Goal: Task Accomplishment & Management: Manage account settings

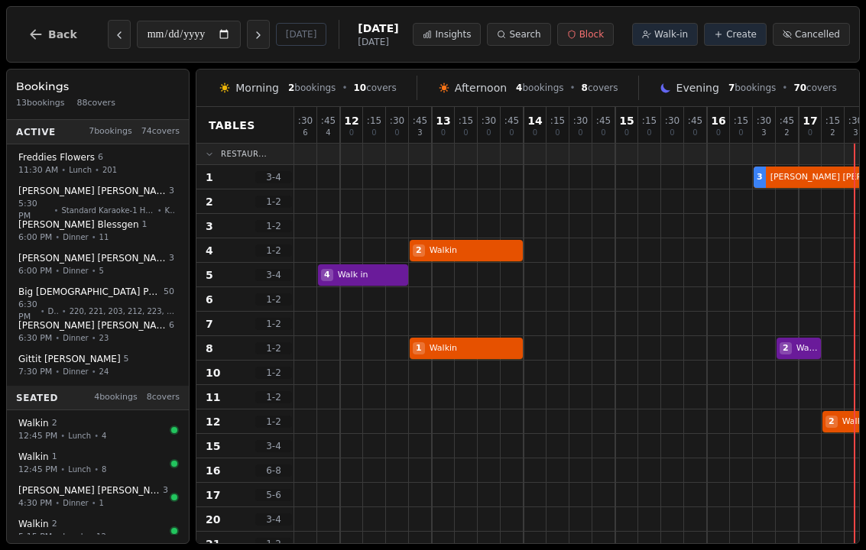
select select "****"
select select "*"
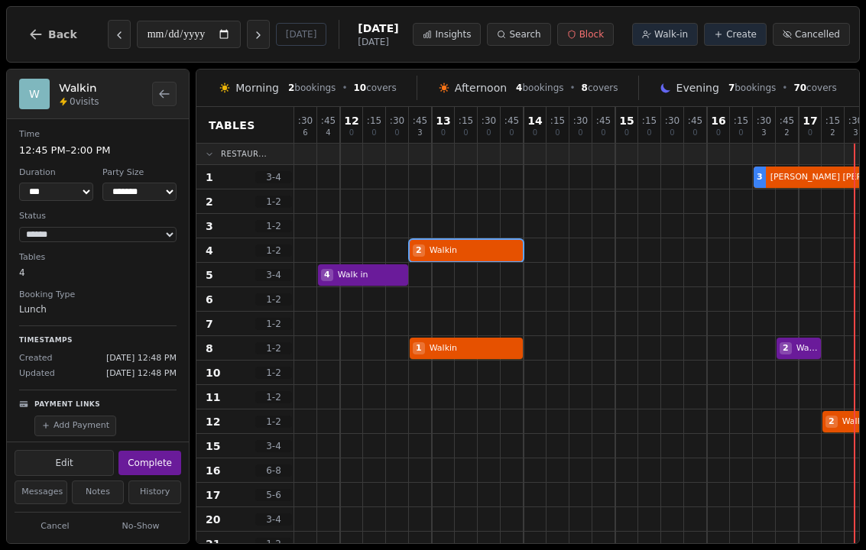
click at [156, 451] on button "Complete" at bounding box center [149, 463] width 63 height 24
select select "********"
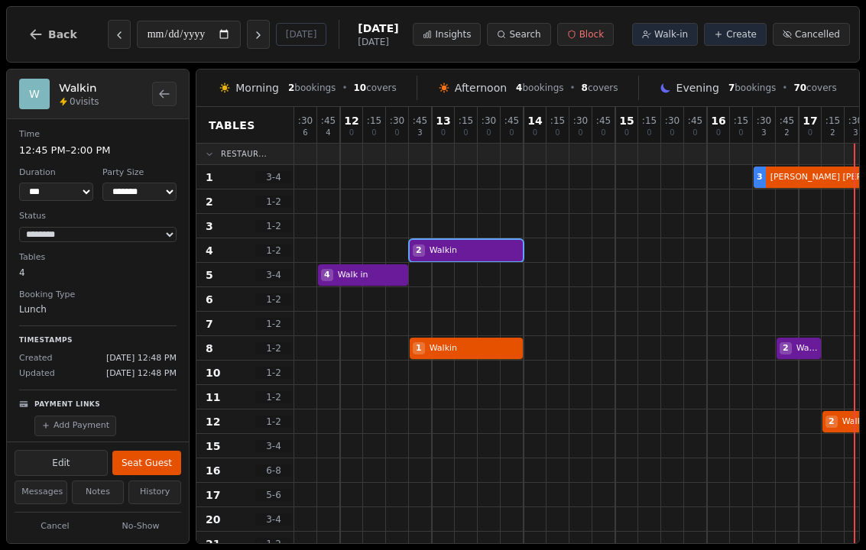
select select "*"
select select "******"
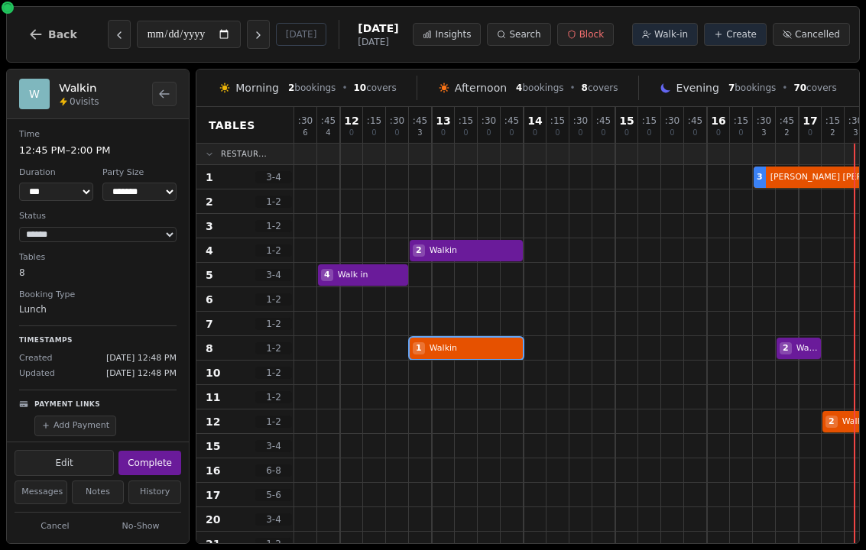
click at [462, 355] on div "1 Walkin 2 Walkin" at bounding box center [867, 348] width 1146 height 24
click at [174, 462] on button "Complete" at bounding box center [149, 463] width 63 height 24
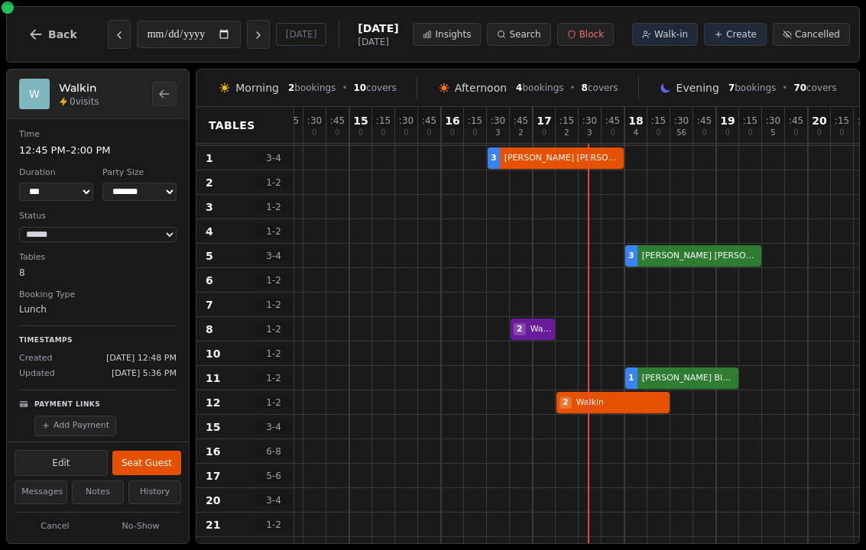
scroll to position [23, 314]
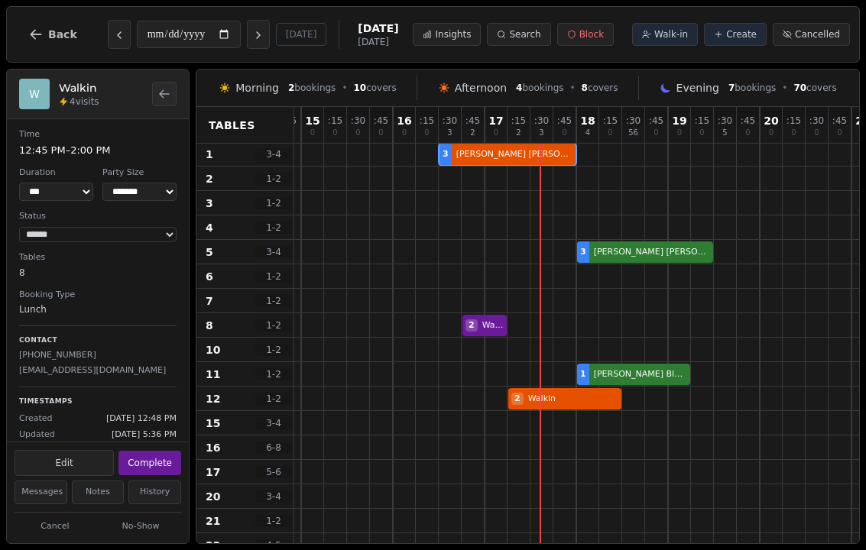
click at [527, 161] on div "3 Ruth Warren" at bounding box center [553, 154] width 1146 height 24
click at [172, 451] on button "Complete" at bounding box center [149, 463] width 63 height 24
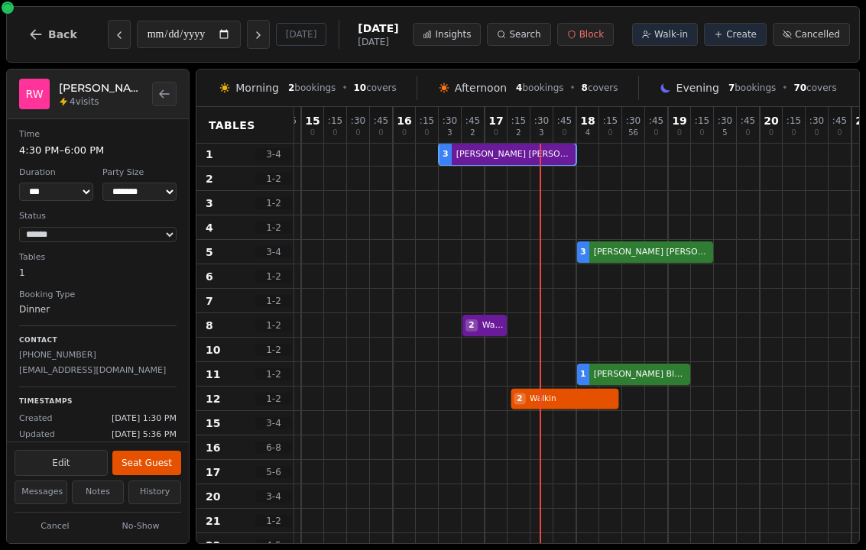
click at [579, 400] on div "2 Walkin" at bounding box center [553, 399] width 1146 height 24
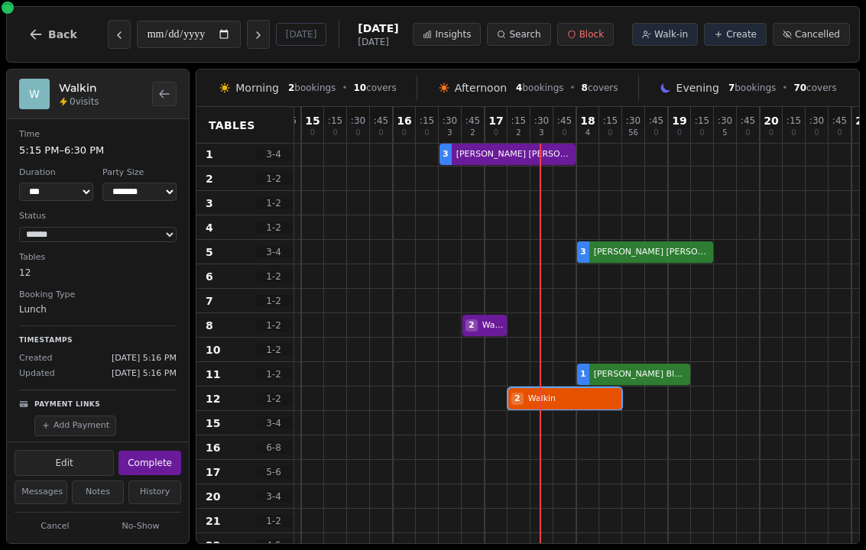
click at [155, 455] on button "Complete" at bounding box center [149, 463] width 63 height 24
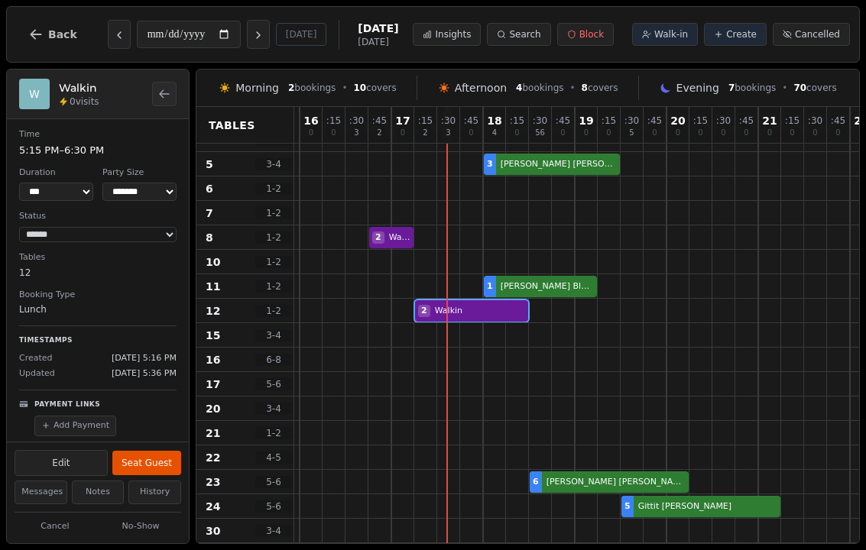
scroll to position [110, 407]
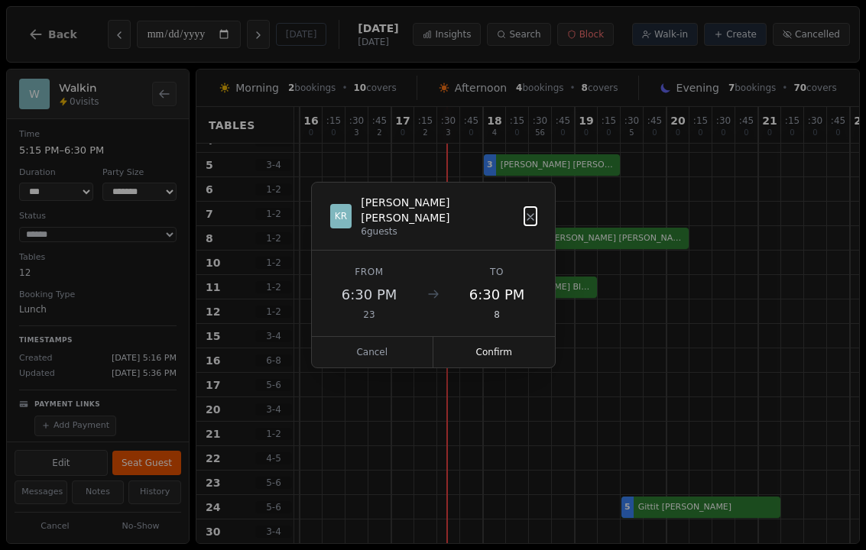
click at [486, 352] on button "Confirm" at bounding box center [494, 352] width 122 height 31
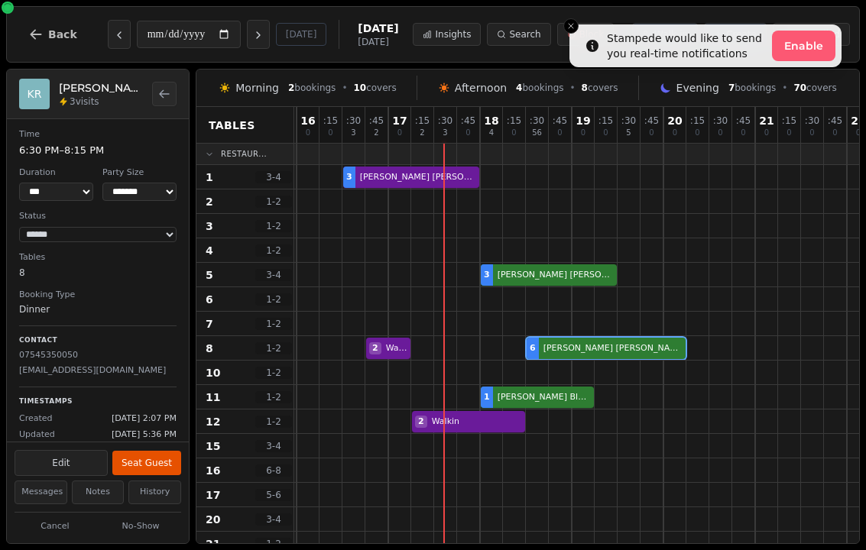
scroll to position [0, 410]
click at [70, 450] on button "Edit" at bounding box center [61, 463] width 93 height 26
select select "*"
select select "**********"
select select "****"
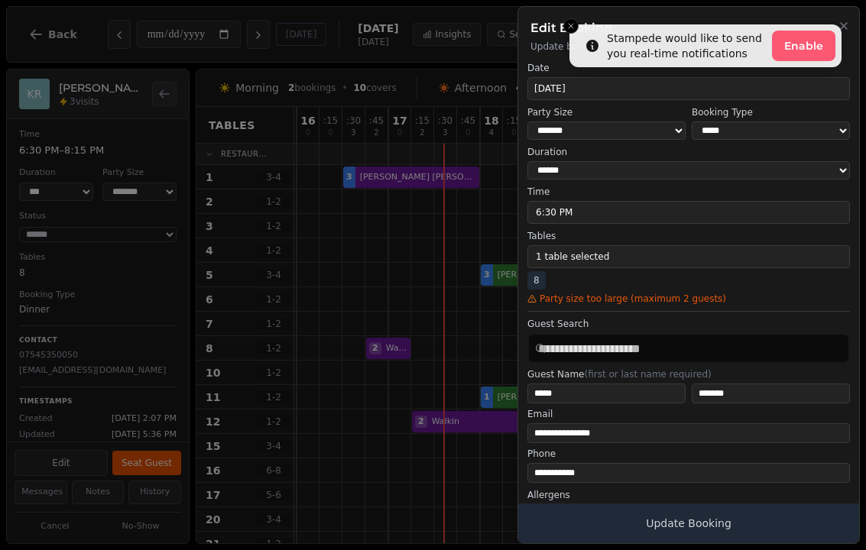
scroll to position [0, 0]
click at [597, 253] on button "1 table selected" at bounding box center [688, 256] width 323 height 23
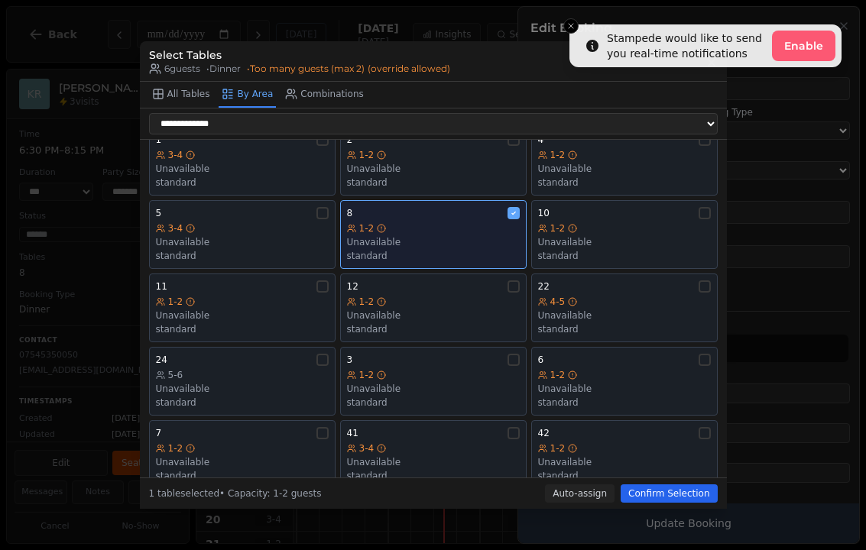
scroll to position [110, 0]
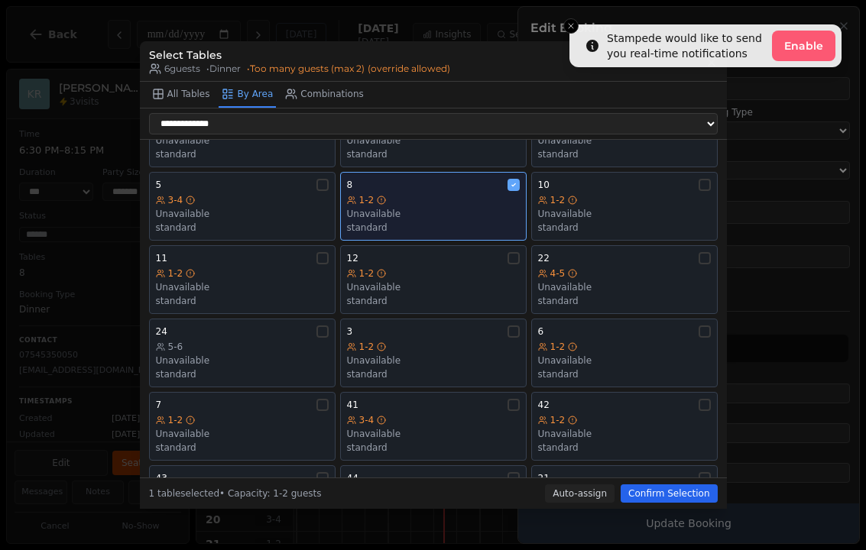
click at [243, 428] on div "Unavailable" at bounding box center [242, 434] width 173 height 12
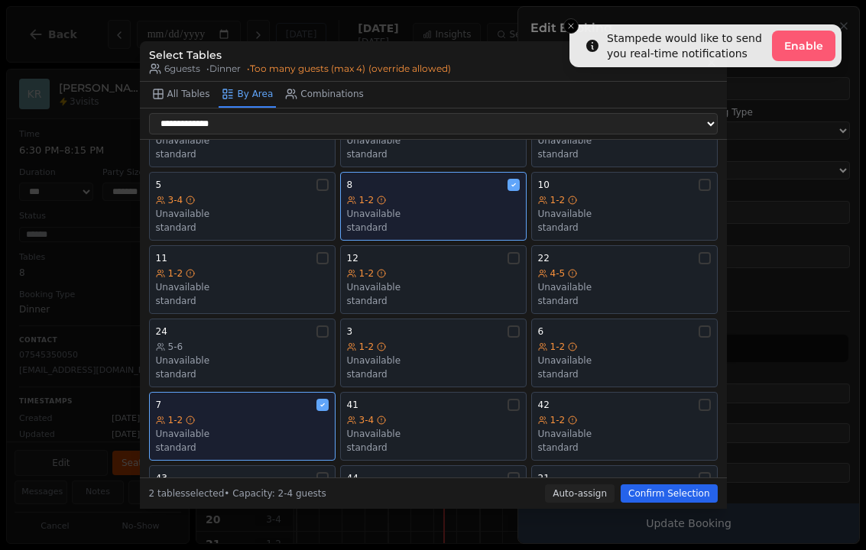
click at [606, 355] on div "Unavailable" at bounding box center [624, 361] width 173 height 12
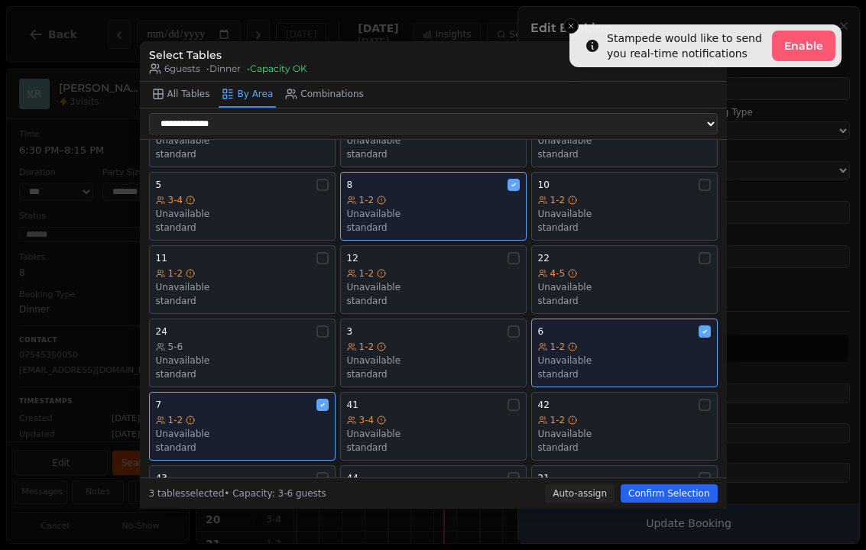
click at [672, 503] on button "Confirm Selection" at bounding box center [669, 494] width 96 height 18
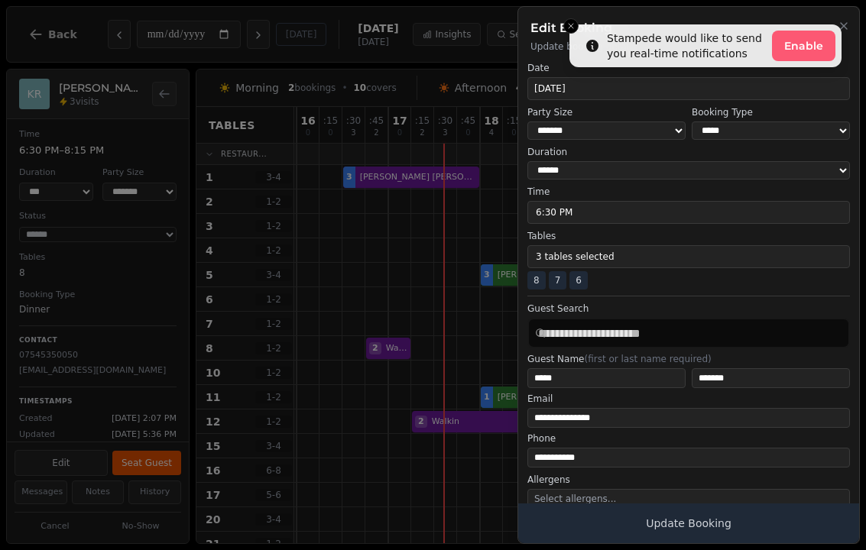
click at [685, 538] on button "Update Booking" at bounding box center [688, 524] width 341 height 40
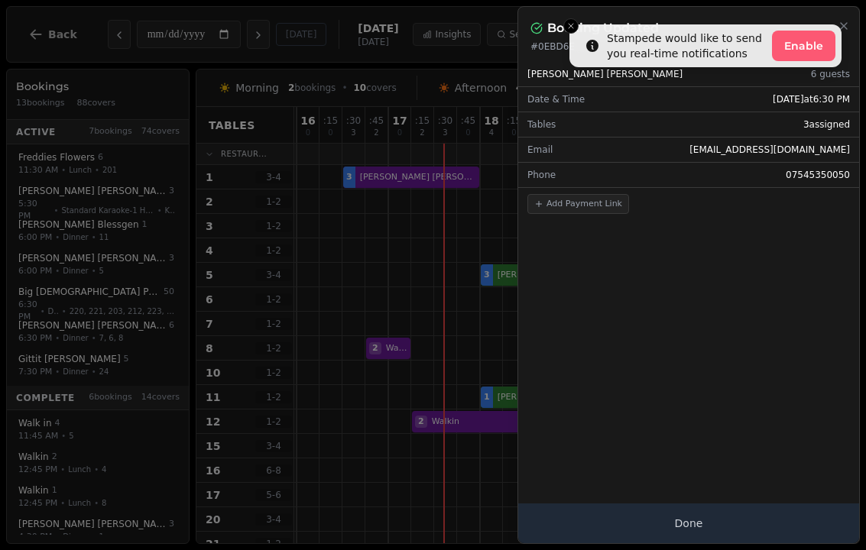
click at [701, 518] on button "Done" at bounding box center [688, 524] width 341 height 40
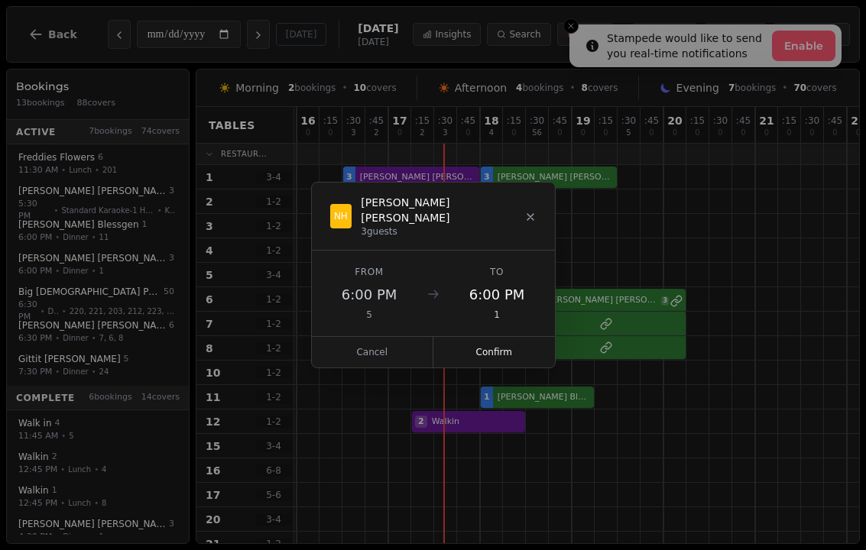
click at [489, 358] on button "Confirm" at bounding box center [494, 352] width 122 height 31
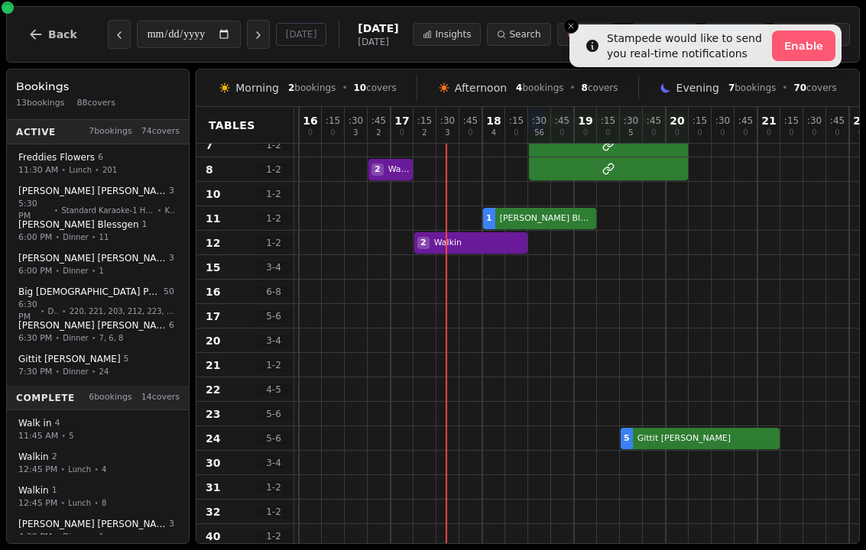
scroll to position [164, 408]
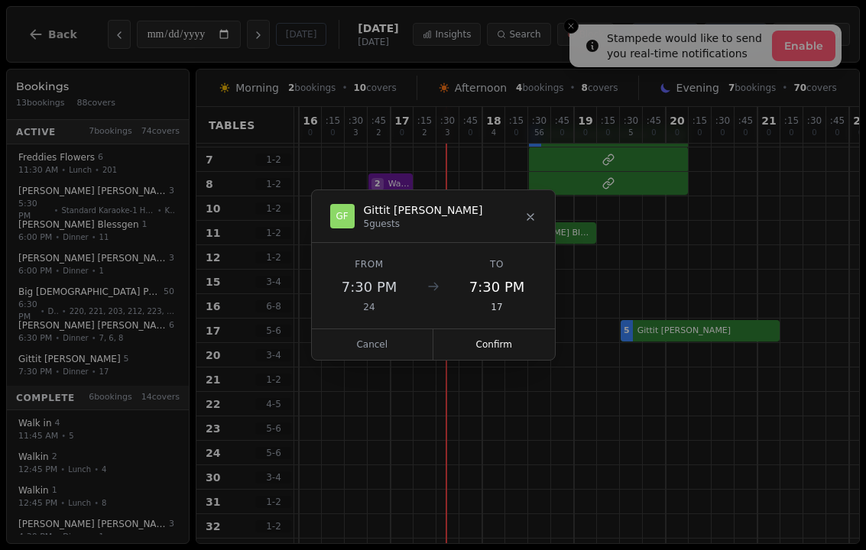
click at [501, 336] on button "Confirm" at bounding box center [494, 344] width 122 height 31
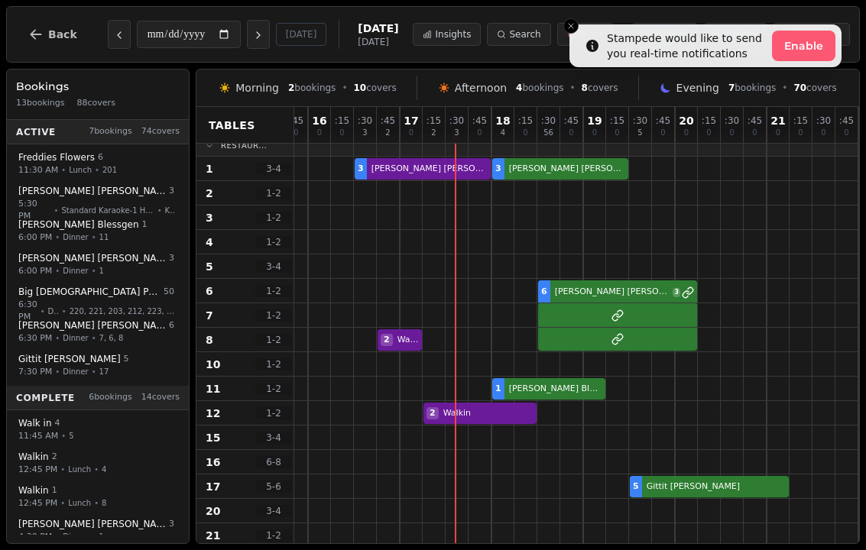
scroll to position [1, 399]
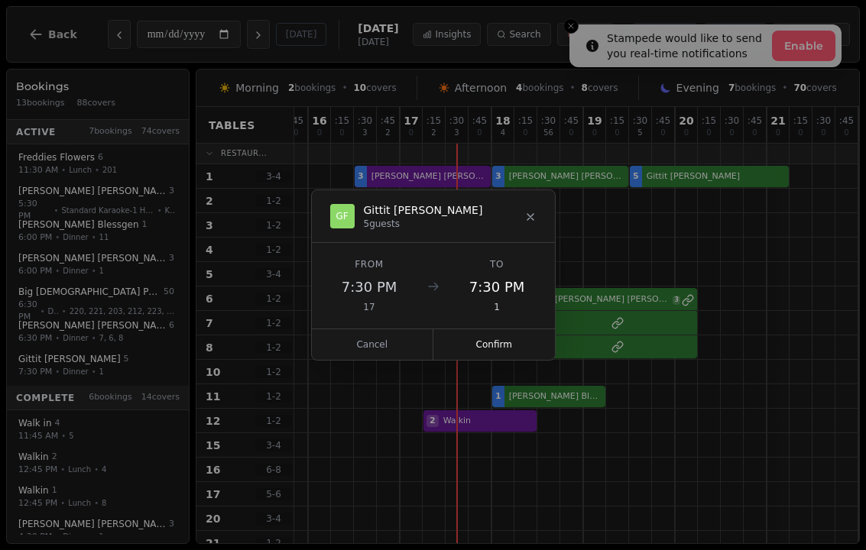
click at [491, 340] on button "Confirm" at bounding box center [494, 344] width 122 height 31
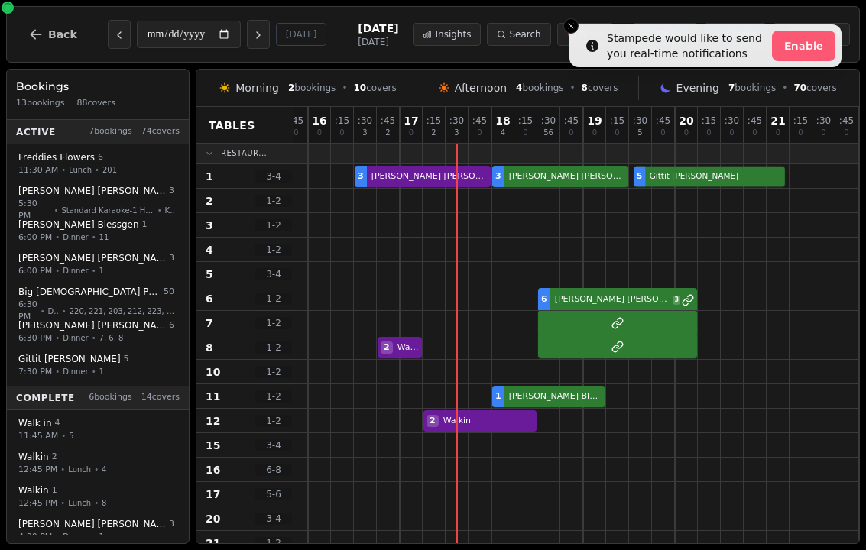
select select "****"
select select "*"
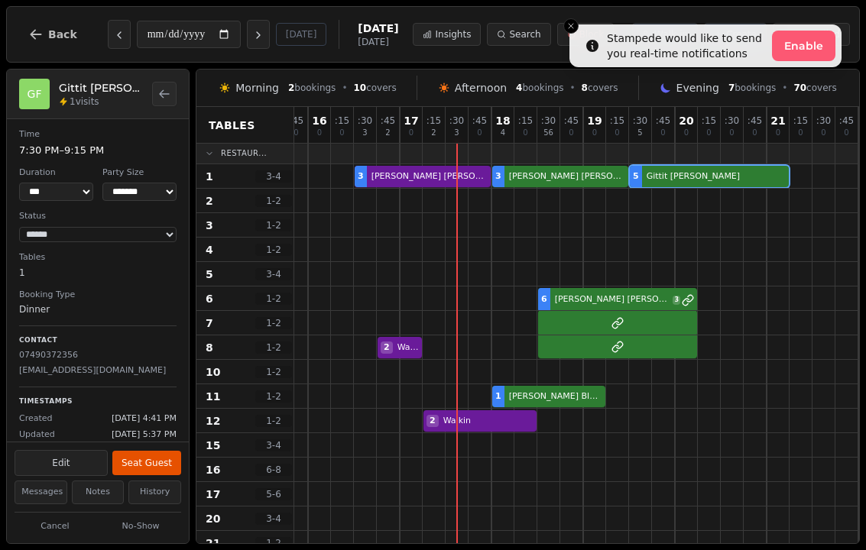
click at [74, 450] on button "Edit" at bounding box center [61, 463] width 93 height 26
select select "*"
select select "**********"
select select "****"
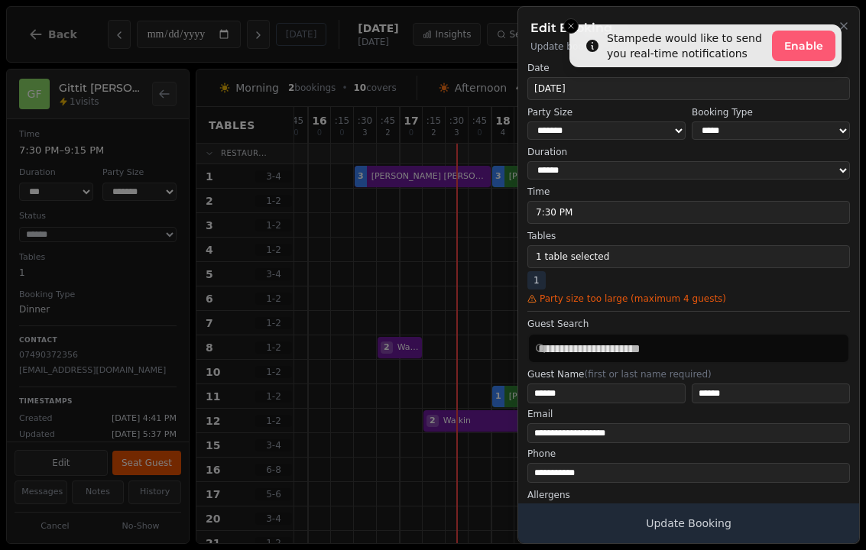
click at [587, 253] on button "1 table selected" at bounding box center [688, 256] width 323 height 23
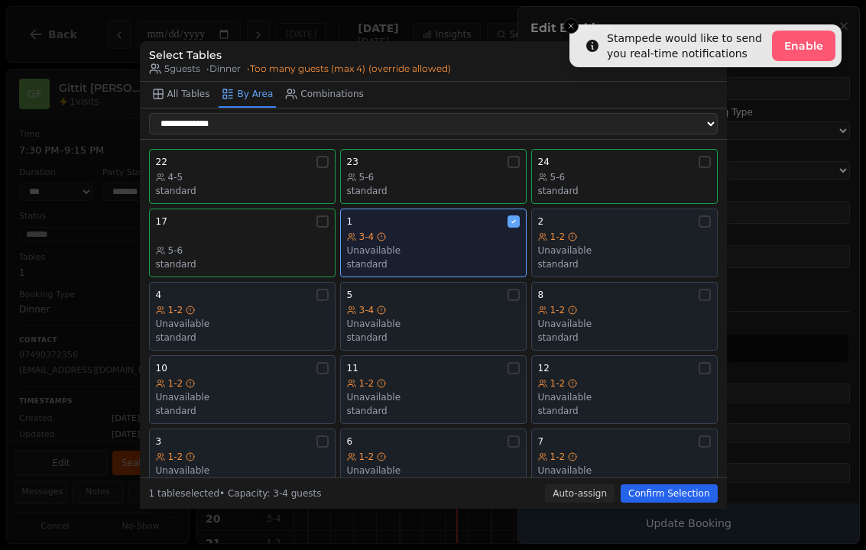
click at [610, 245] on div "Unavailable" at bounding box center [624, 251] width 173 height 12
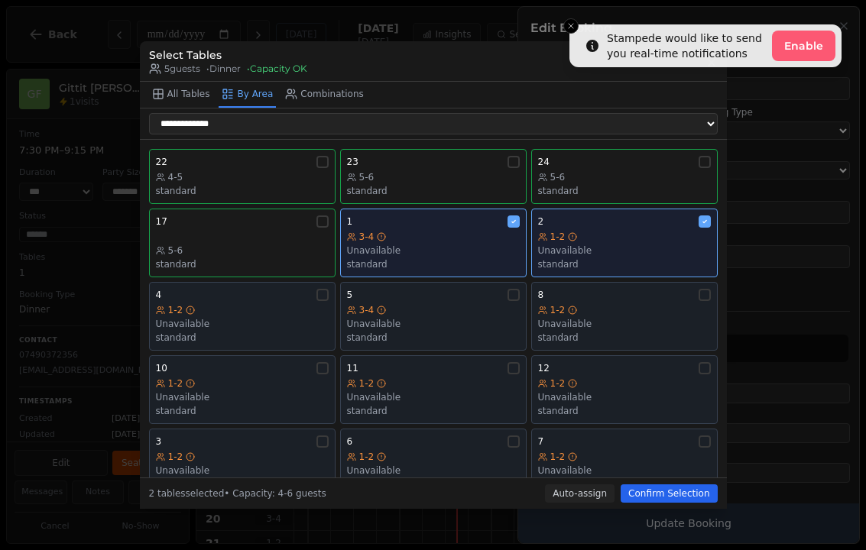
click at [242, 451] on div "1-2" at bounding box center [242, 457] width 173 height 12
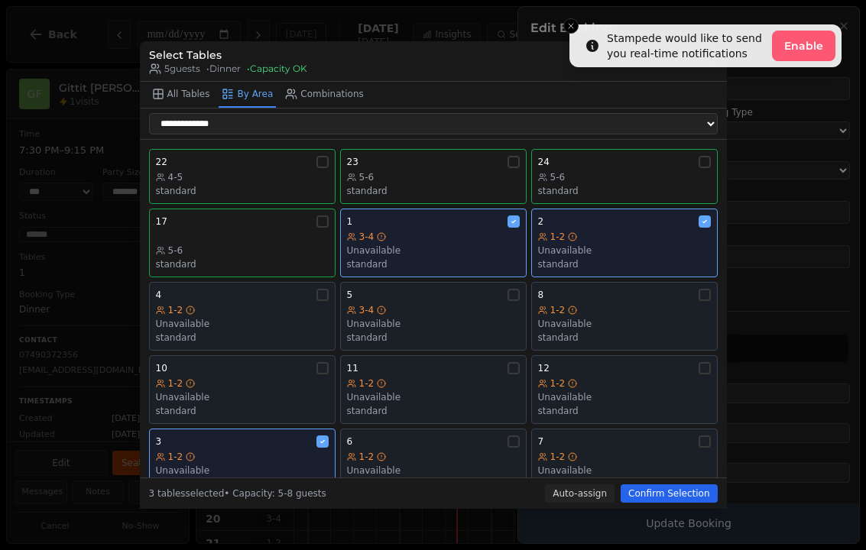
click at [674, 498] on button "Confirm Selection" at bounding box center [669, 494] width 96 height 18
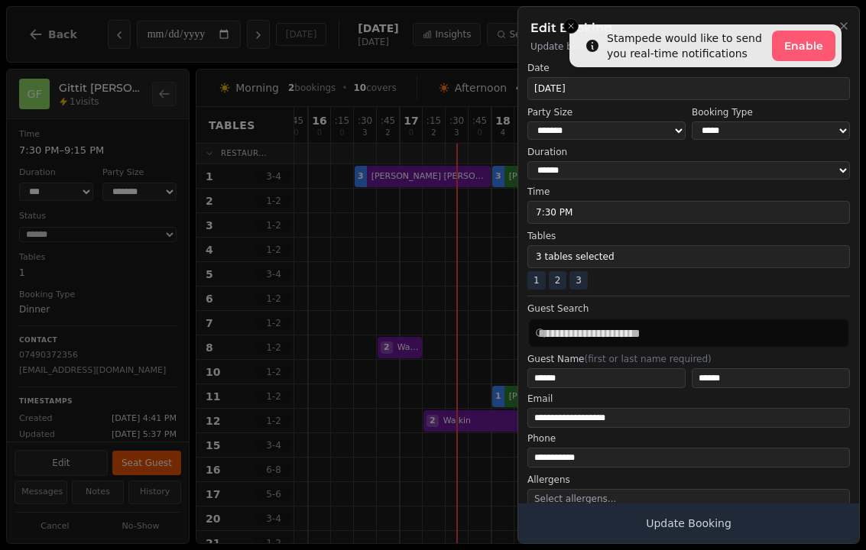
click at [692, 527] on button "Update Booking" at bounding box center [688, 524] width 341 height 40
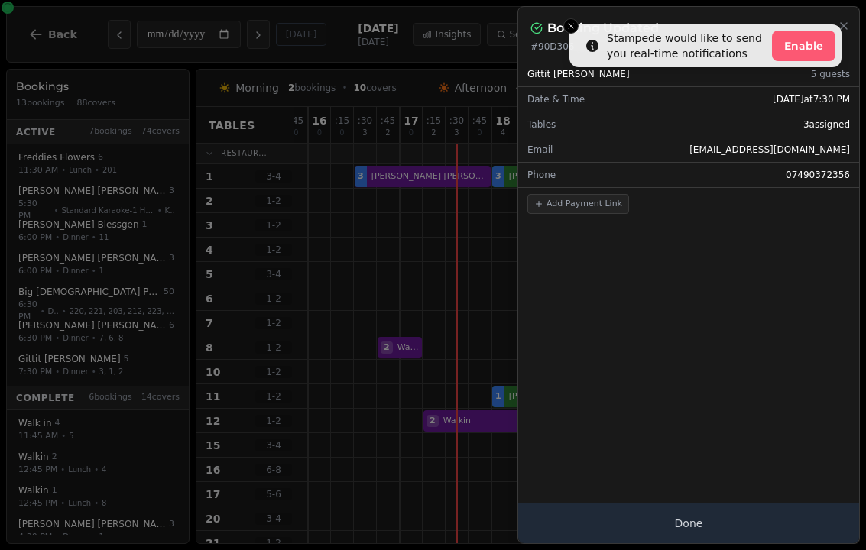
click at [689, 527] on button "Done" at bounding box center [688, 524] width 341 height 40
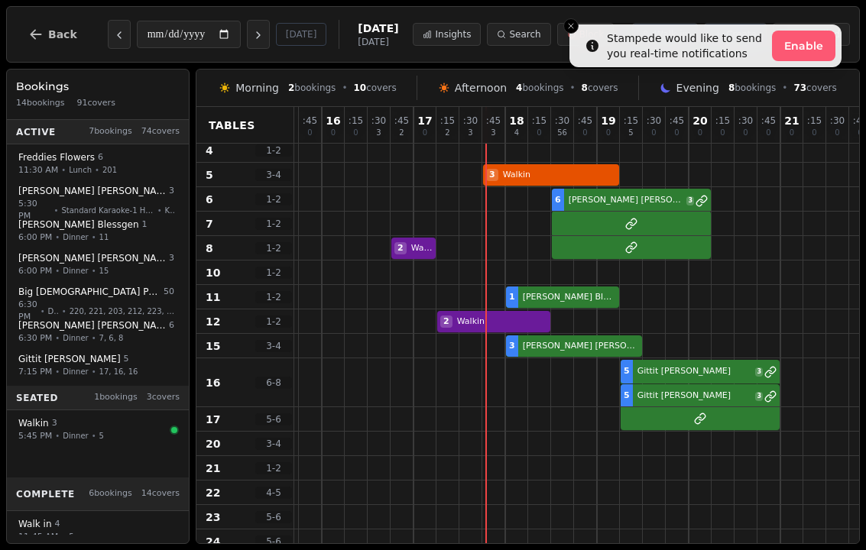
scroll to position [100, 417]
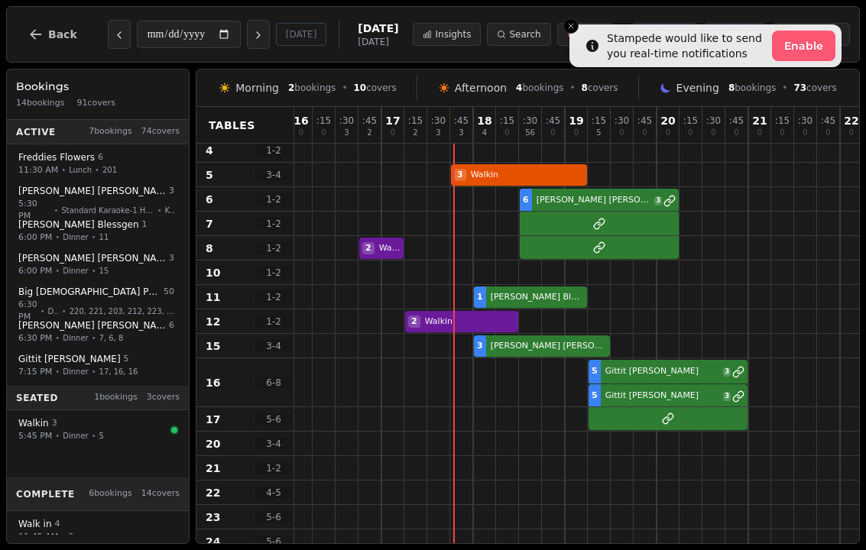
select select "****"
select select "*"
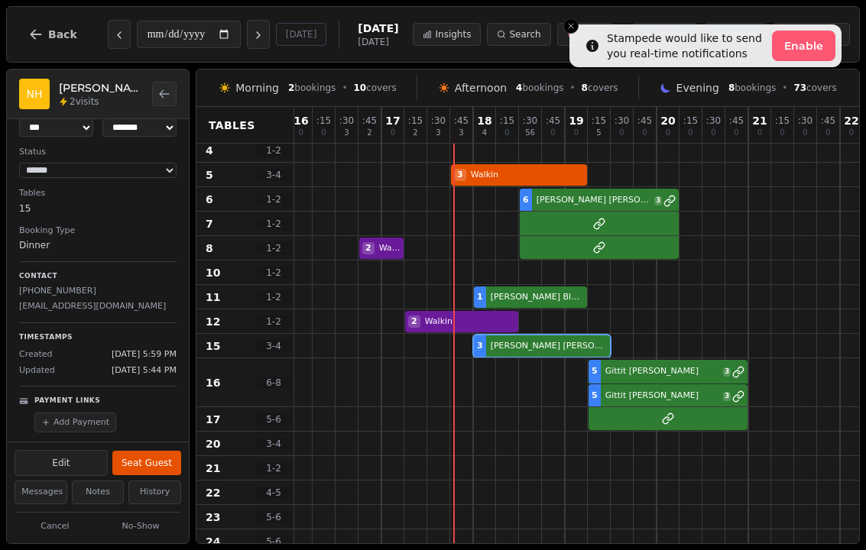
scroll to position [66, 0]
click at [160, 451] on button "Seat Guest" at bounding box center [146, 463] width 69 height 24
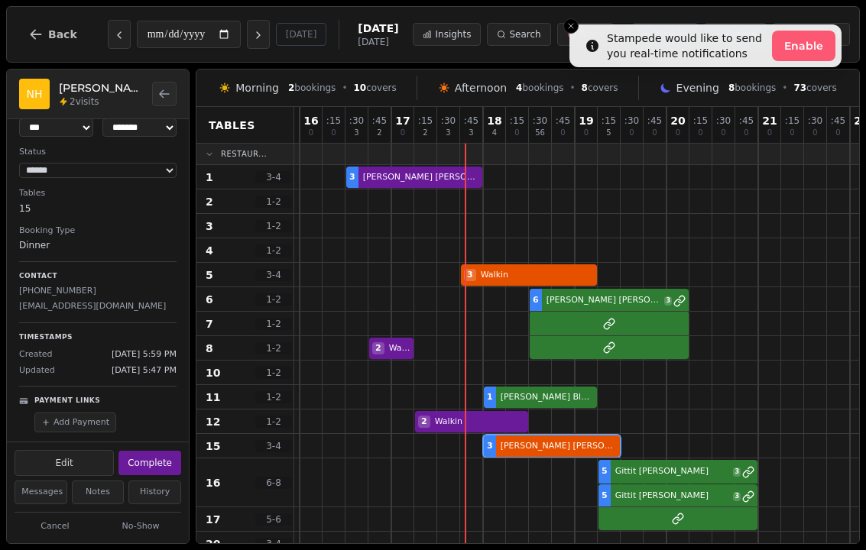
scroll to position [0, 407]
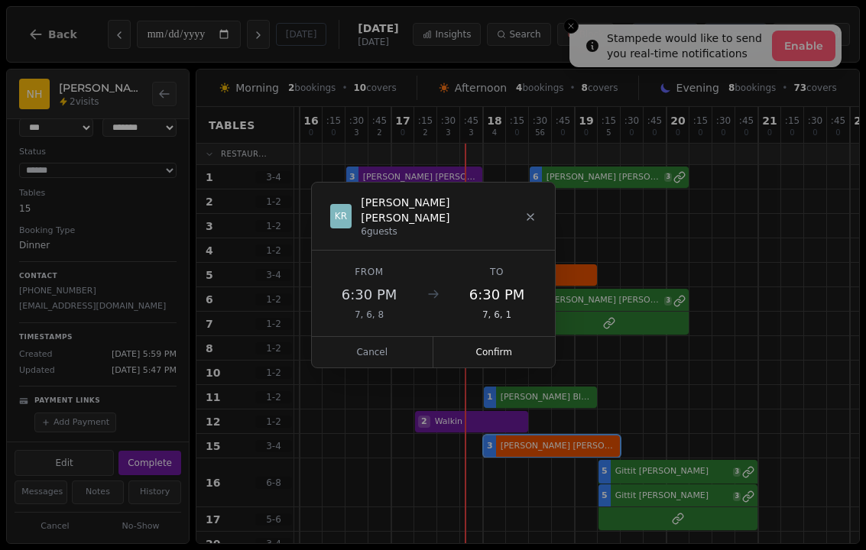
click at [497, 350] on button "Confirm" at bounding box center [494, 352] width 122 height 31
click at [502, 353] on button "Confirm" at bounding box center [494, 352] width 122 height 31
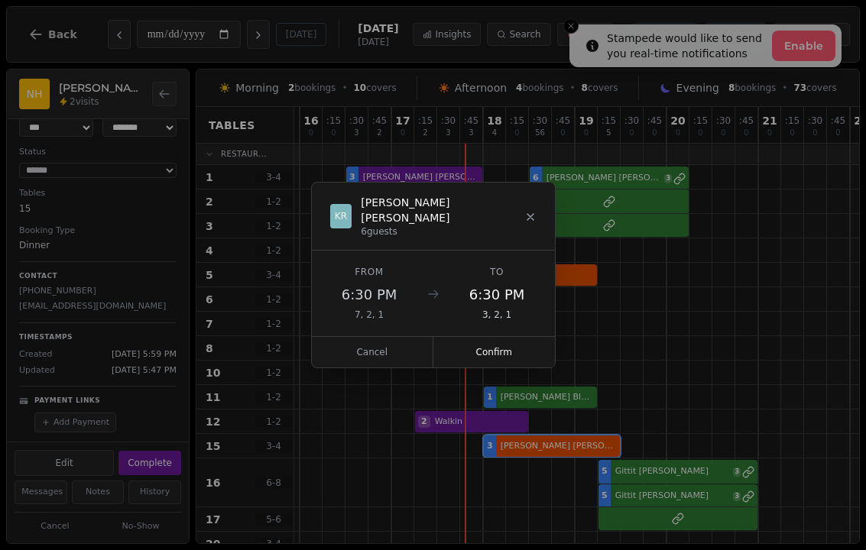
click at [512, 337] on button "Confirm" at bounding box center [494, 352] width 122 height 31
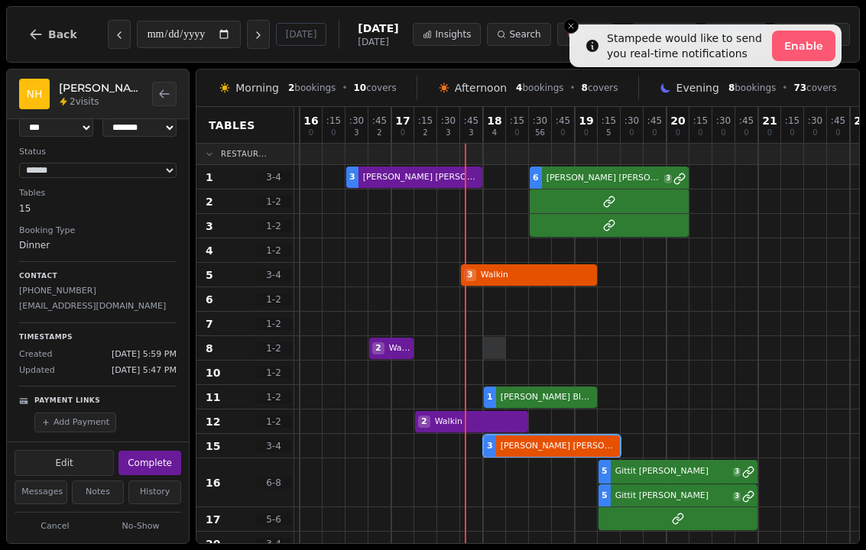
click at [486, 344] on div at bounding box center [495, 348] width 22 height 22
click at [575, 30] on icon "Close toast" at bounding box center [570, 25] width 9 height 9
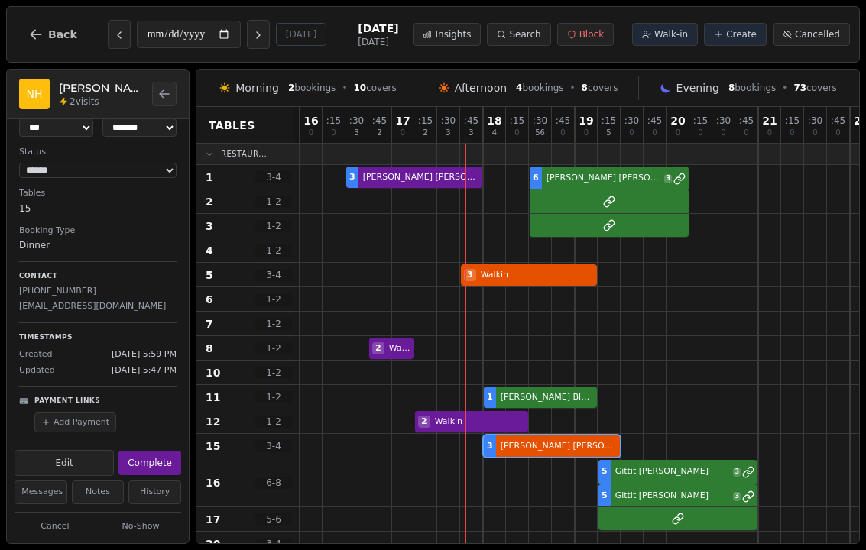
click at [654, 45] on button "Walk-in" at bounding box center [665, 34] width 66 height 23
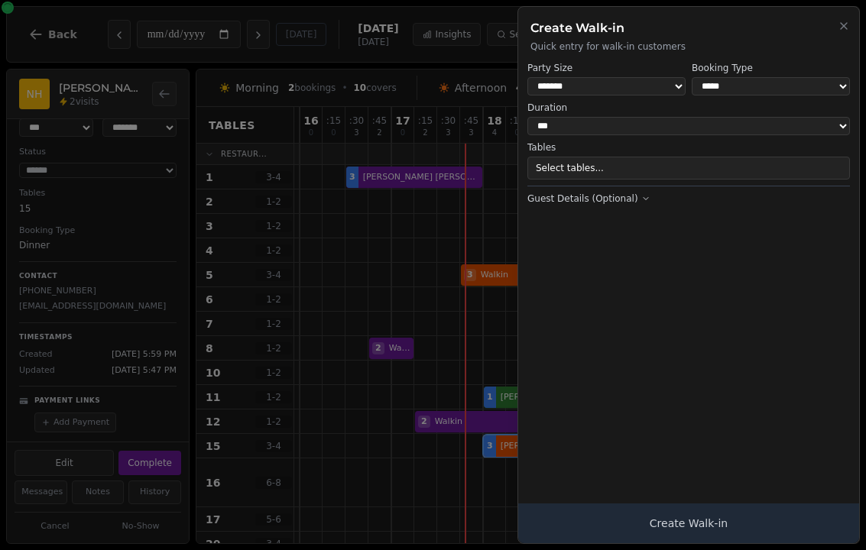
select select "*"
click at [761, 83] on select "**********" at bounding box center [771, 86] width 158 height 18
select select "**********"
click at [589, 157] on button "1 table selected" at bounding box center [688, 168] width 323 height 23
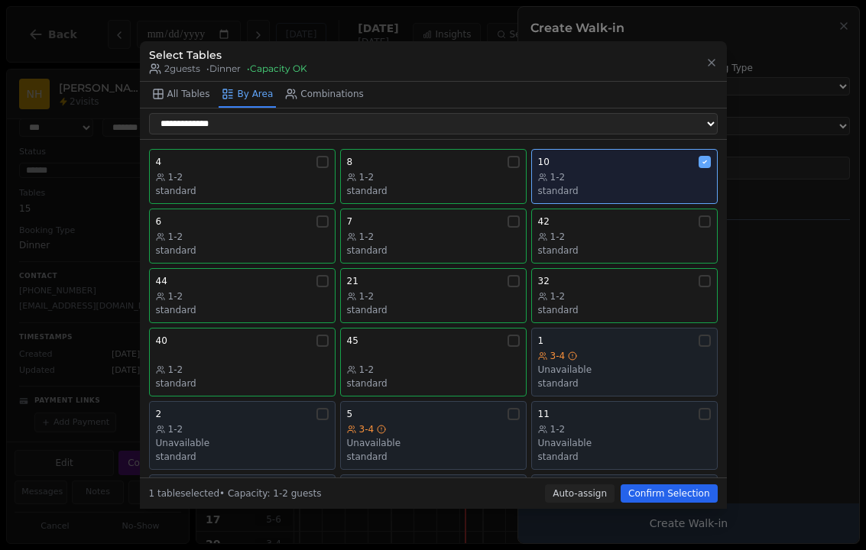
click at [453, 173] on div "1-2 standard" at bounding box center [433, 184] width 173 height 26
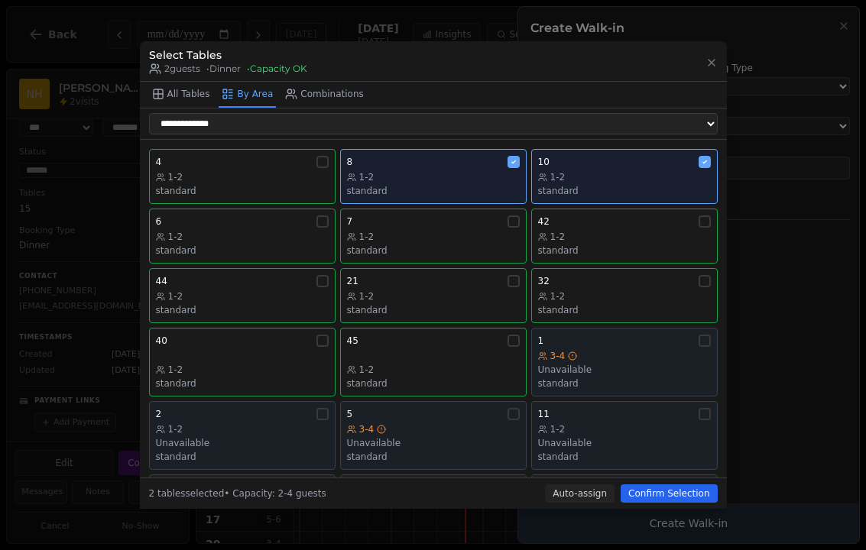
click at [679, 500] on button "Confirm Selection" at bounding box center [669, 494] width 96 height 18
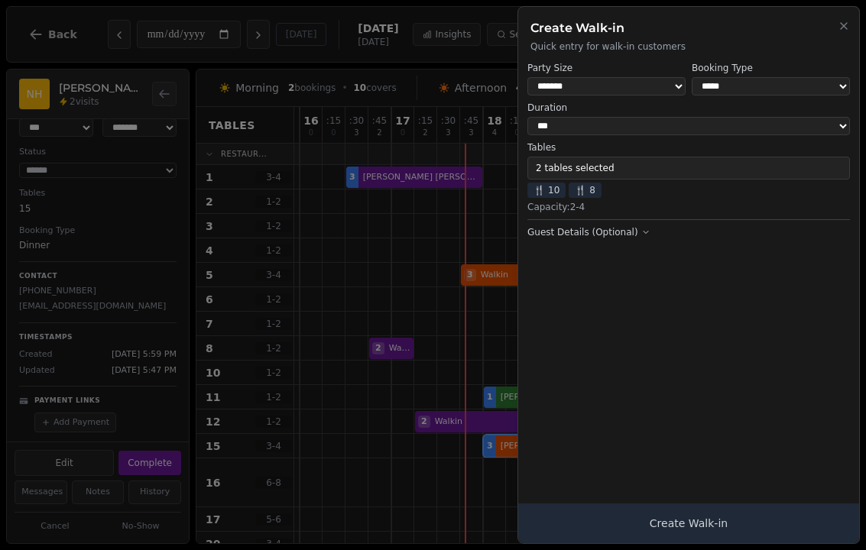
click at [550, 193] on span "🍴 10" at bounding box center [546, 190] width 38 height 15
click at [618, 165] on button "2 tables selected" at bounding box center [688, 168] width 323 height 23
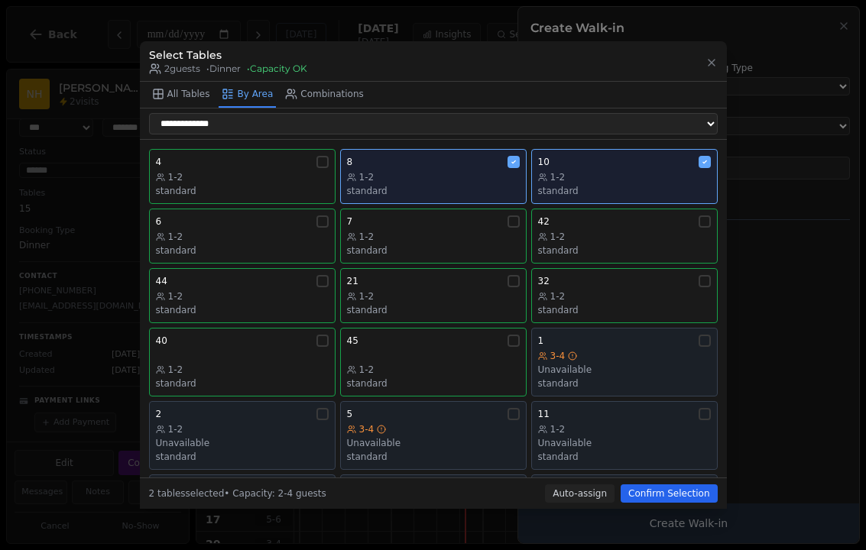
click at [654, 171] on div "1-2" at bounding box center [624, 177] width 173 height 12
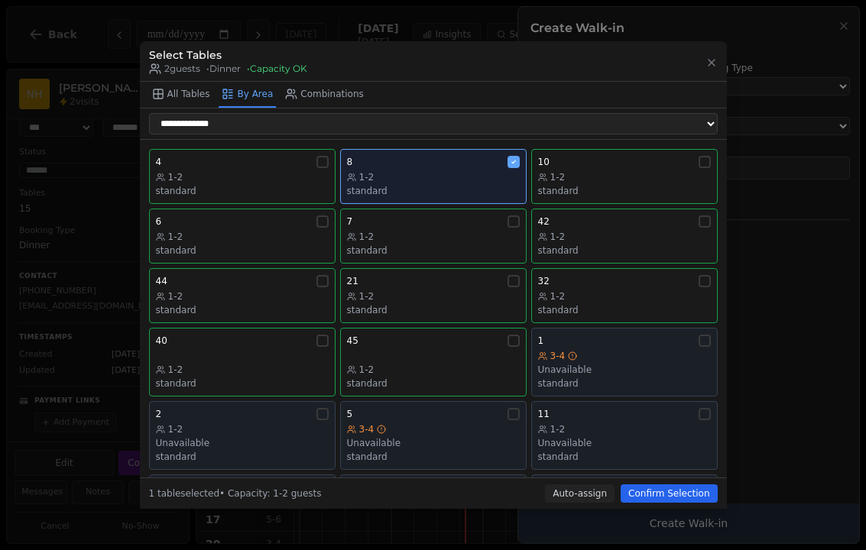
click at [671, 503] on button "Confirm Selection" at bounding box center [669, 494] width 96 height 18
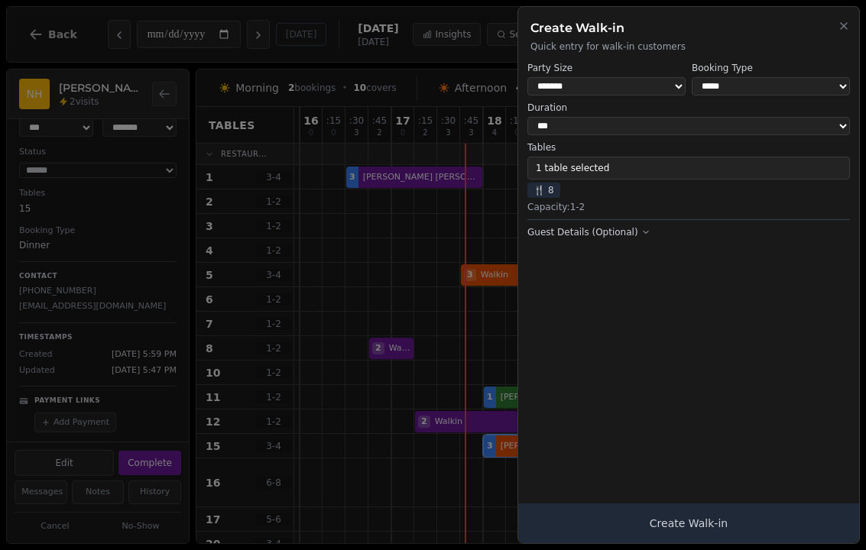
click at [698, 534] on button "Create Walk-in" at bounding box center [688, 524] width 341 height 40
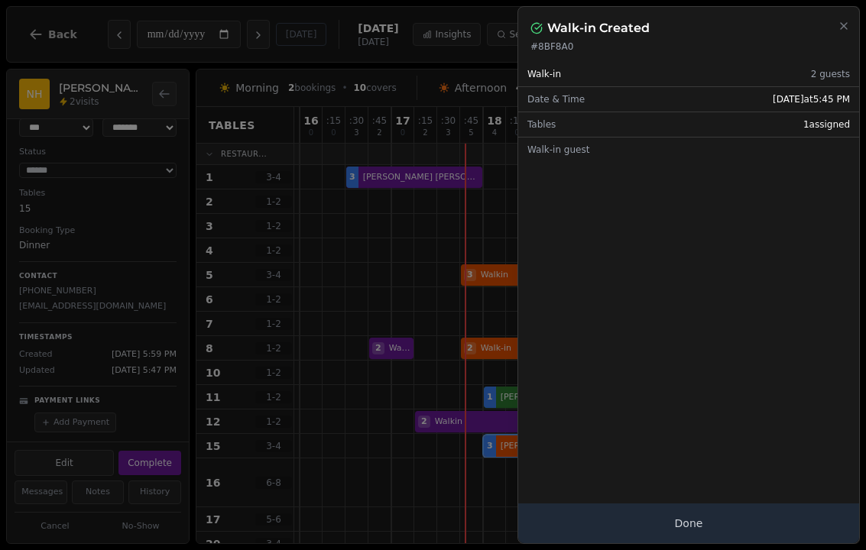
click at [695, 530] on button "Done" at bounding box center [688, 524] width 341 height 40
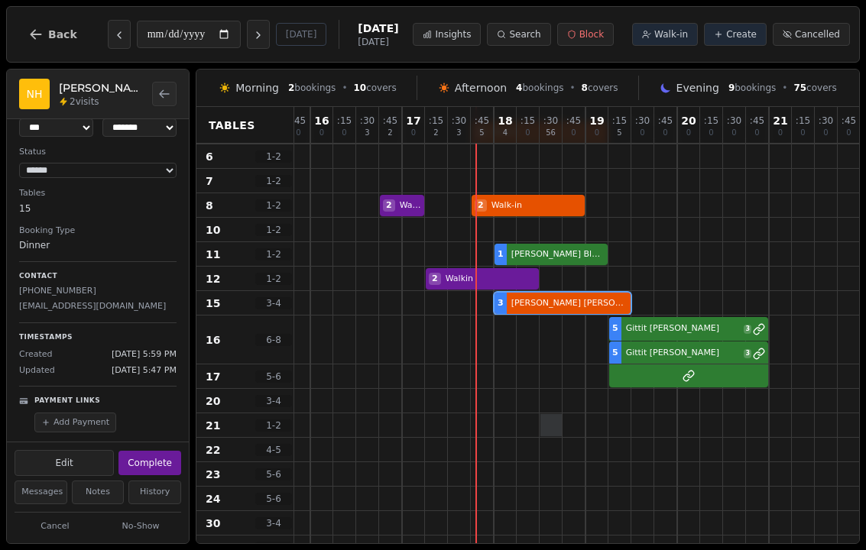
scroll to position [145, 397]
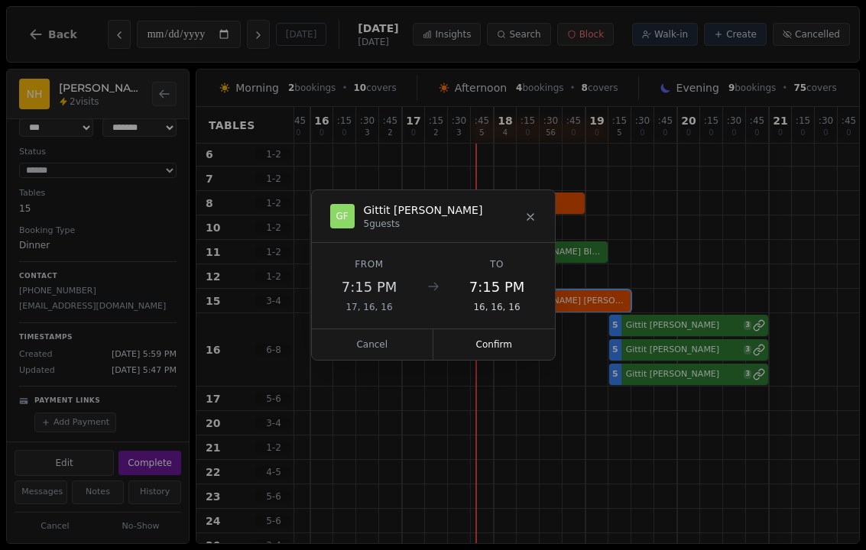
click at [483, 351] on button "Confirm" at bounding box center [494, 344] width 122 height 31
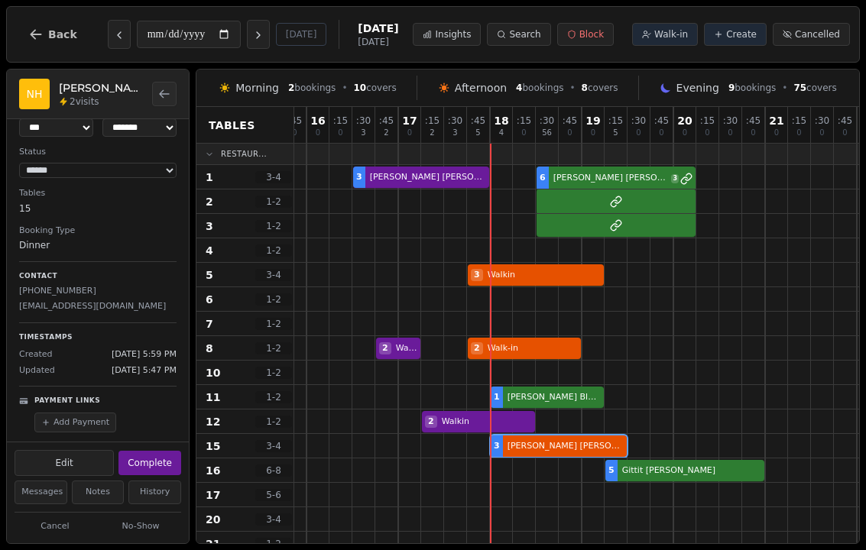
scroll to position [66, 0]
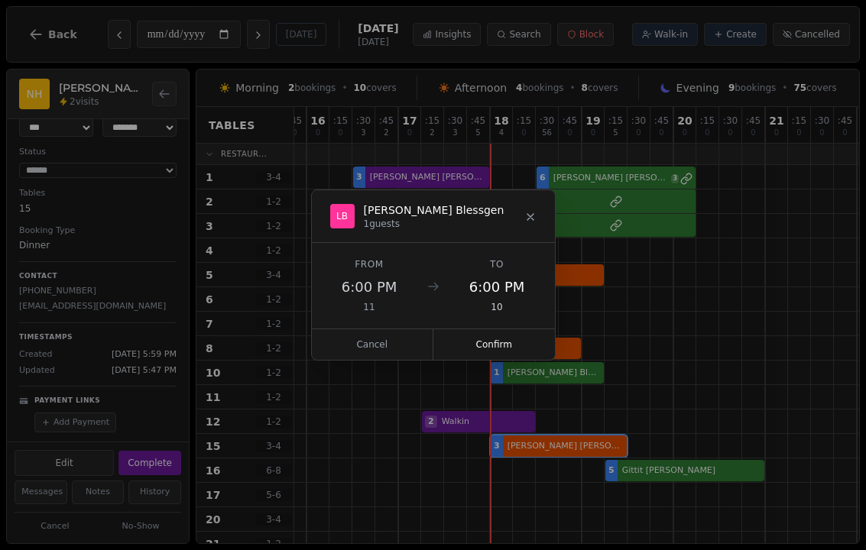
click at [478, 330] on button "Confirm" at bounding box center [494, 344] width 122 height 31
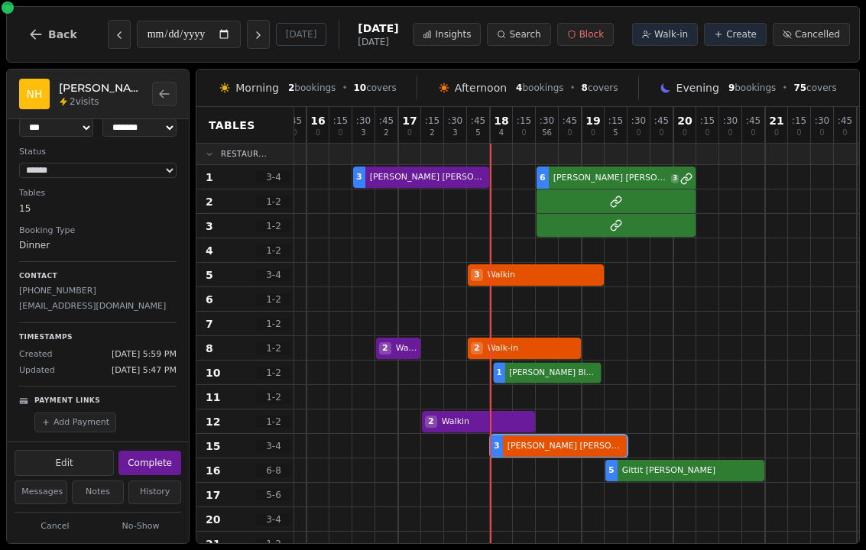
click at [521, 361] on div at bounding box center [524, 373] width 23 height 24
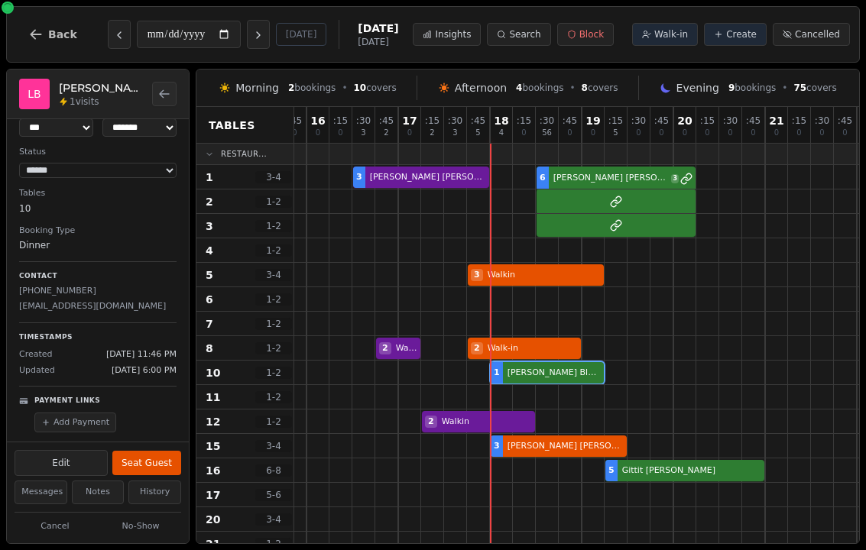
click at [149, 451] on button "Seat Guest" at bounding box center [146, 463] width 69 height 24
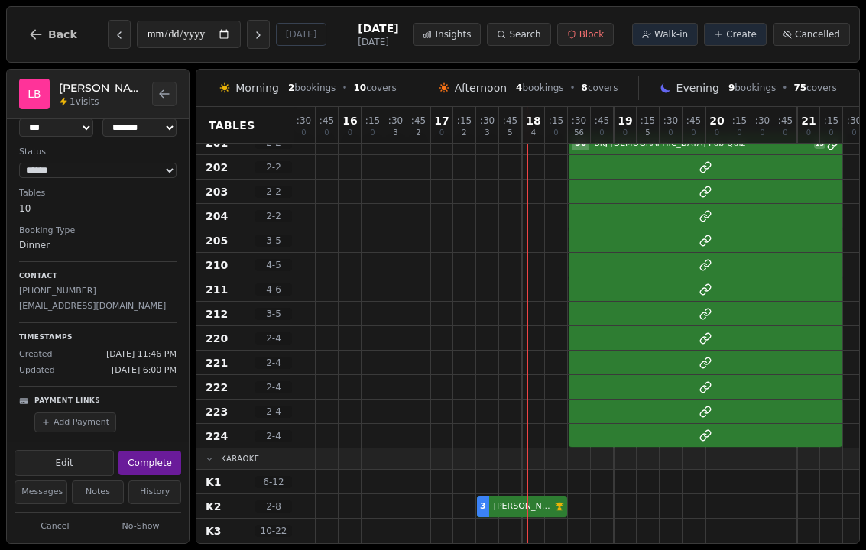
scroll to position [1016, 364]
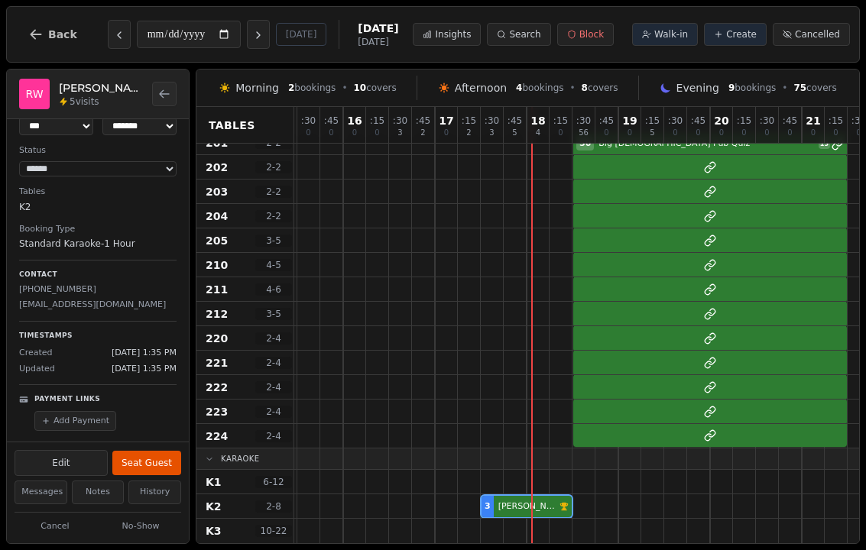
click at [131, 451] on button "Seat Guest" at bounding box center [146, 463] width 69 height 24
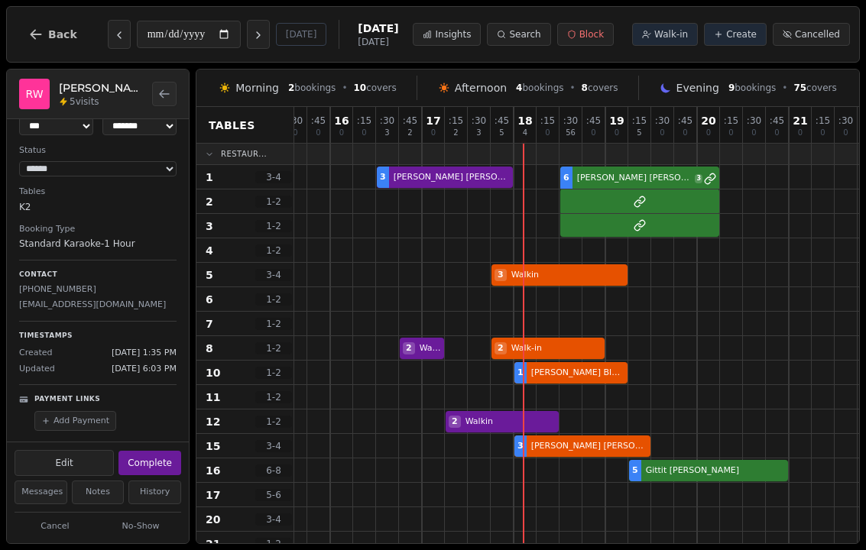
scroll to position [0, 380]
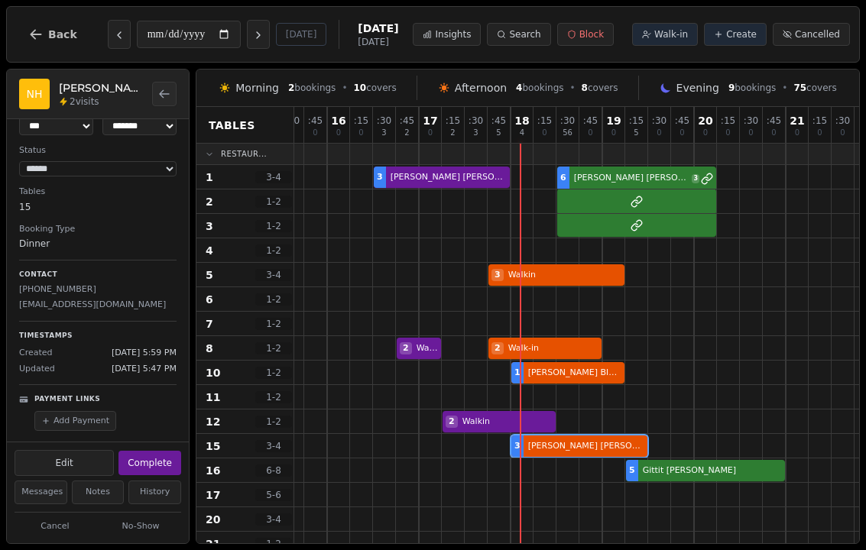
click at [540, 452] on div "3 Nancy Hopkins" at bounding box center [487, 446] width 1146 height 24
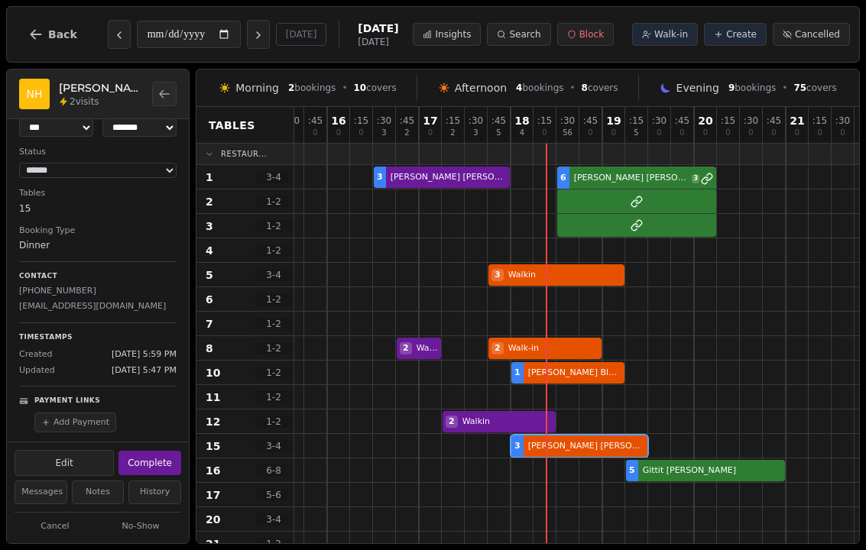
scroll to position [66, 0]
click at [561, 258] on div at bounding box center [568, 250] width 22 height 22
click at [571, 245] on div at bounding box center [567, 250] width 23 height 24
click at [664, 37] on span "Walk-in" at bounding box center [671, 34] width 34 height 12
select select "****"
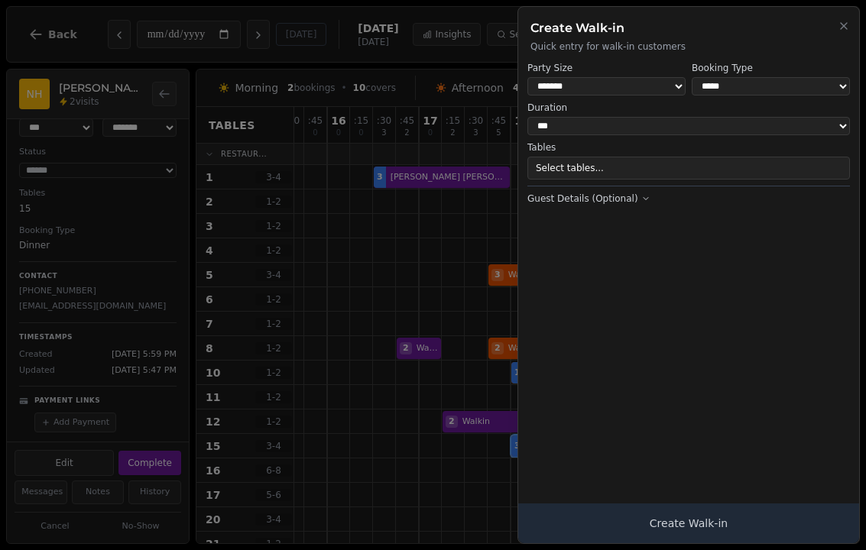
click at [735, 90] on select "**********" at bounding box center [771, 86] width 158 height 18
select select "**********"
click at [594, 164] on button "1 table selected" at bounding box center [688, 168] width 323 height 23
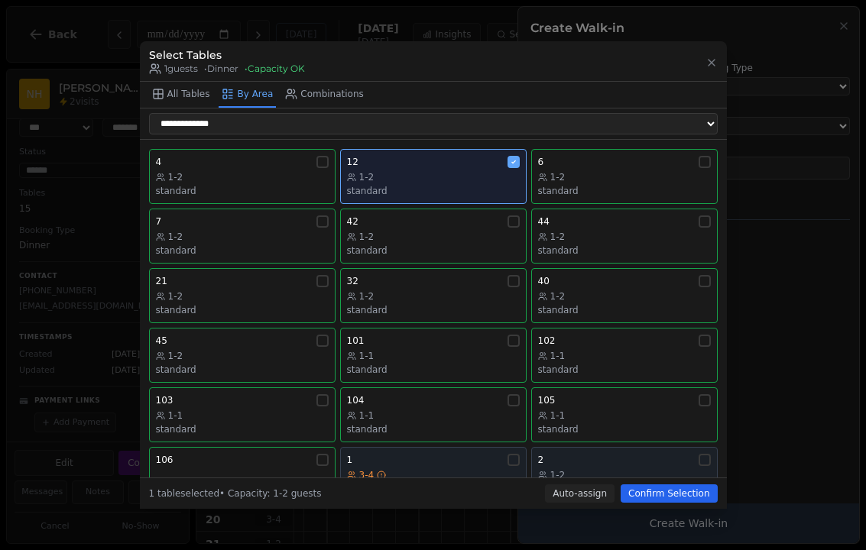
click at [449, 185] on div "standard" at bounding box center [433, 191] width 173 height 12
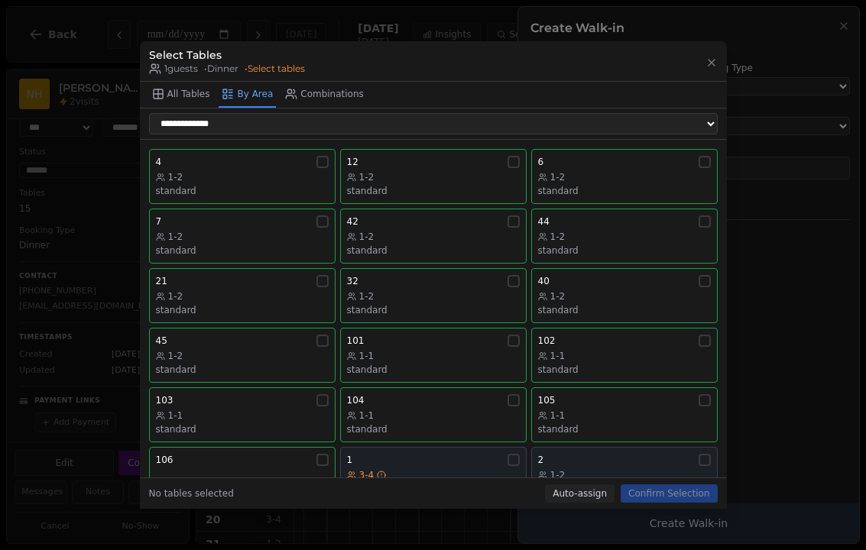
click at [268, 171] on div "1-2" at bounding box center [242, 177] width 173 height 12
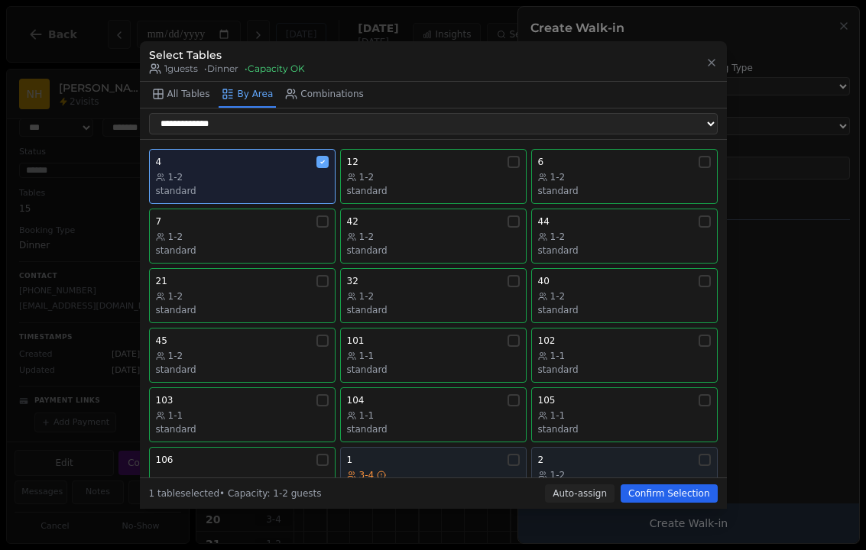
click at [665, 502] on button "Confirm Selection" at bounding box center [669, 494] width 96 height 18
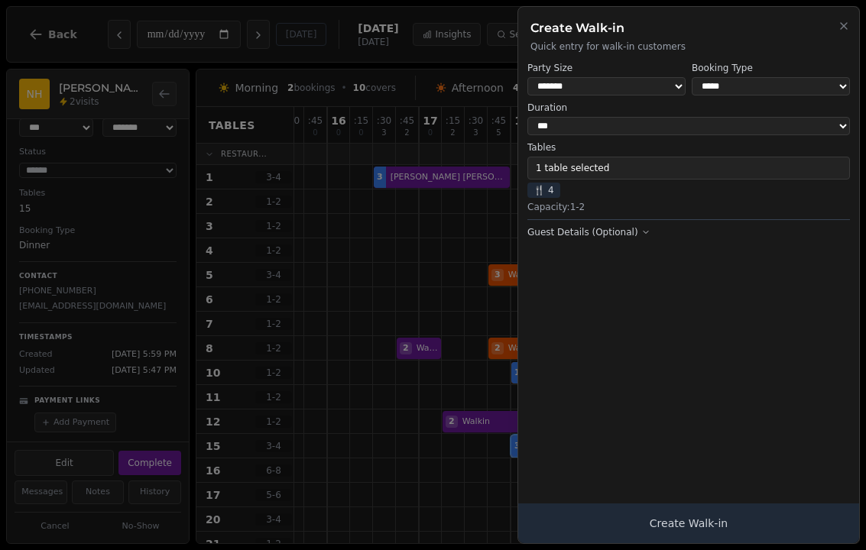
click at [714, 536] on button "Create Walk-in" at bounding box center [688, 524] width 341 height 40
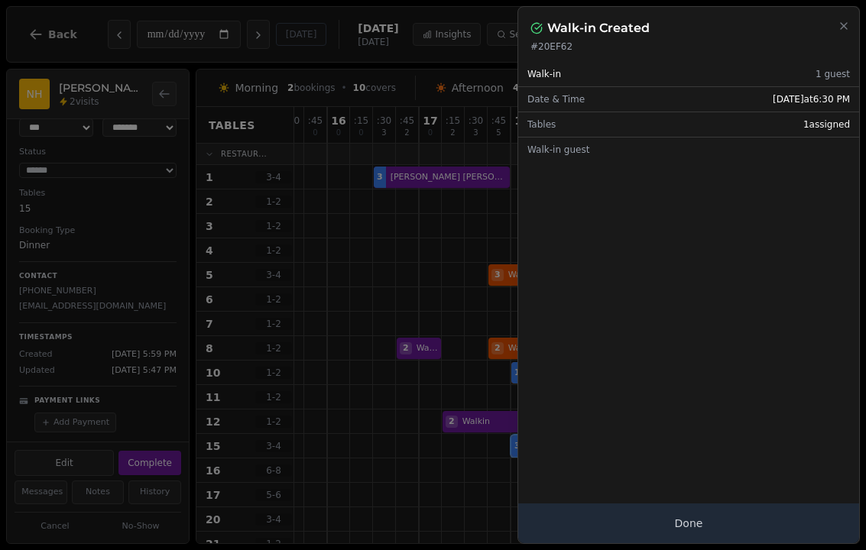
click at [650, 505] on button "Done" at bounding box center [688, 524] width 341 height 40
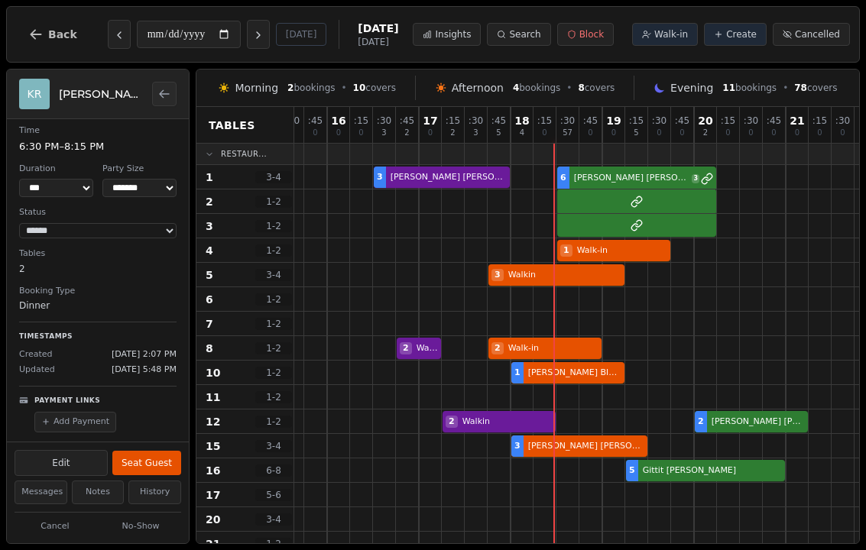
scroll to position [6, 0]
click at [624, 199] on div at bounding box center [487, 202] width 1146 height 24
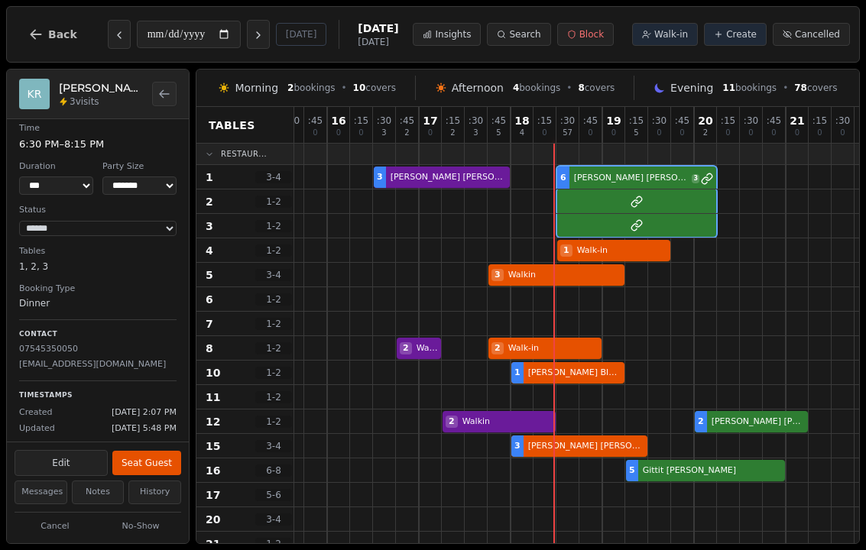
click at [77, 461] on button "Edit" at bounding box center [61, 463] width 93 height 26
select select "*"
select select "**********"
select select "****"
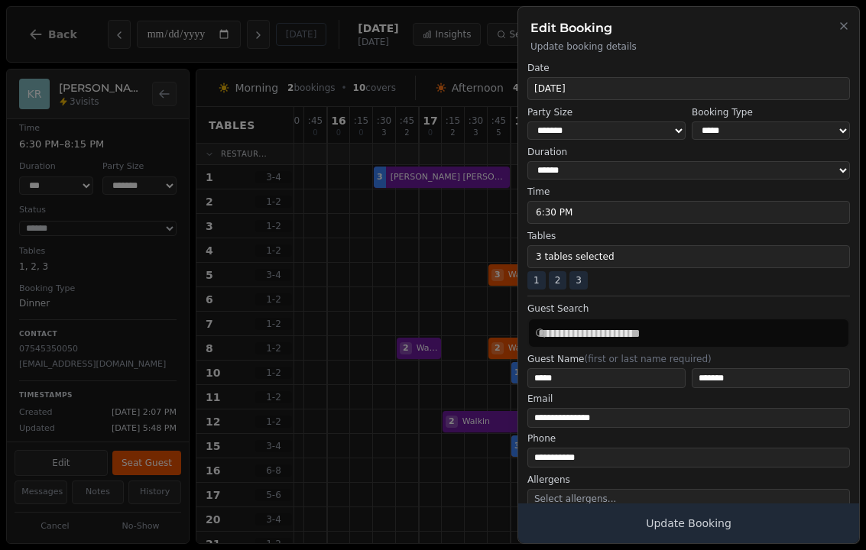
click at [576, 257] on button "3 tables selected" at bounding box center [688, 256] width 323 height 23
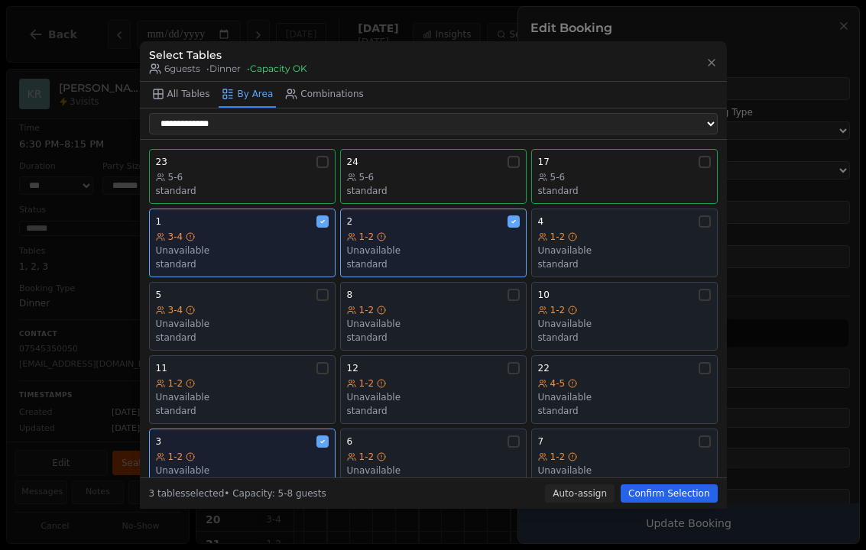
click at [476, 245] on div "Unavailable" at bounding box center [433, 251] width 173 height 12
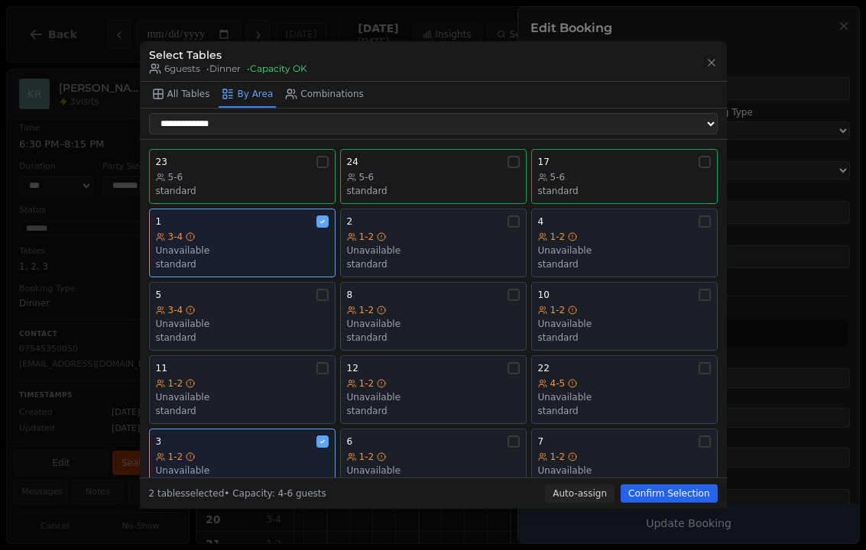
click at [277, 245] on div "Unavailable" at bounding box center [242, 251] width 173 height 12
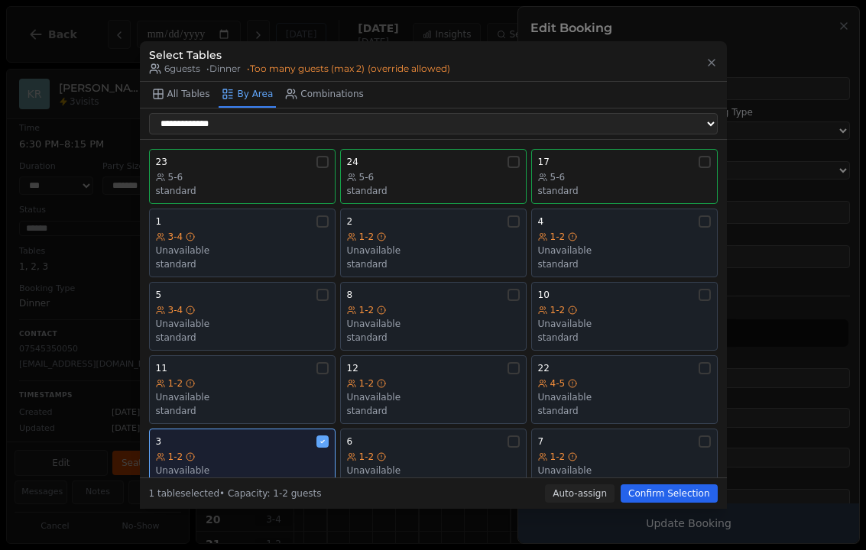
click at [275, 451] on div "1-2" at bounding box center [242, 457] width 173 height 12
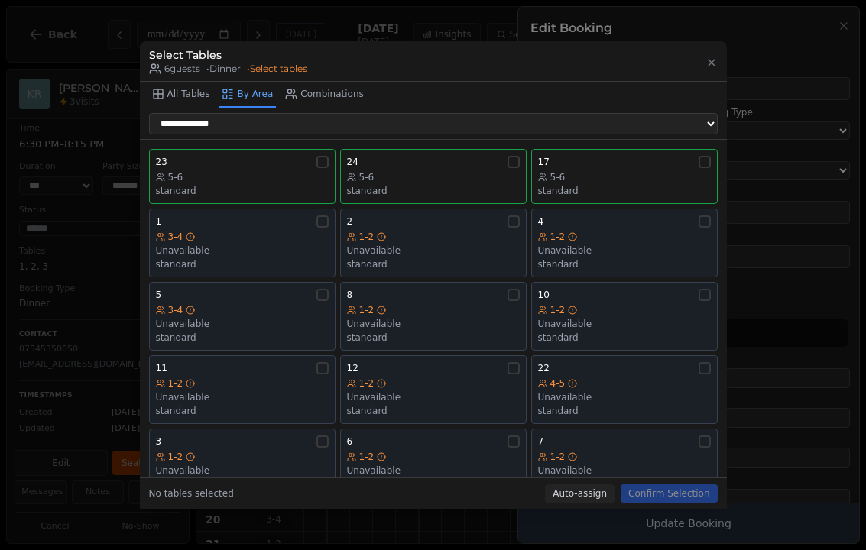
scroll to position [0, 0]
click at [655, 173] on div "5-6 standard" at bounding box center [624, 184] width 173 height 26
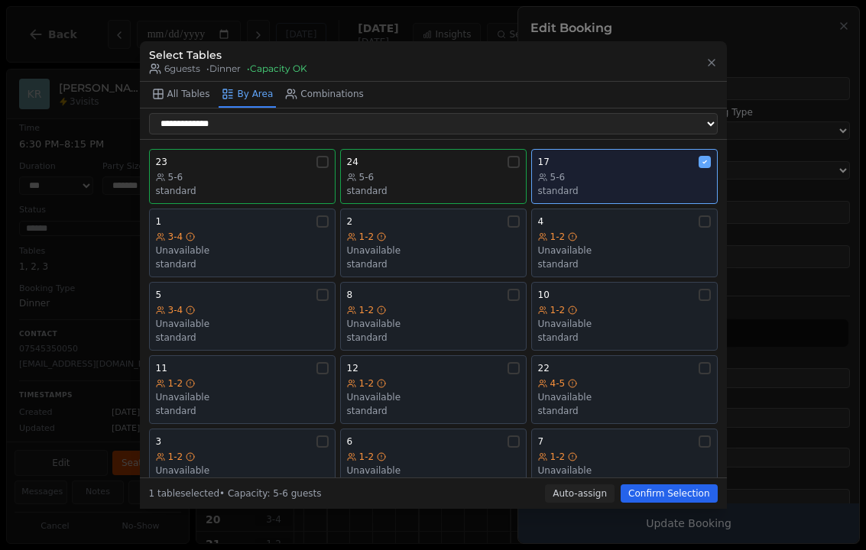
click at [661, 495] on button "Confirm Selection" at bounding box center [669, 494] width 96 height 18
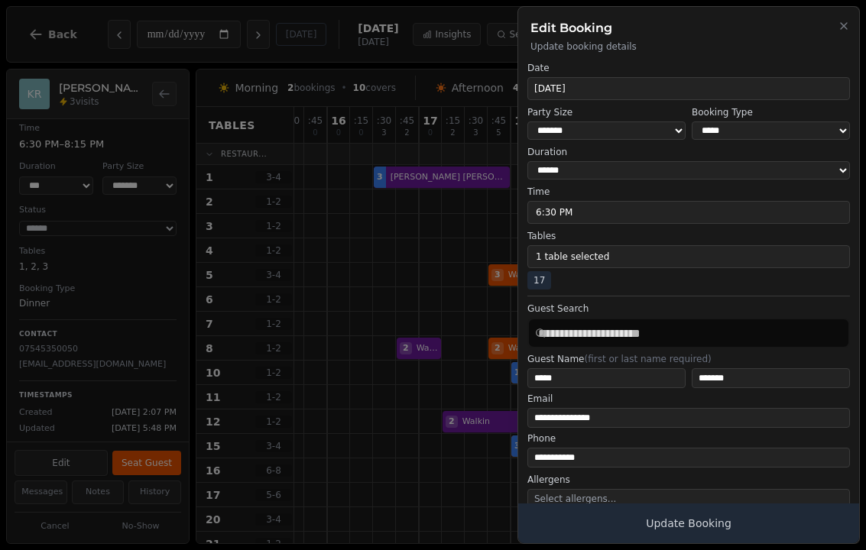
click at [690, 530] on button "Update Booking" at bounding box center [688, 524] width 341 height 40
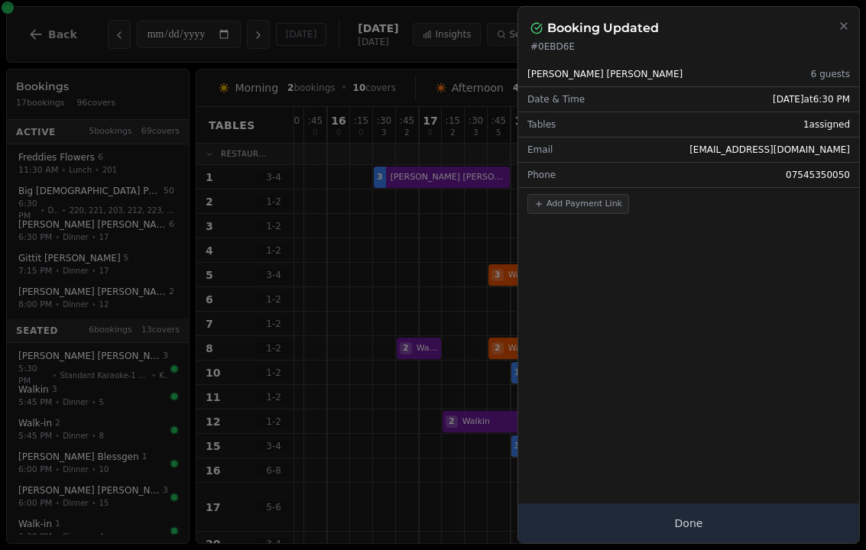
click at [706, 504] on button "Done" at bounding box center [688, 524] width 341 height 40
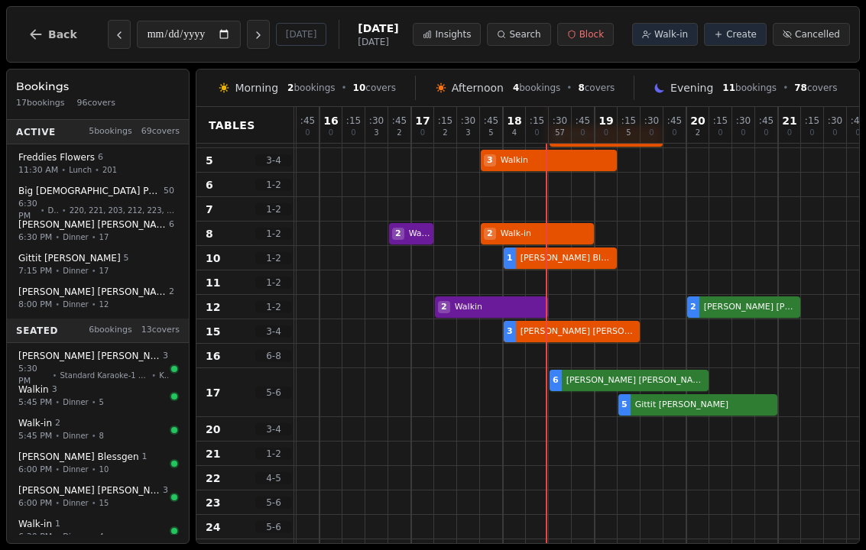
scroll to position [184, 390]
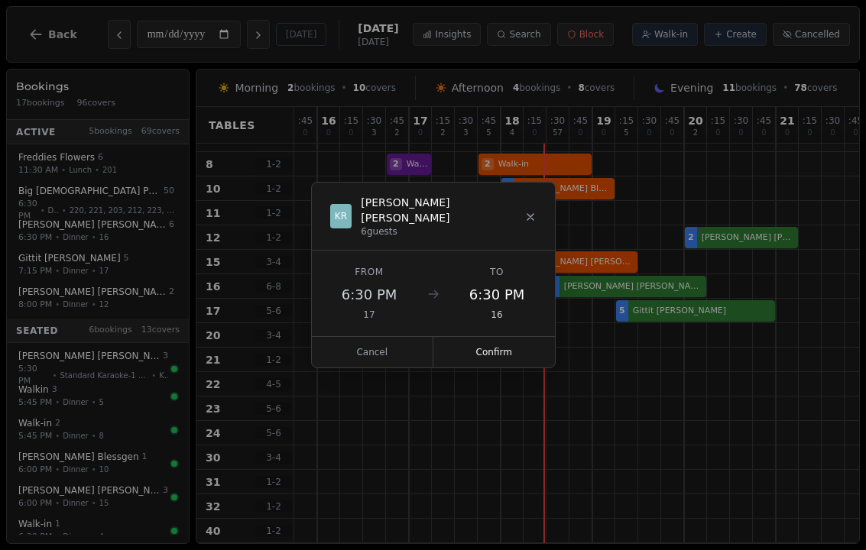
click at [508, 351] on button "Confirm" at bounding box center [494, 352] width 122 height 31
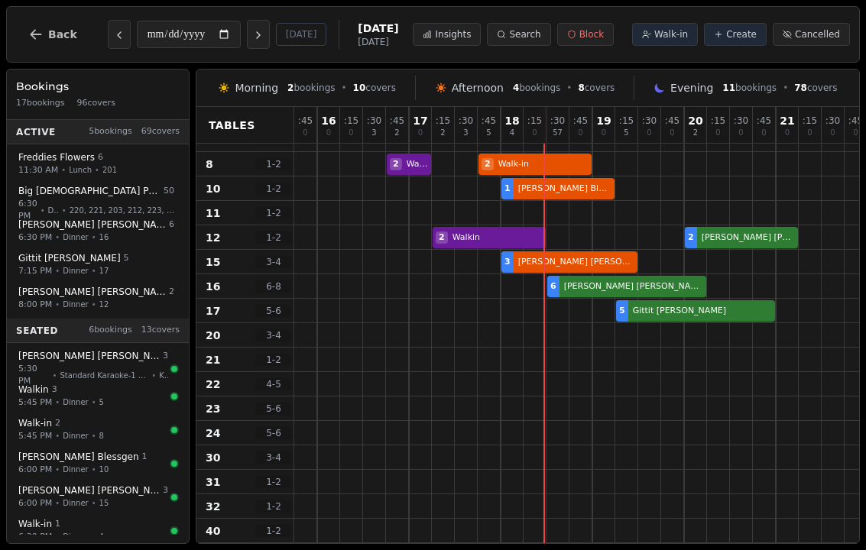
select select "****"
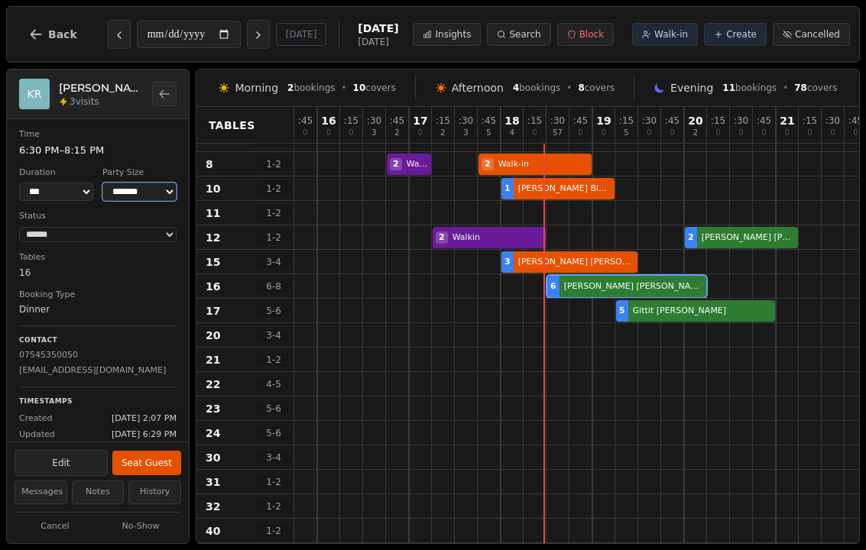
click at [161, 185] on select "* ***** * ****** * ****** * ****** * ****** * ****** * ****** * ****** * ******…" at bounding box center [139, 192] width 74 height 18
click at [151, 193] on select "* ***** * ****** * ****** * ****** * ****** * ****** * ****** * ****** * ******…" at bounding box center [139, 192] width 74 height 18
select select "*"
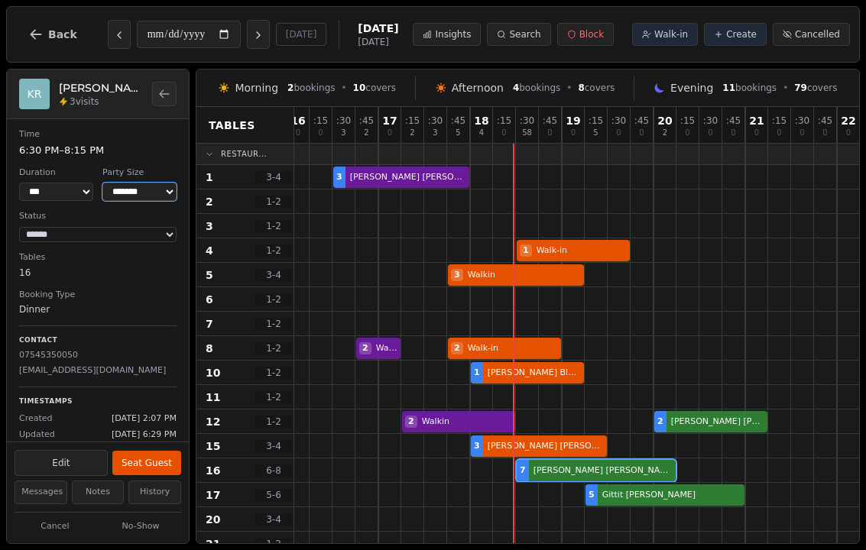
scroll to position [0, 422]
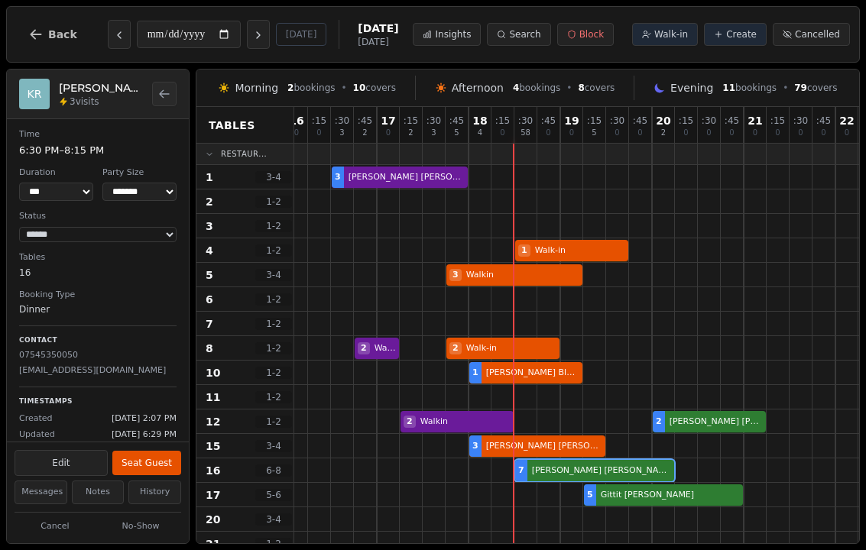
click at [175, 456] on button "Seat Guest" at bounding box center [146, 463] width 69 height 24
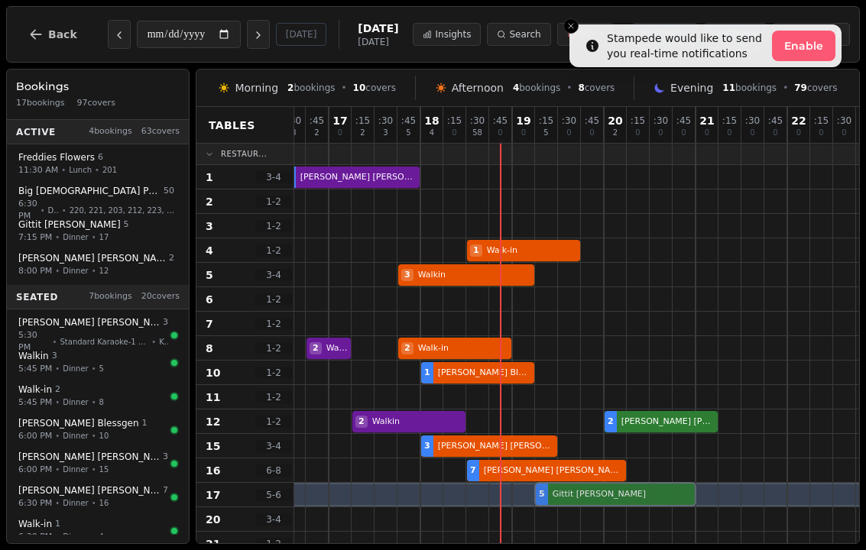
scroll to position [1, 470]
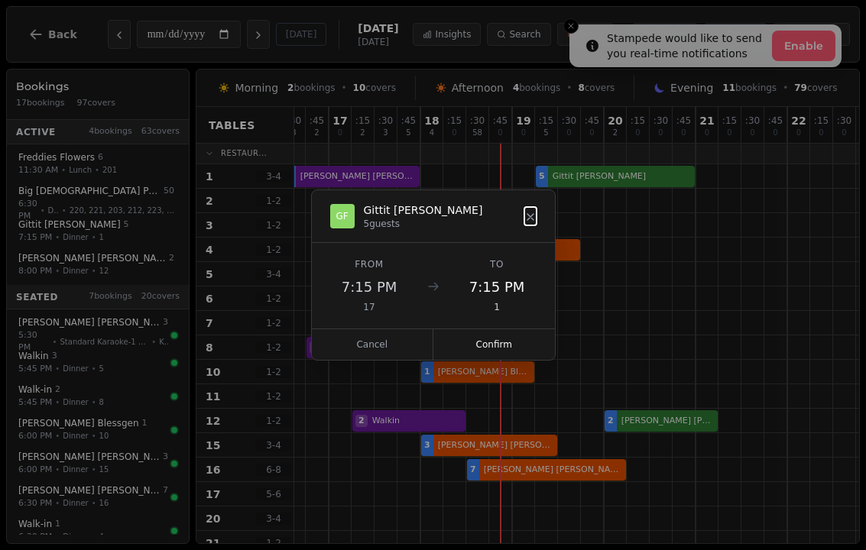
click at [498, 345] on button "Confirm" at bounding box center [494, 344] width 122 height 31
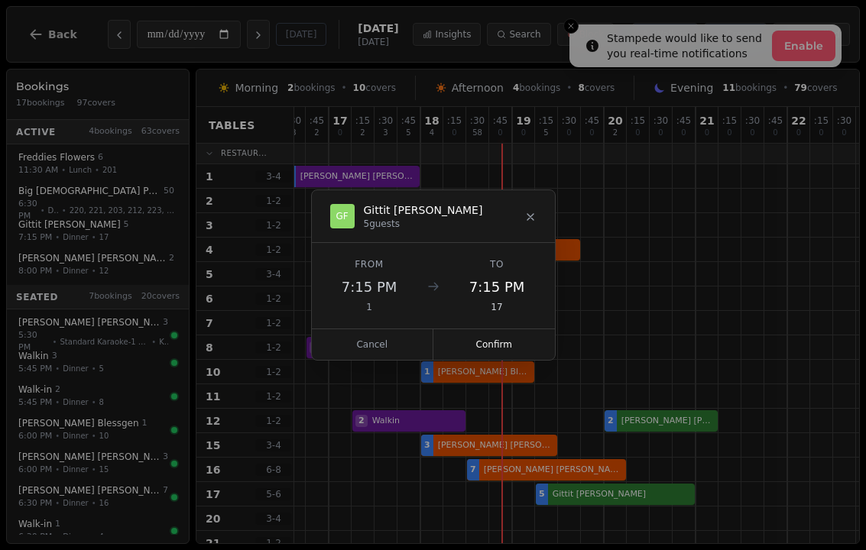
click at [504, 342] on button "Confirm" at bounding box center [494, 344] width 122 height 31
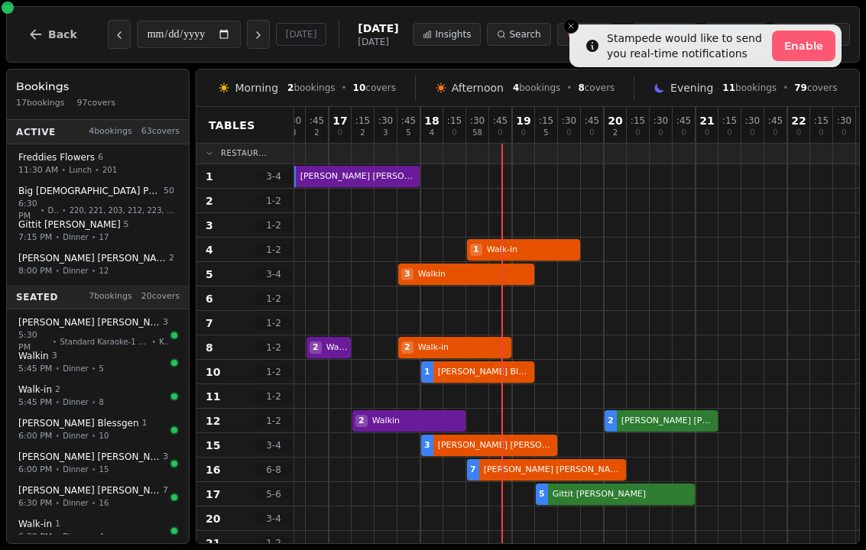
click at [550, 458] on div at bounding box center [546, 470] width 23 height 24
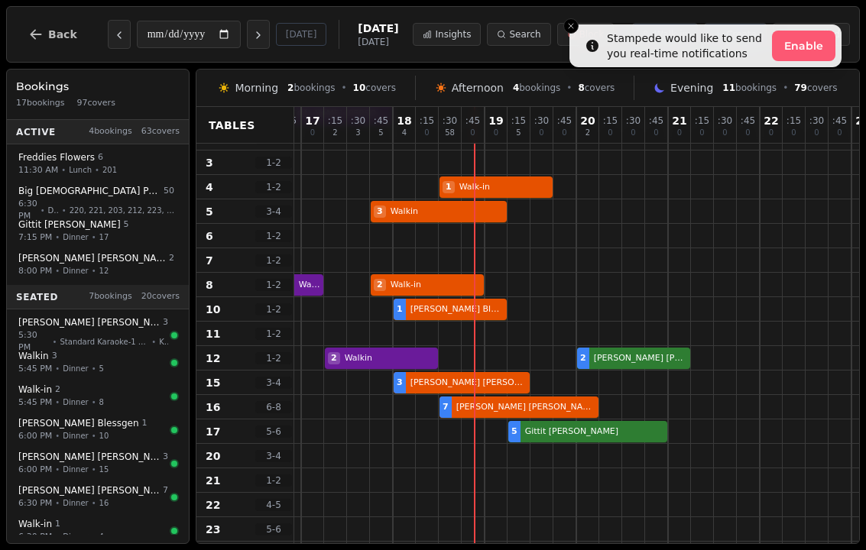
scroll to position [60, 498]
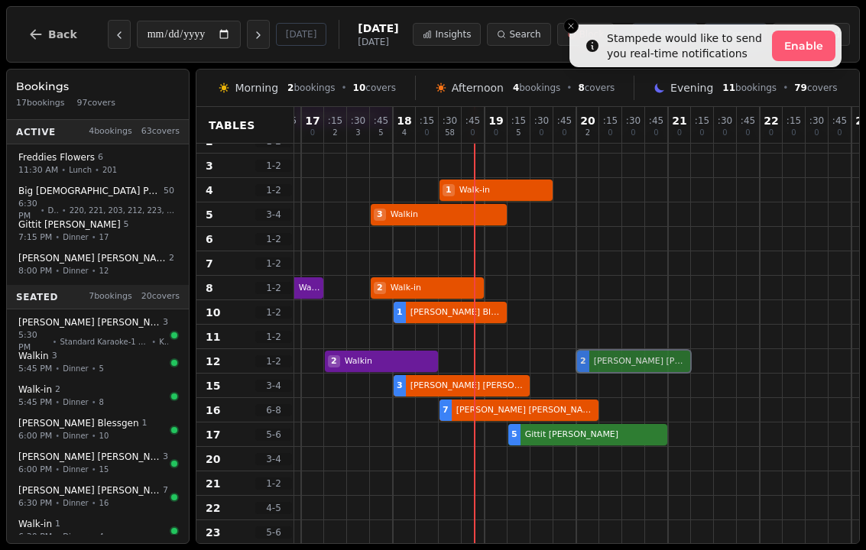
select select "****"
select select "*"
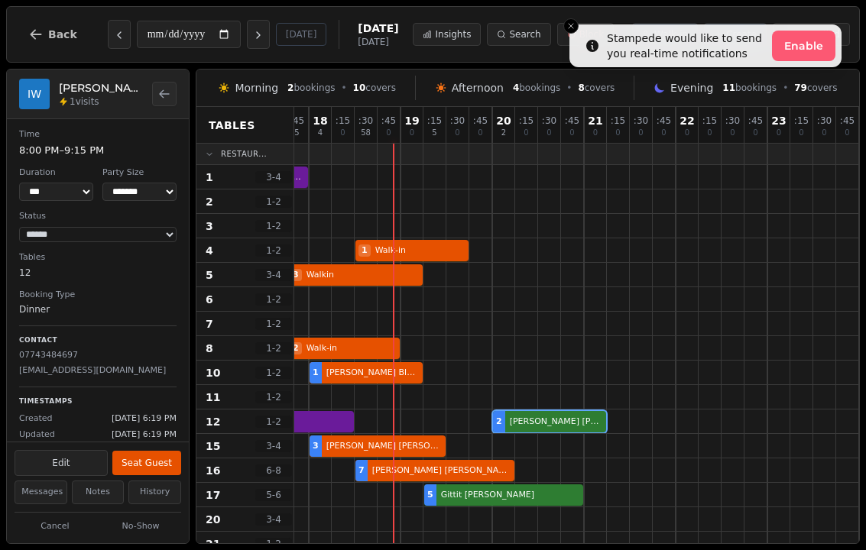
scroll to position [0, 582]
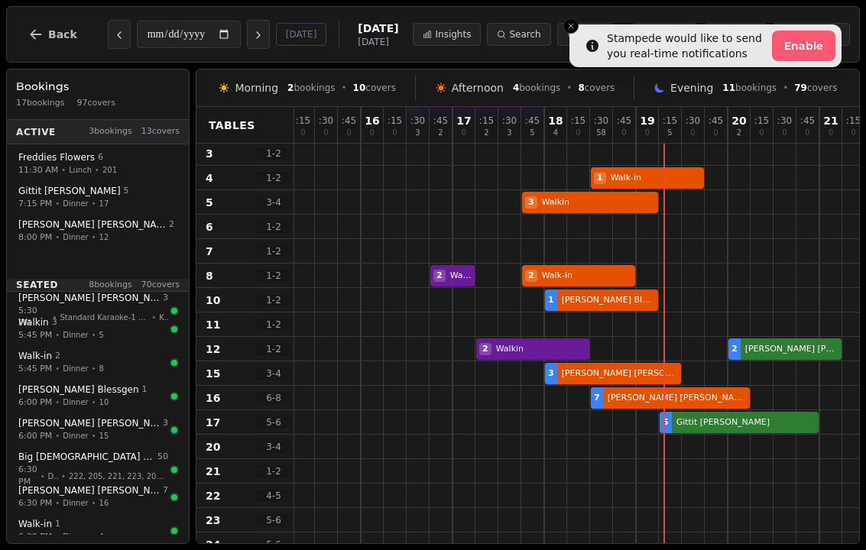
scroll to position [92, 426]
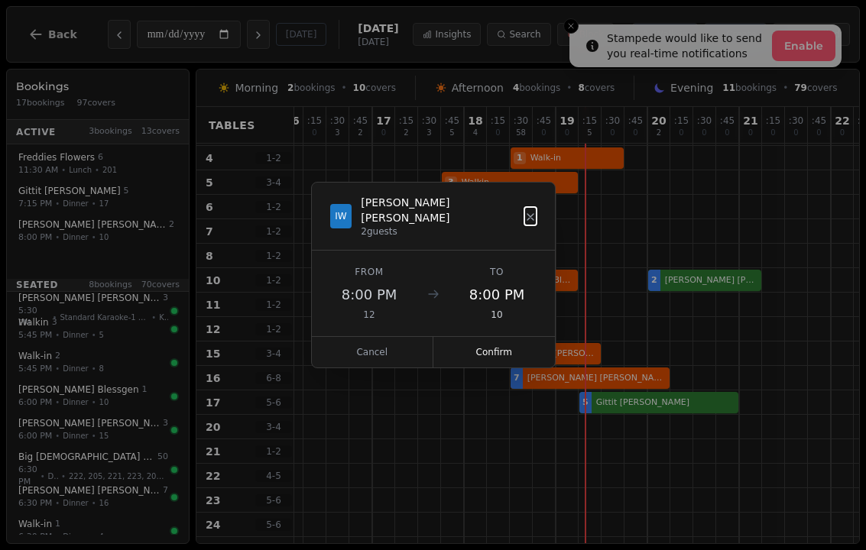
click at [493, 343] on button "Confirm" at bounding box center [494, 352] width 122 height 31
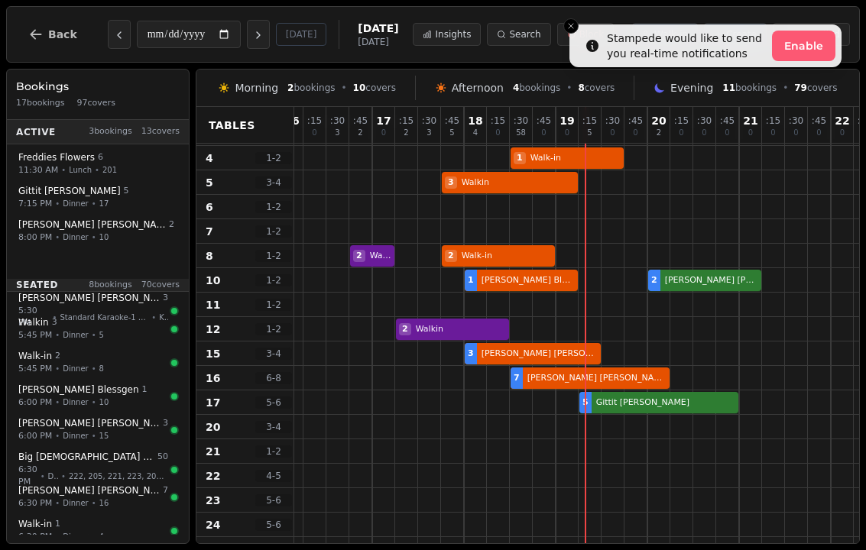
select select "****"
select select "*"
select select "******"
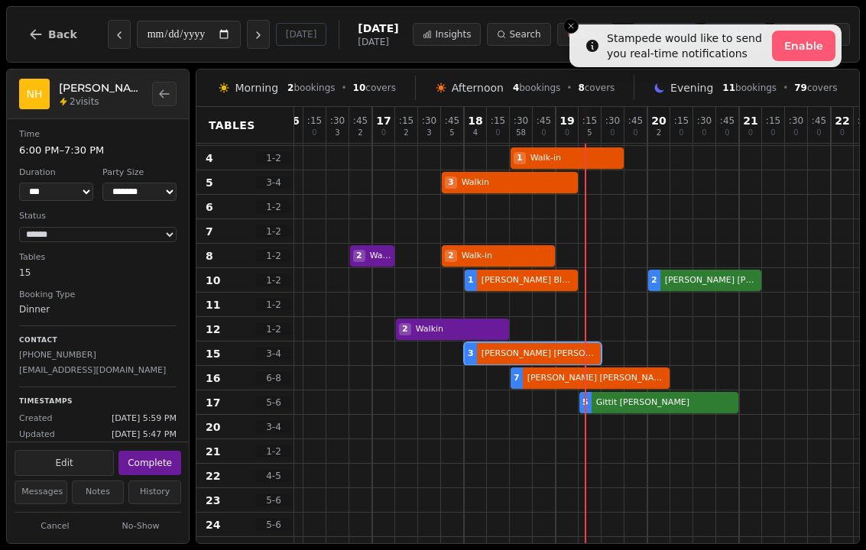
click at [563, 32] on button "Block" at bounding box center [585, 34] width 57 height 23
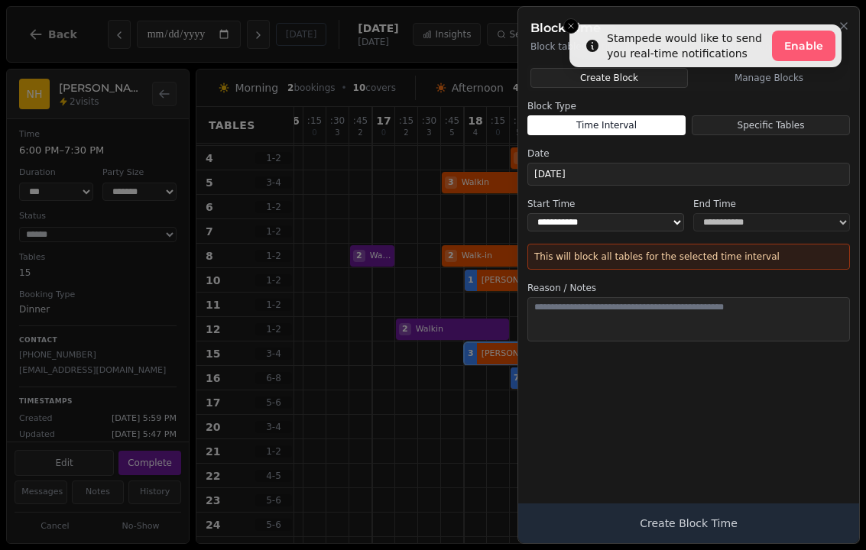
click at [566, 30] on h2 "Block Time" at bounding box center [688, 28] width 316 height 18
click at [572, 21] on h2 "Block Time" at bounding box center [688, 28] width 316 height 18
click at [563, 21] on h2 "Block Time" at bounding box center [688, 28] width 316 height 18
click at [576, 28] on h2 "Block Time" at bounding box center [688, 28] width 316 height 18
click at [415, 433] on div at bounding box center [433, 275] width 866 height 550
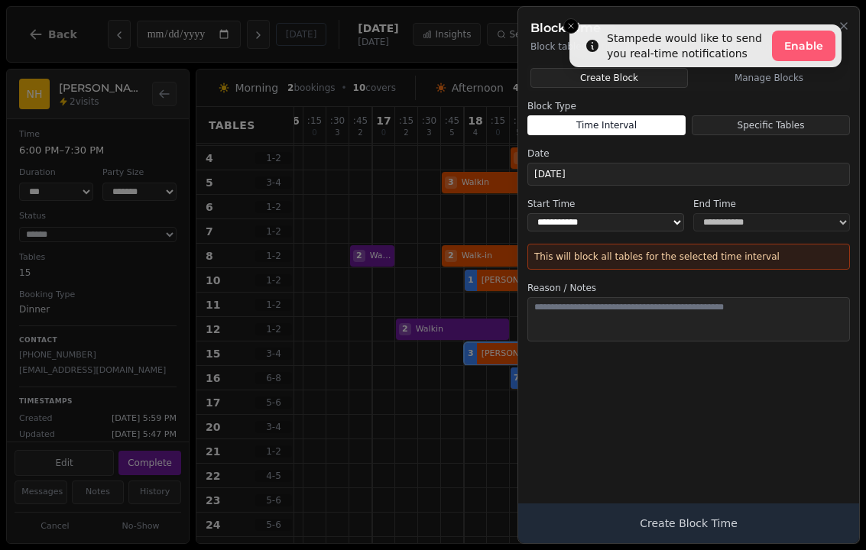
click at [814, 48] on p "Block tables or time intervals from accepting bookings" at bounding box center [688, 47] width 316 height 12
click at [787, 46] on p "Block tables or time intervals from accepting bookings" at bounding box center [688, 47] width 316 height 12
click at [776, 41] on p "Block tables or time intervals from accepting bookings" at bounding box center [688, 47] width 316 height 12
click at [359, 334] on div at bounding box center [433, 275] width 866 height 550
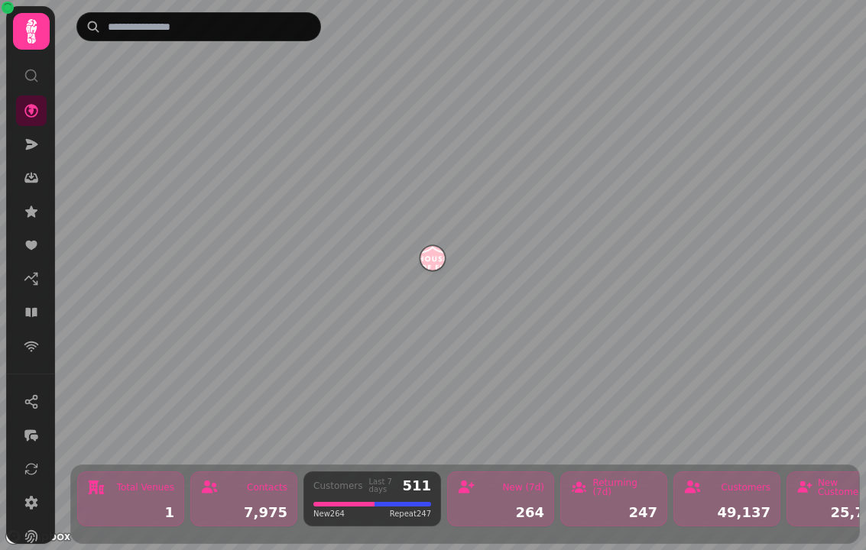
click at [32, 92] on div at bounding box center [31, 231] width 40 height 284
click at [37, 140] on icon at bounding box center [31, 144] width 15 height 15
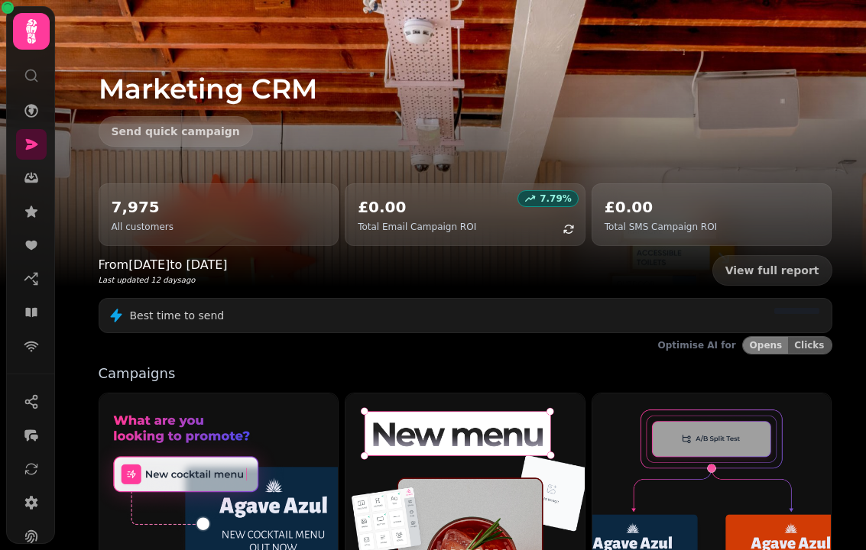
click at [38, 142] on icon at bounding box center [31, 144] width 15 height 15
click at [33, 32] on icon at bounding box center [31, 31] width 31 height 31
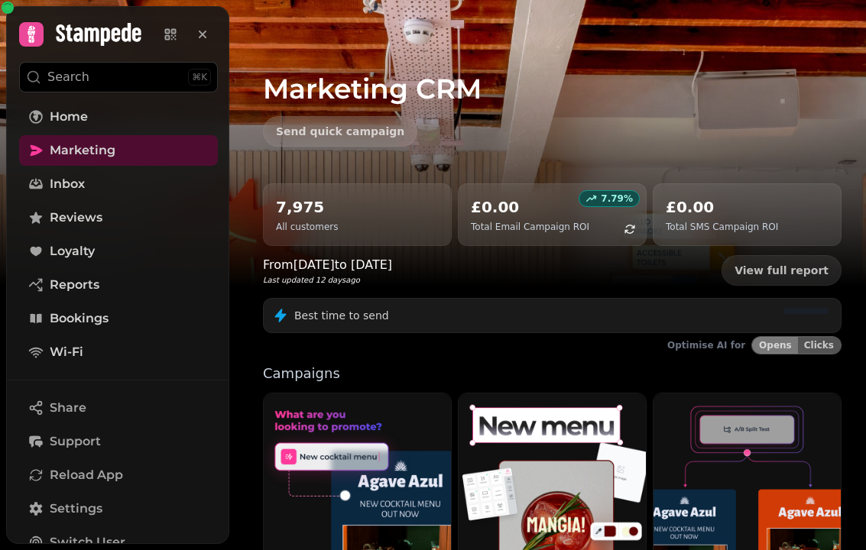
click at [89, 118] on link "Home" at bounding box center [118, 117] width 199 height 31
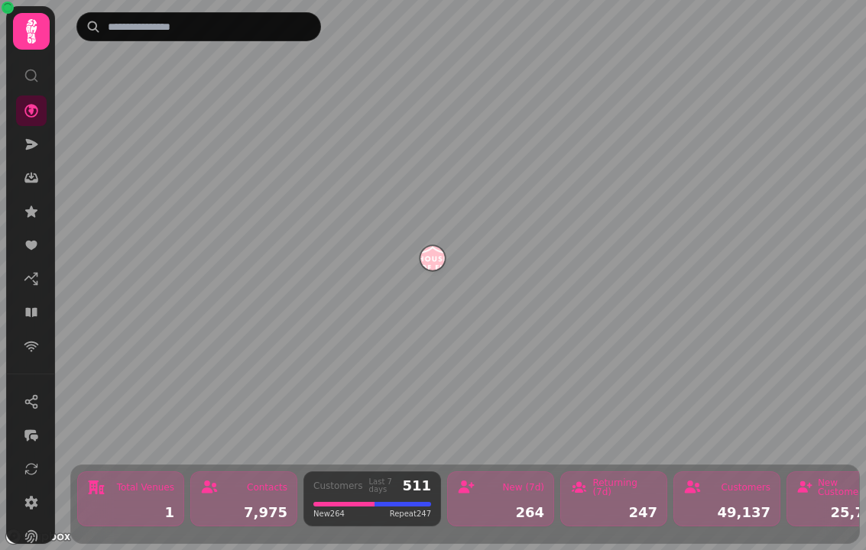
click at [29, 149] on icon at bounding box center [32, 144] width 12 height 11
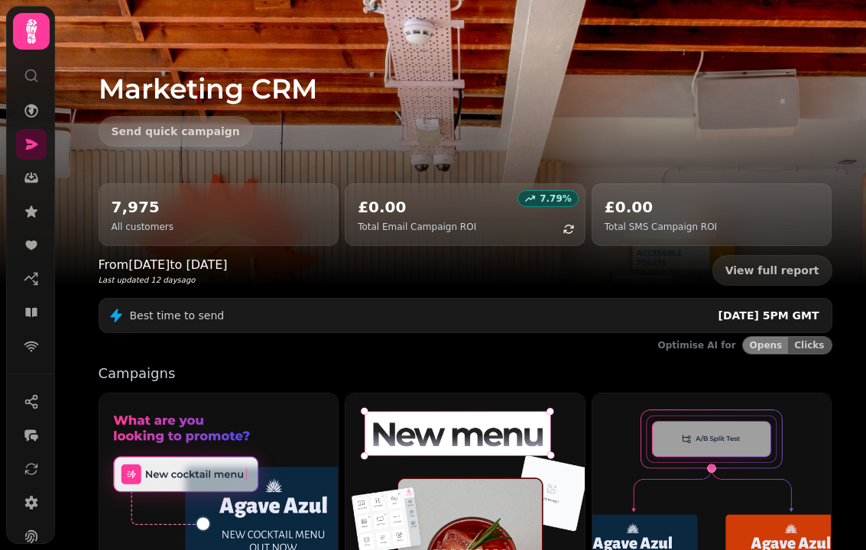
click at [37, 173] on icon at bounding box center [31, 177] width 15 height 15
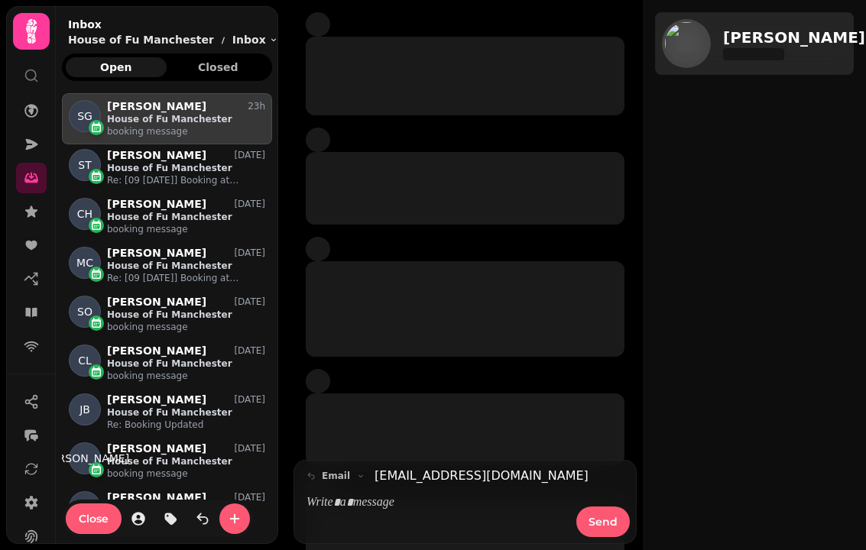
scroll to position [444, 210]
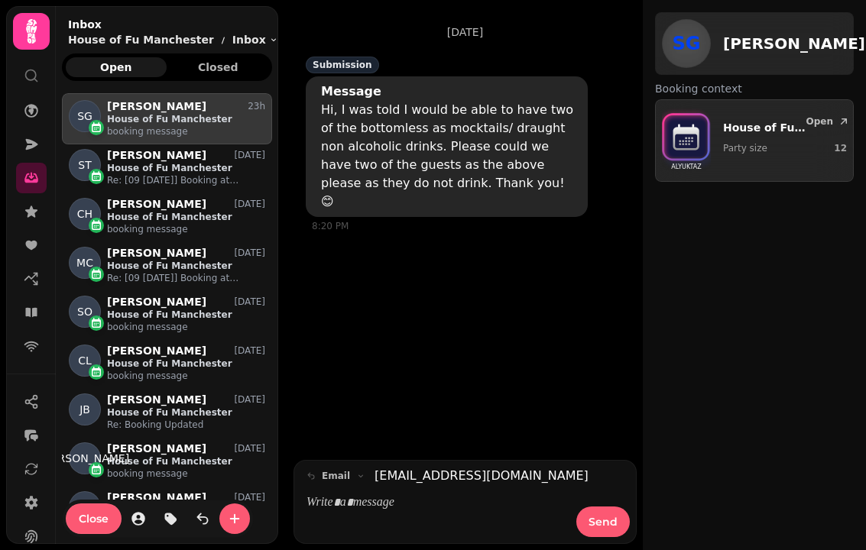
click at [35, 39] on icon at bounding box center [31, 31] width 31 height 31
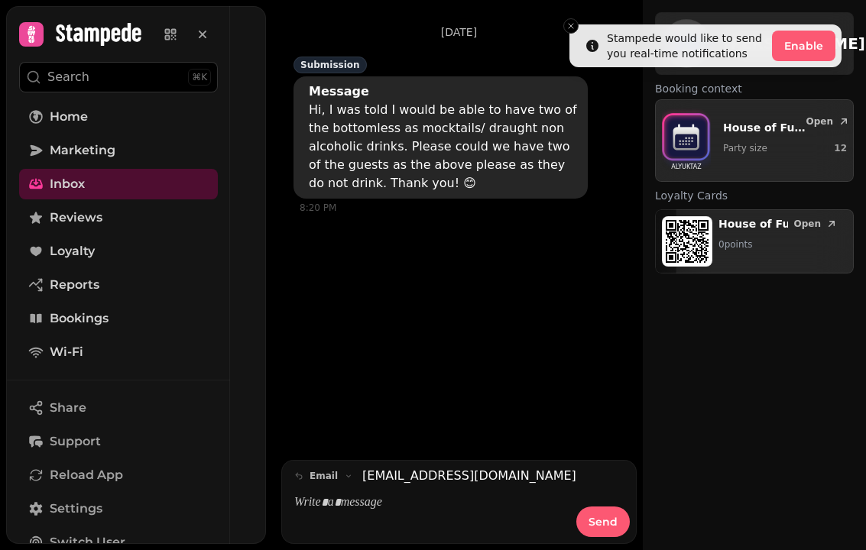
click at [108, 330] on link "Bookings" at bounding box center [118, 318] width 199 height 31
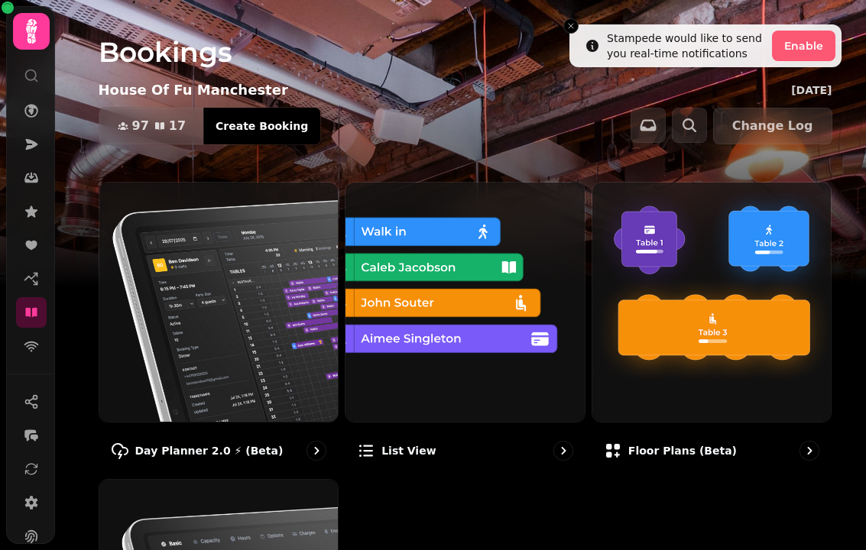
click at [216, 336] on img at bounding box center [218, 302] width 239 height 239
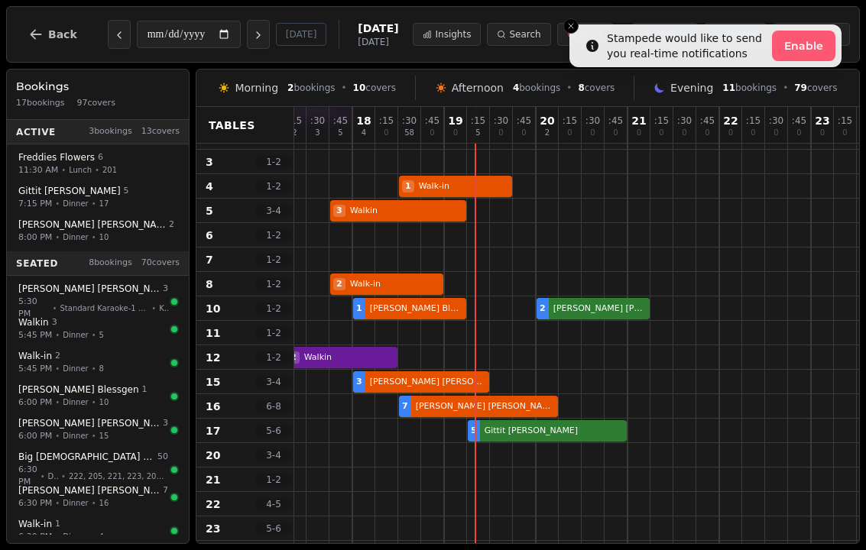
scroll to position [128, 511]
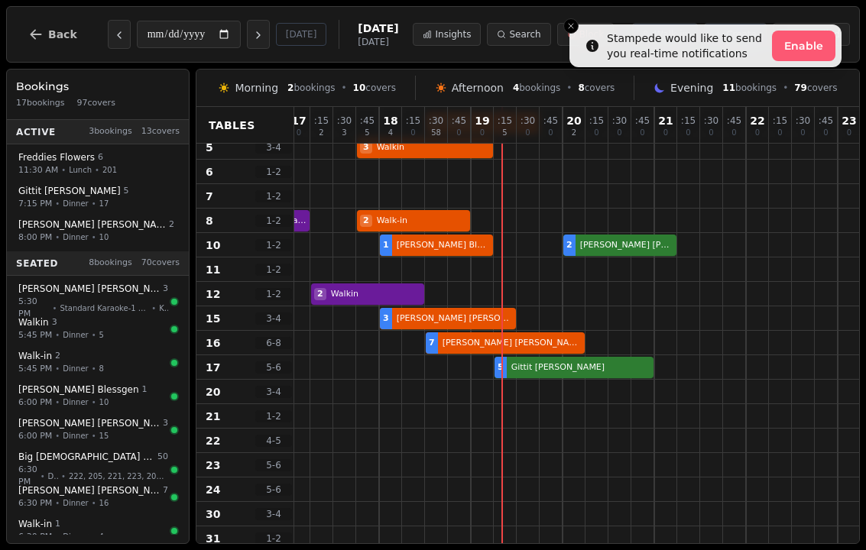
click at [568, 42] on button "Block" at bounding box center [585, 34] width 57 height 23
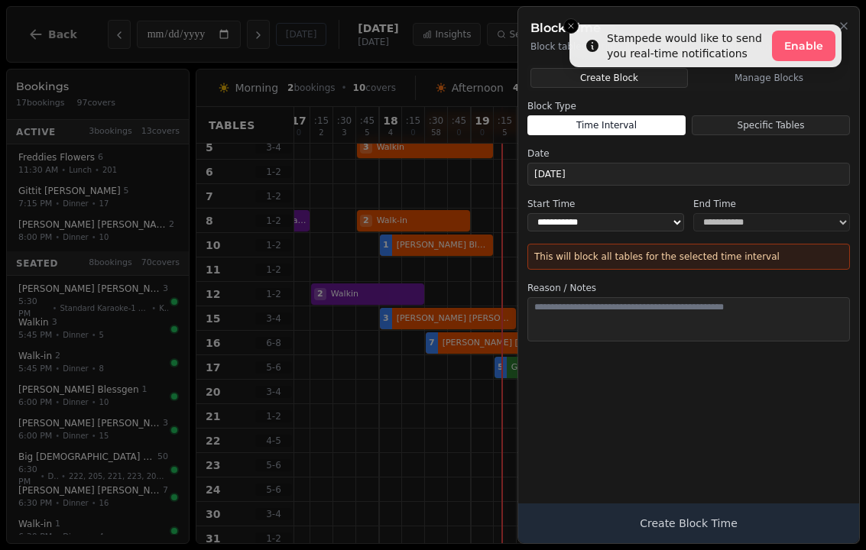
click at [582, 30] on h2 "Block Time" at bounding box center [688, 28] width 316 height 18
click at [575, 24] on h2 "Block Time" at bounding box center [688, 28] width 316 height 18
click at [569, 24] on h2 "Block Time" at bounding box center [688, 28] width 316 height 18
click at [559, 26] on h2 "Block Time" at bounding box center [688, 28] width 316 height 18
click at [451, 63] on div at bounding box center [433, 275] width 866 height 550
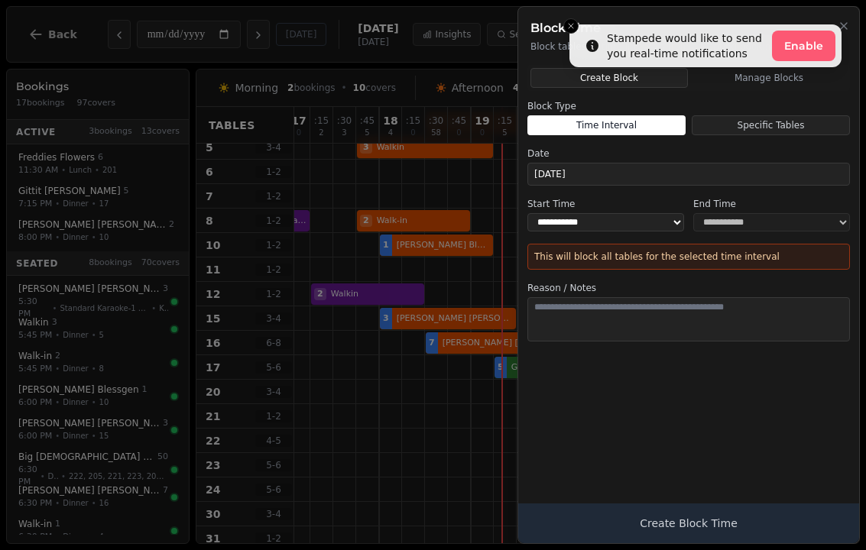
click at [843, 17] on button "Close" at bounding box center [844, 25] width 12 height 18
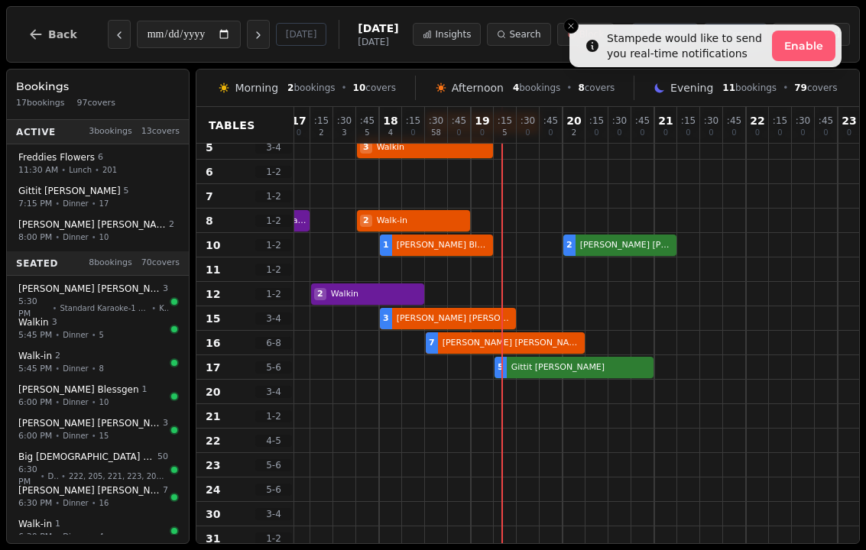
click at [792, 47] on button "Enable" at bounding box center [803, 46] width 63 height 31
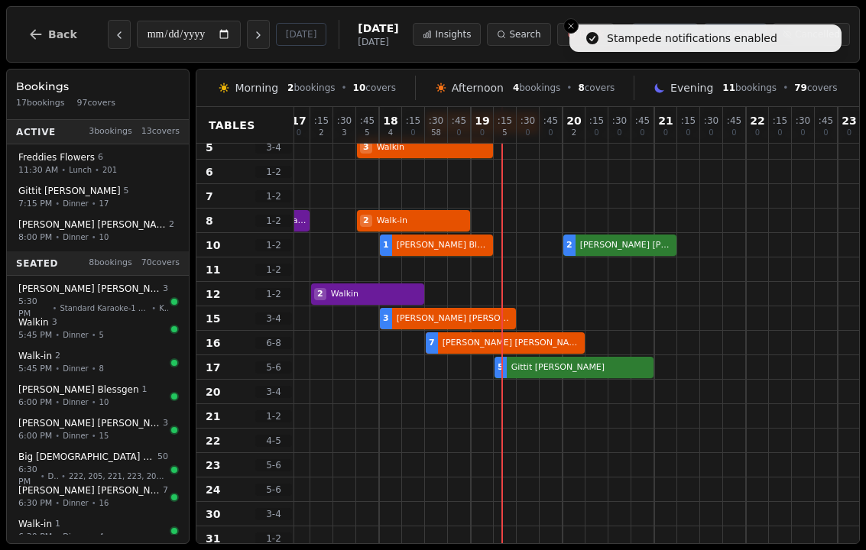
click at [574, 20] on button "Close toast" at bounding box center [570, 25] width 15 height 15
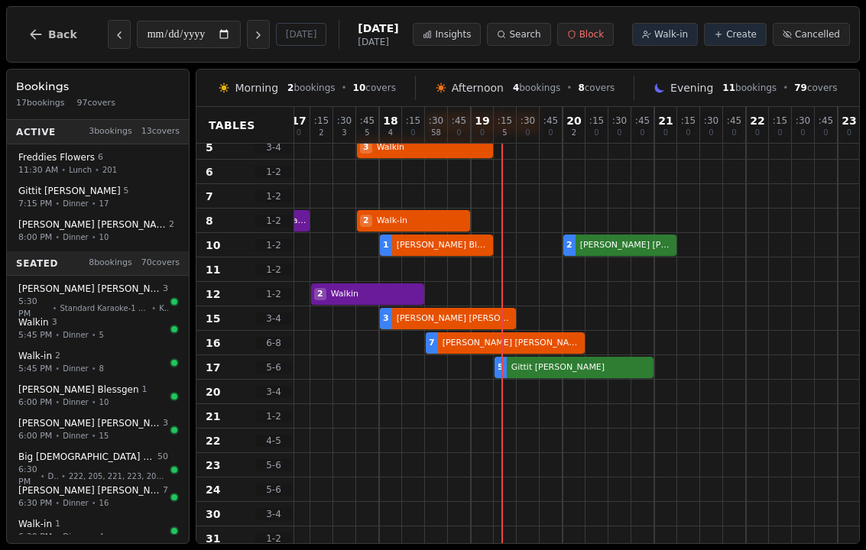
click at [660, 38] on span "Walk-in" at bounding box center [671, 34] width 34 height 12
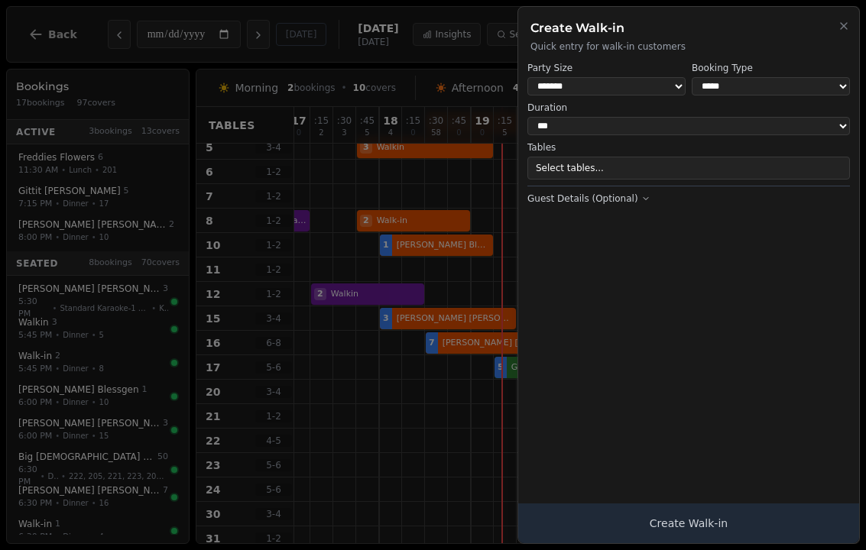
click at [741, 80] on select "**********" at bounding box center [771, 86] width 158 height 18
click at [744, 90] on select "**********" at bounding box center [771, 86] width 158 height 18
select select "**********"
click at [713, 534] on button "Create Walk-in" at bounding box center [688, 524] width 341 height 40
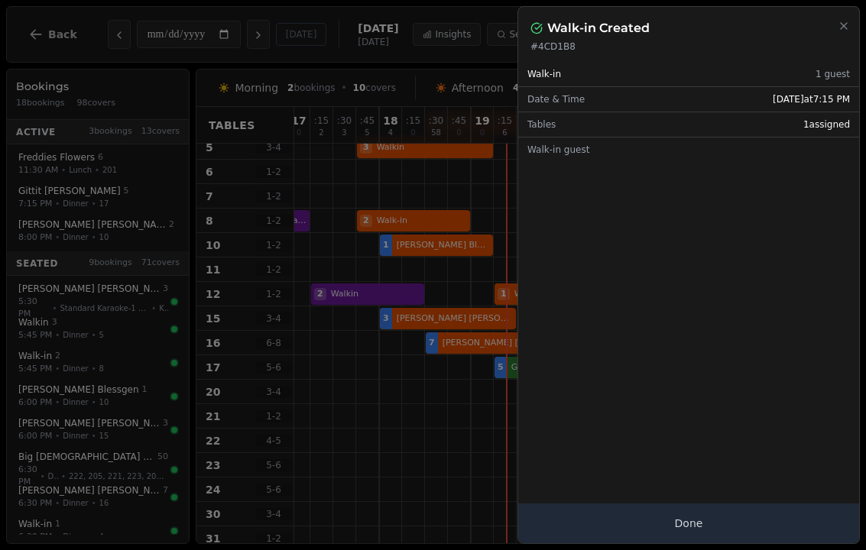
click at [722, 521] on button "Done" at bounding box center [688, 524] width 341 height 40
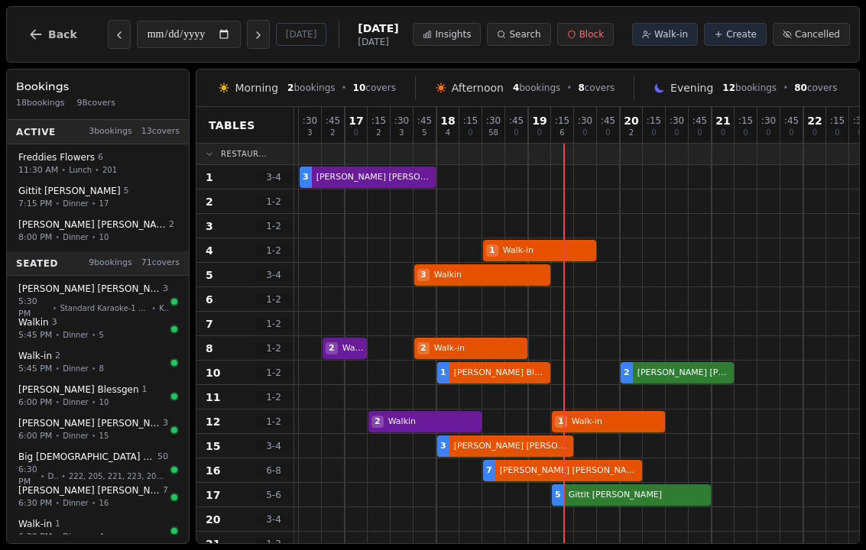
scroll to position [0, 452]
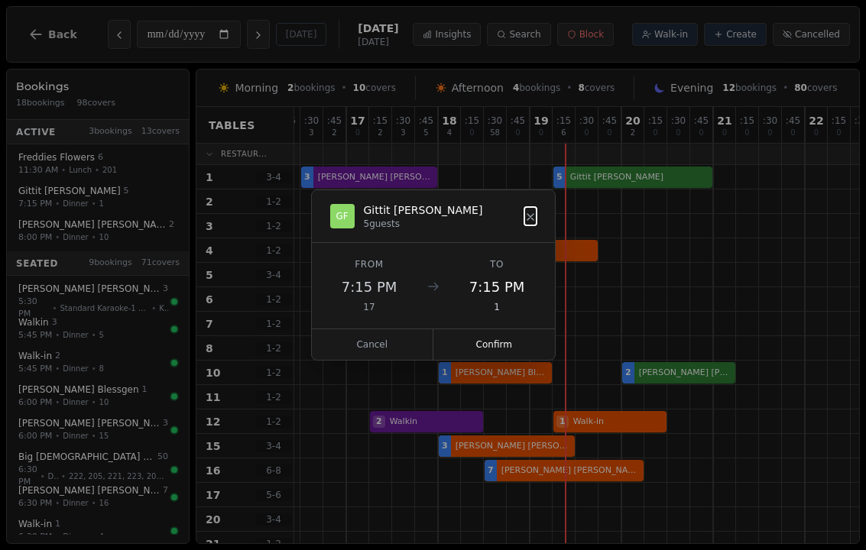
click at [488, 349] on button "Confirm" at bounding box center [494, 344] width 122 height 31
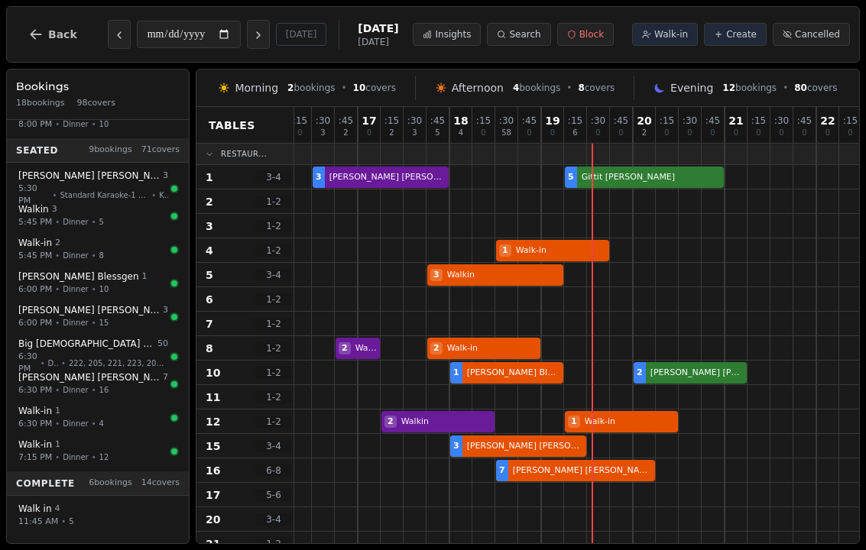
scroll to position [0, 440]
click at [247, 27] on button "Next day" at bounding box center [258, 34] width 23 height 29
type input "**********"
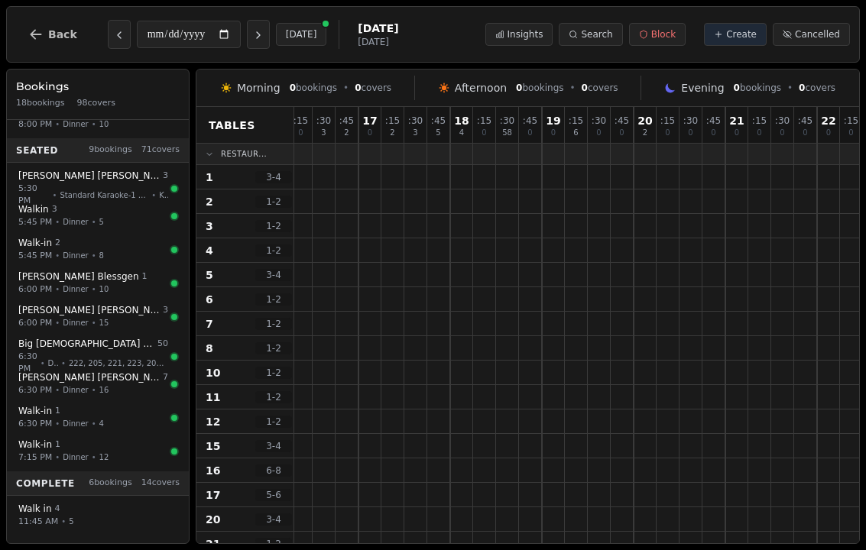
scroll to position [0, 0]
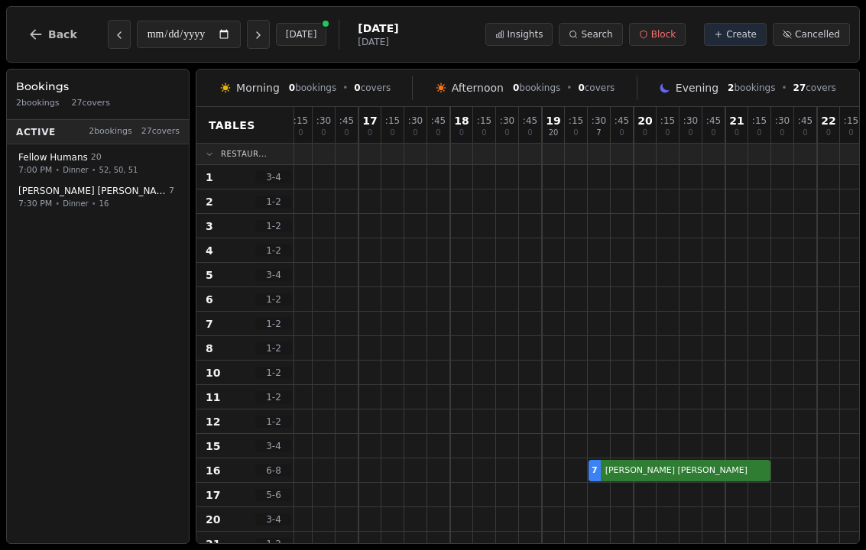
select select "****"
select select "*"
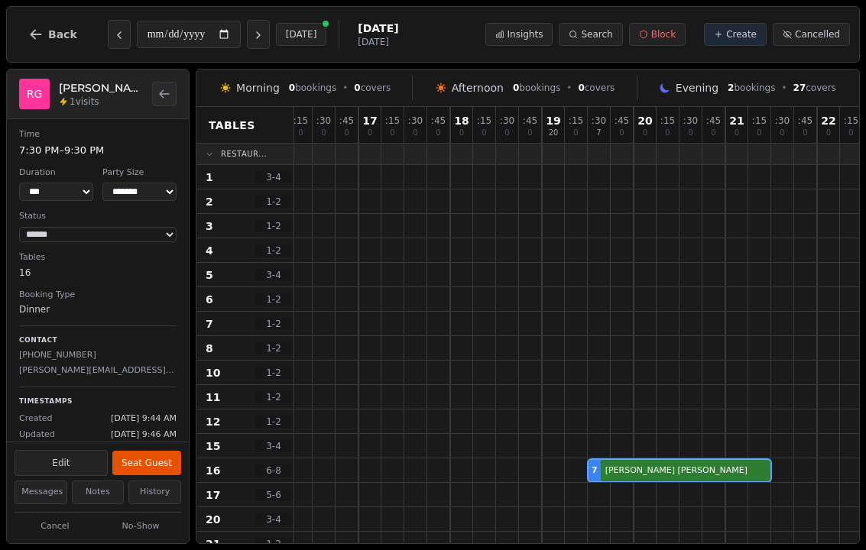
click at [66, 517] on button "Cancel" at bounding box center [55, 526] width 81 height 19
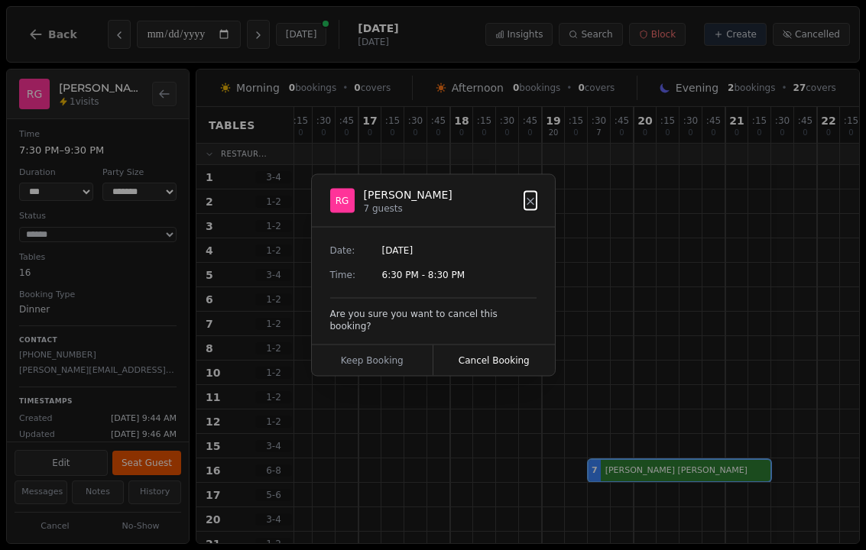
click at [496, 351] on button "Cancel Booking" at bounding box center [494, 360] width 122 height 31
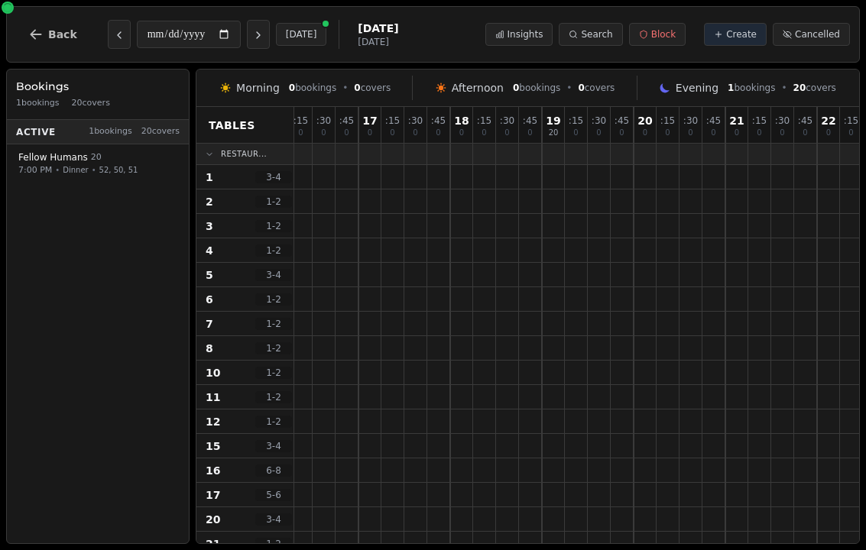
click at [120, 30] on icon "Previous day" at bounding box center [119, 35] width 12 height 12
type input "**********"
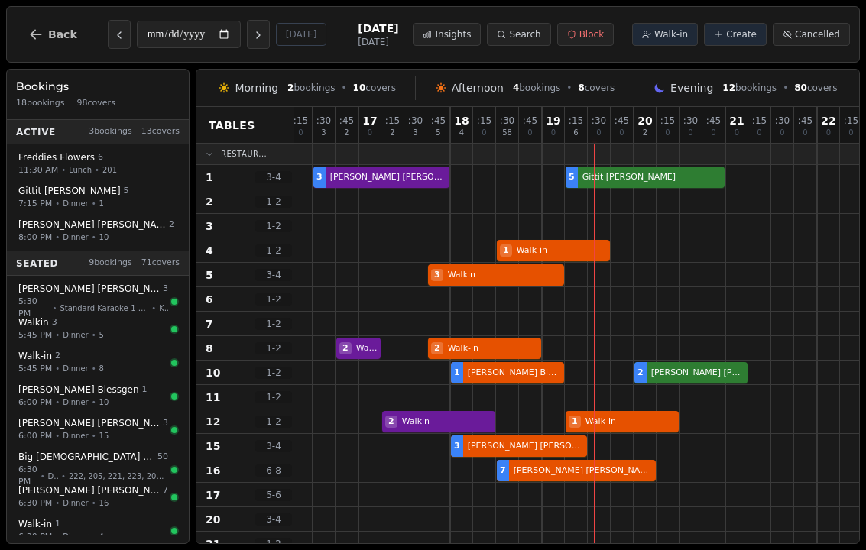
click at [619, 166] on div at bounding box center [622, 177] width 23 height 24
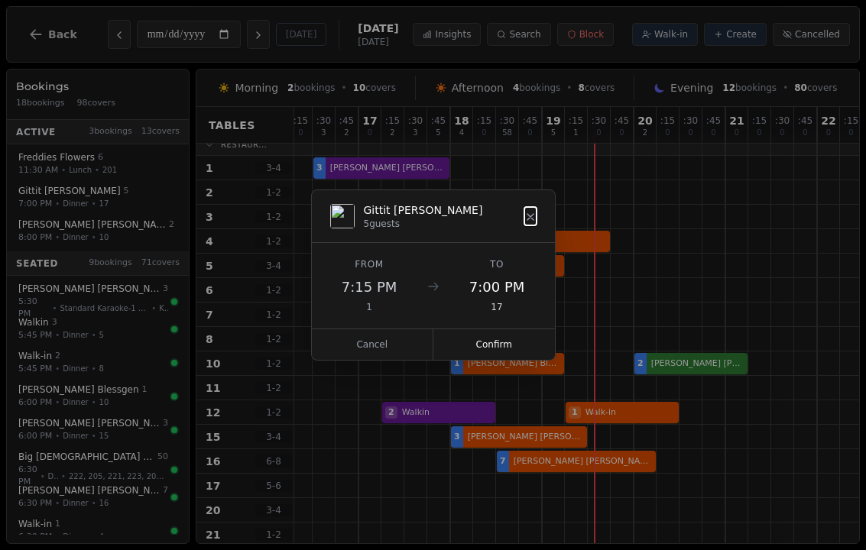
scroll to position [17, 440]
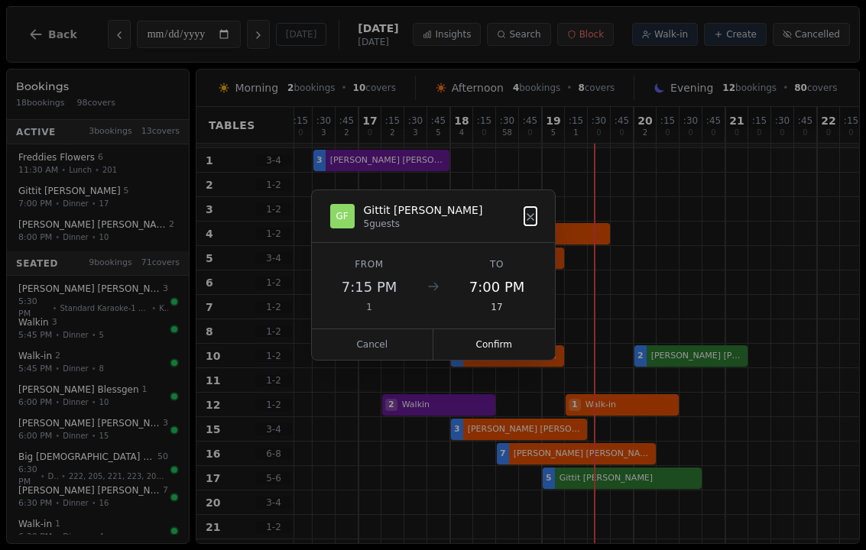
click at [389, 343] on button "Cancel" at bounding box center [373, 344] width 122 height 31
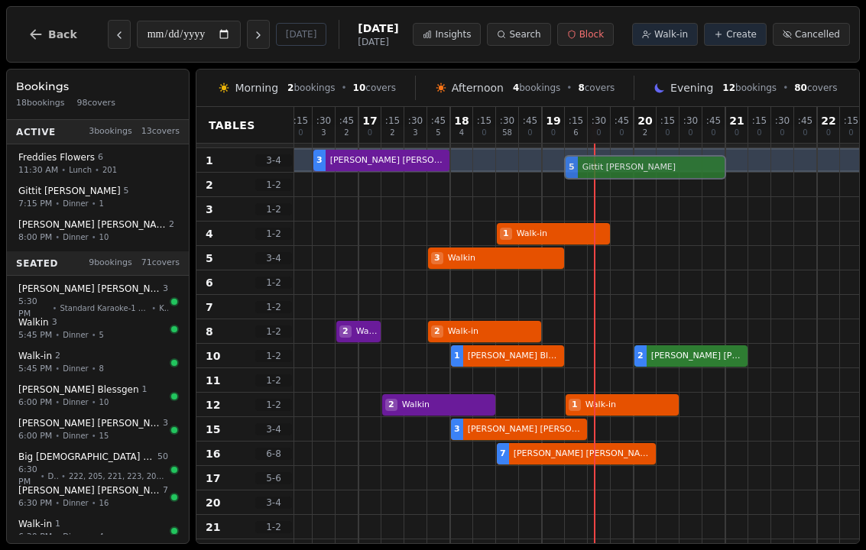
scroll to position [8, 440]
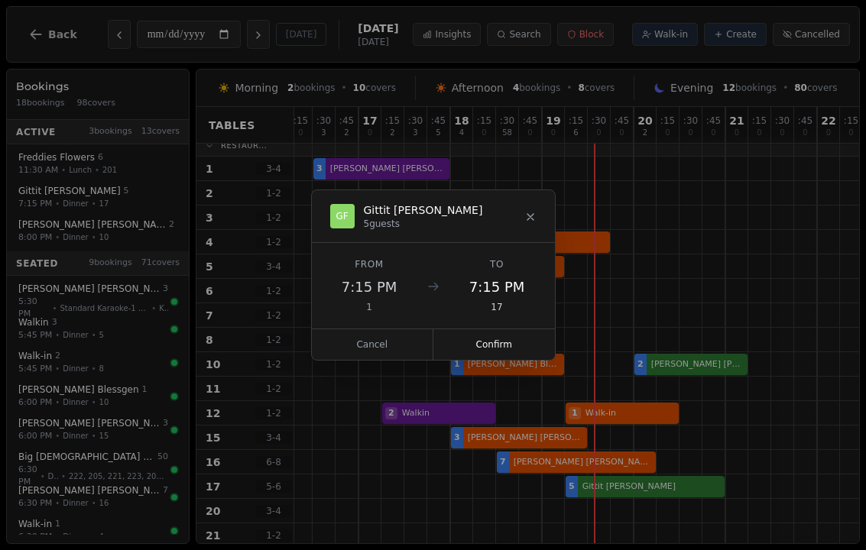
click at [501, 345] on button "Confirm" at bounding box center [494, 344] width 122 height 31
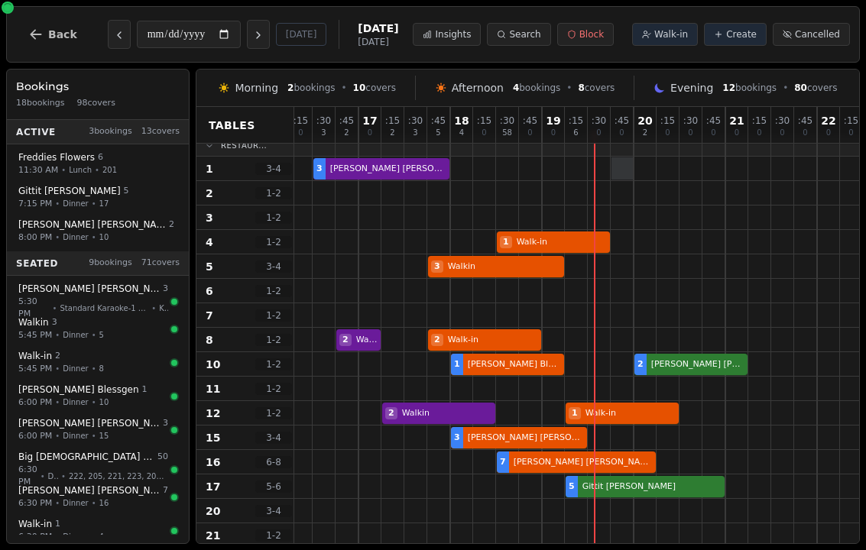
click at [611, 167] on div at bounding box center [622, 168] width 22 height 22
click at [681, 41] on button "Walk-in" at bounding box center [665, 34] width 66 height 23
select select "****"
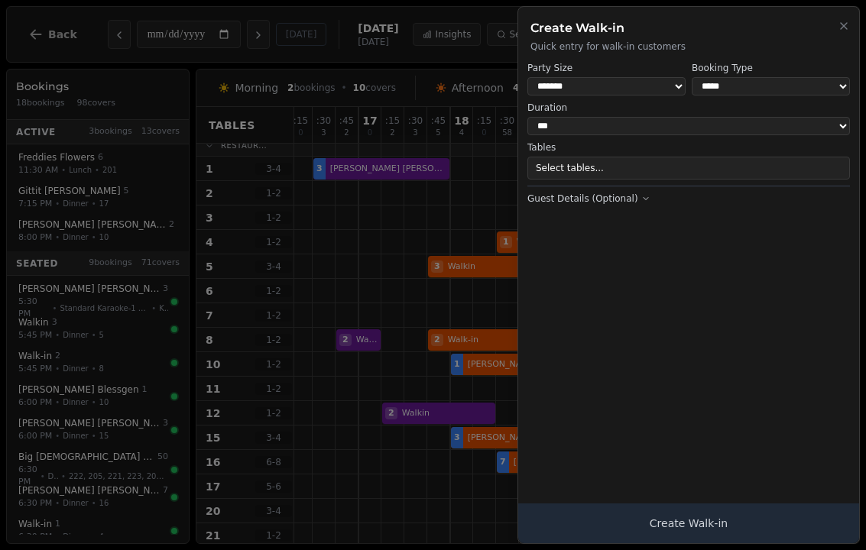
select select "*"
click at [764, 91] on select "**********" at bounding box center [771, 86] width 158 height 18
select select "**********"
click at [572, 163] on button "4 tables selected" at bounding box center [688, 168] width 323 height 23
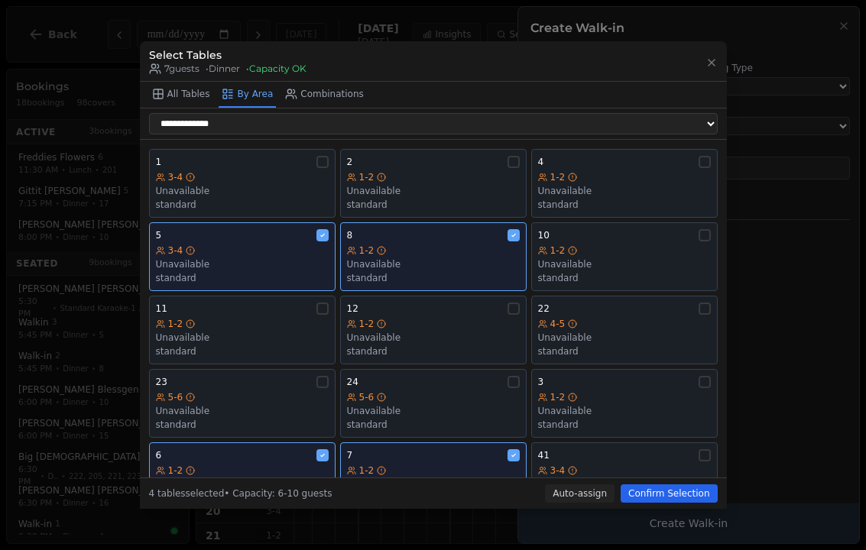
click at [465, 258] on div "Unavailable" at bounding box center [433, 264] width 173 height 12
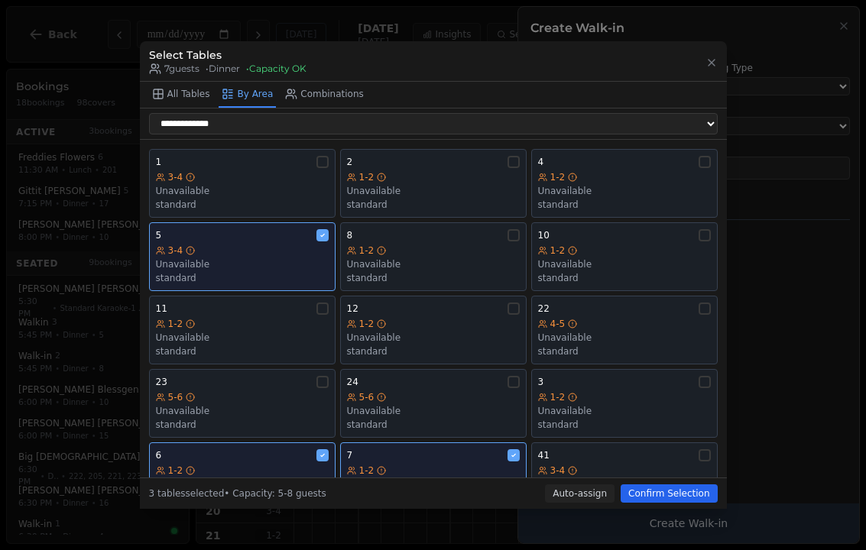
click at [283, 245] on div "3-4" at bounding box center [242, 251] width 173 height 12
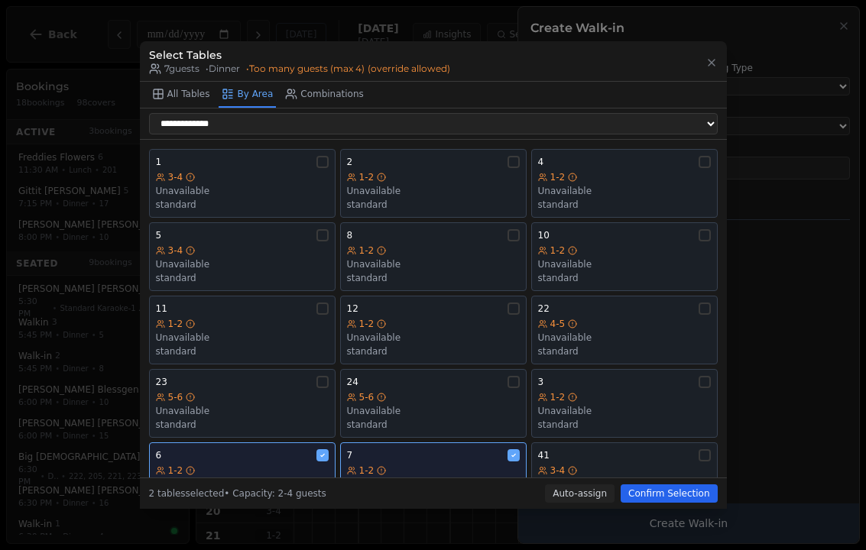
click at [266, 450] on div "6" at bounding box center [242, 455] width 173 height 12
click at [482, 453] on div "7 1-2 Unavailable standard" at bounding box center [433, 476] width 173 height 55
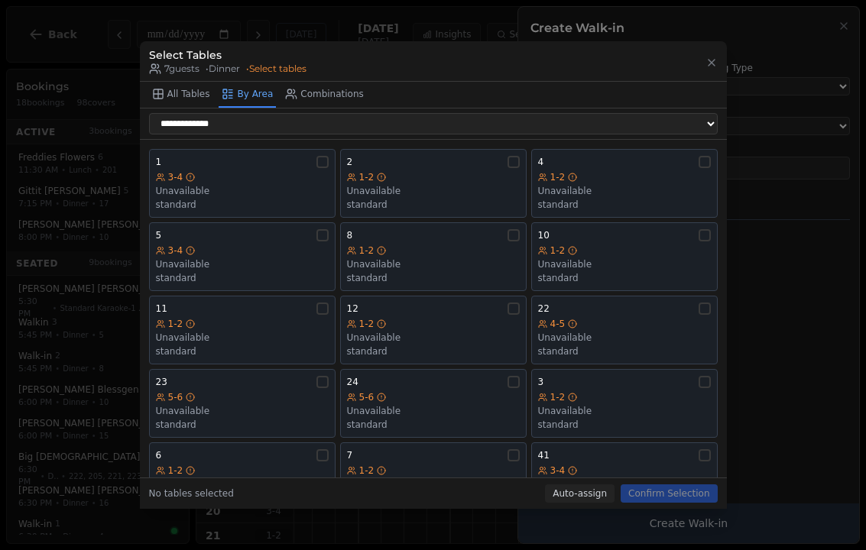
click at [652, 187] on div "1-2 Unavailable standard" at bounding box center [624, 191] width 173 height 40
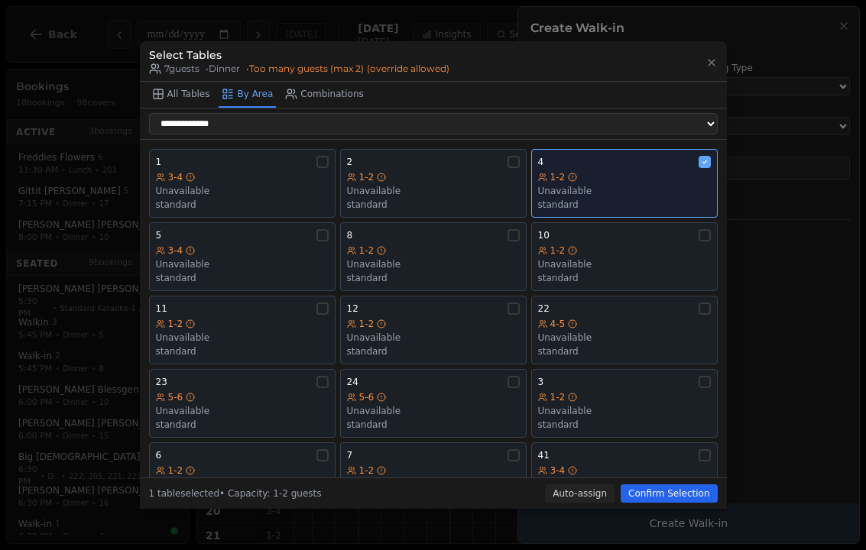
click at [251, 171] on div "3-4" at bounding box center [242, 177] width 173 height 12
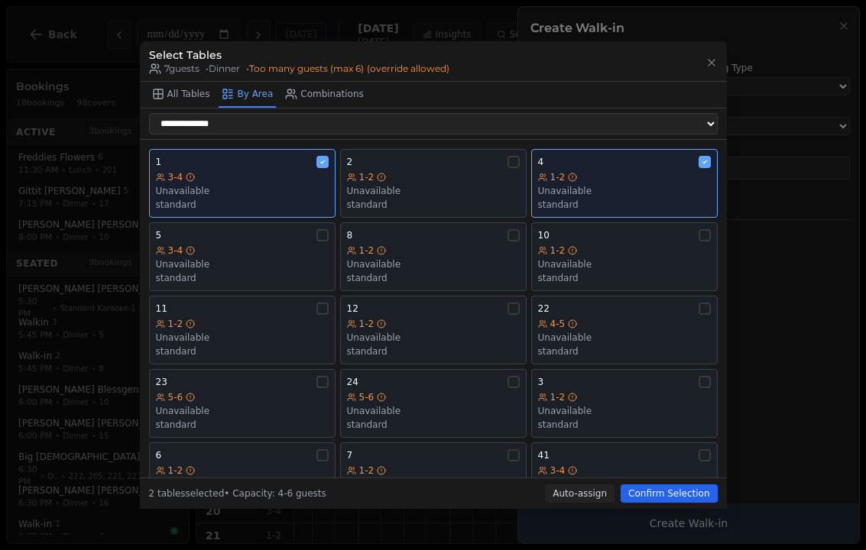
click at [446, 185] on div "Unavailable" at bounding box center [433, 191] width 173 height 12
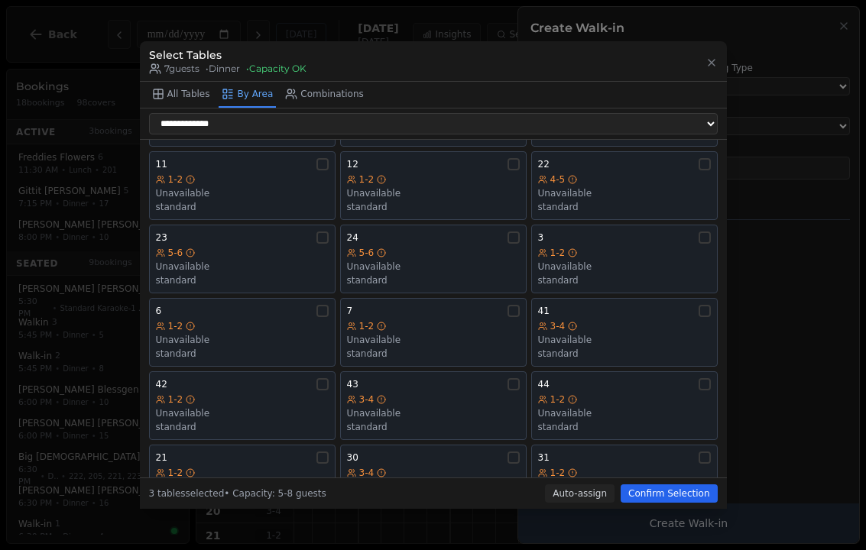
scroll to position [148, 0]
click at [668, 496] on button "Confirm Selection" at bounding box center [669, 494] width 96 height 18
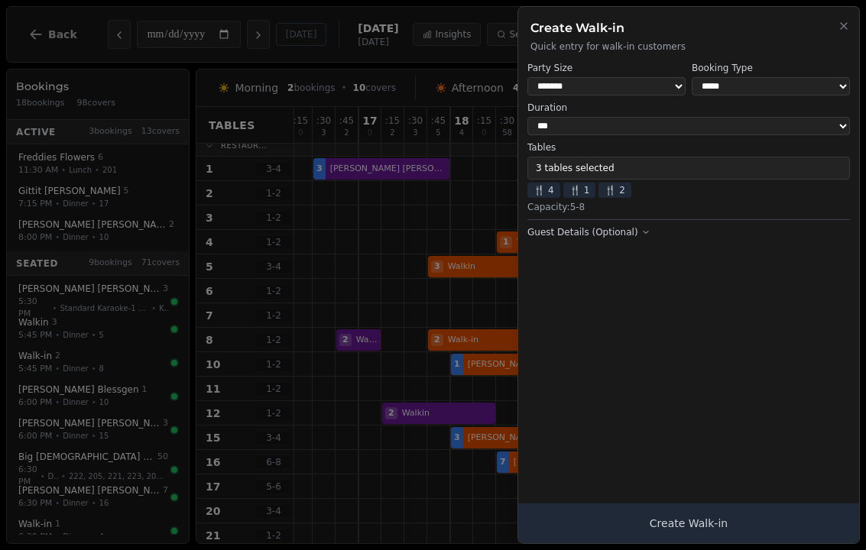
click at [687, 533] on button "Create Walk-in" at bounding box center [688, 524] width 341 height 40
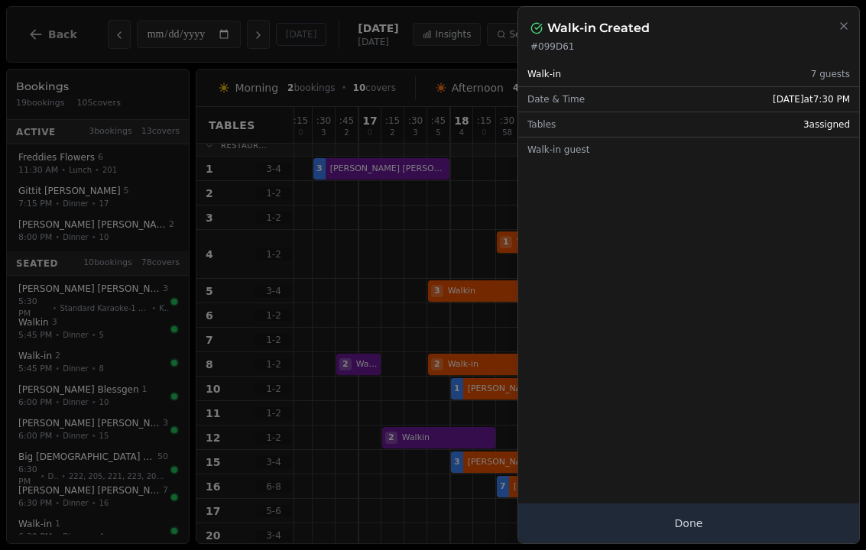
click at [699, 531] on button "Done" at bounding box center [688, 524] width 341 height 40
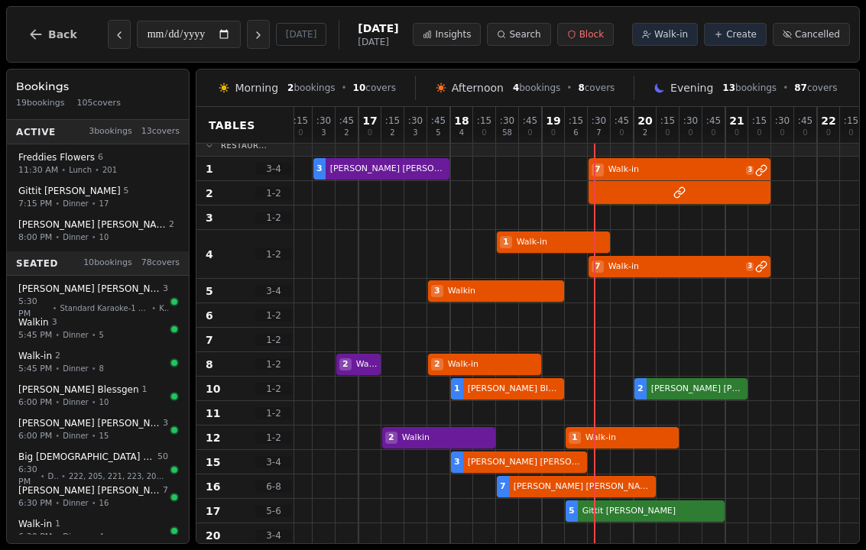
select select "****"
select select "******"
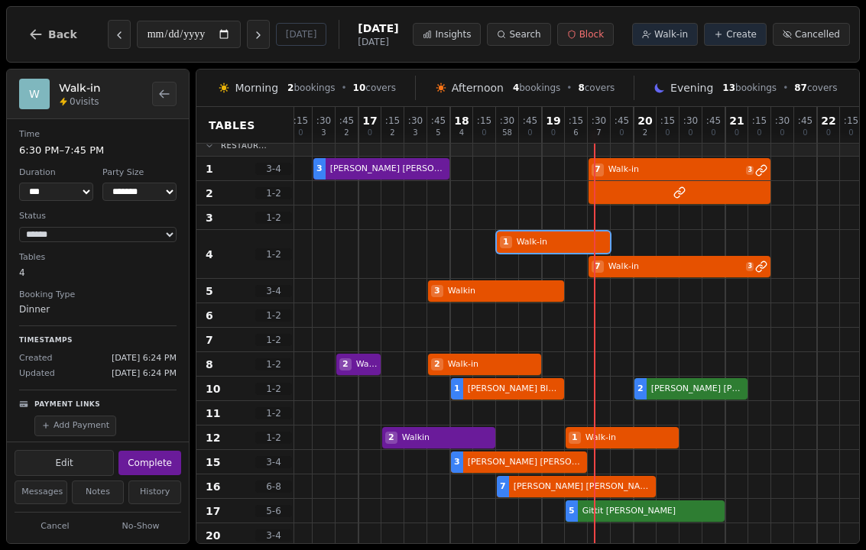
click at [148, 451] on button "Complete" at bounding box center [149, 463] width 63 height 24
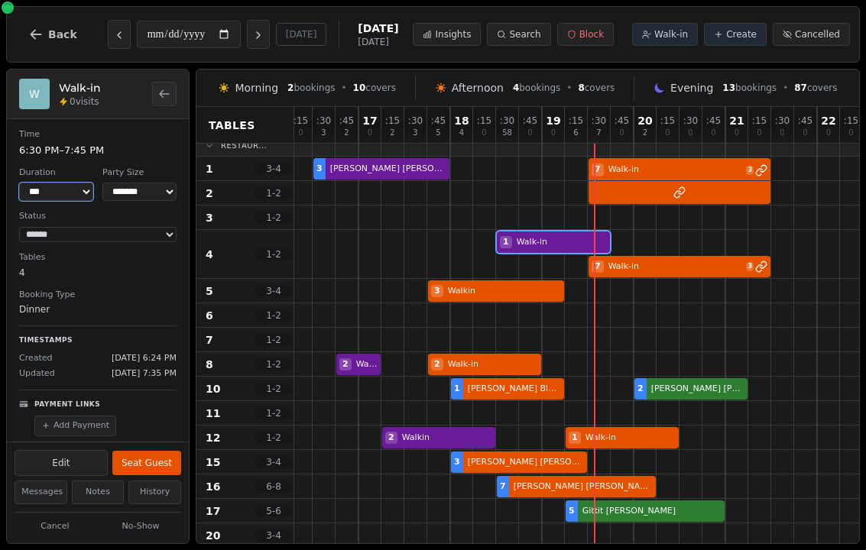
click at [76, 193] on select "*** *** *** ***** ****** ****** ****** ***** ****** ****** ****** ***** ****** …" at bounding box center [56, 192] width 74 height 18
select select "****"
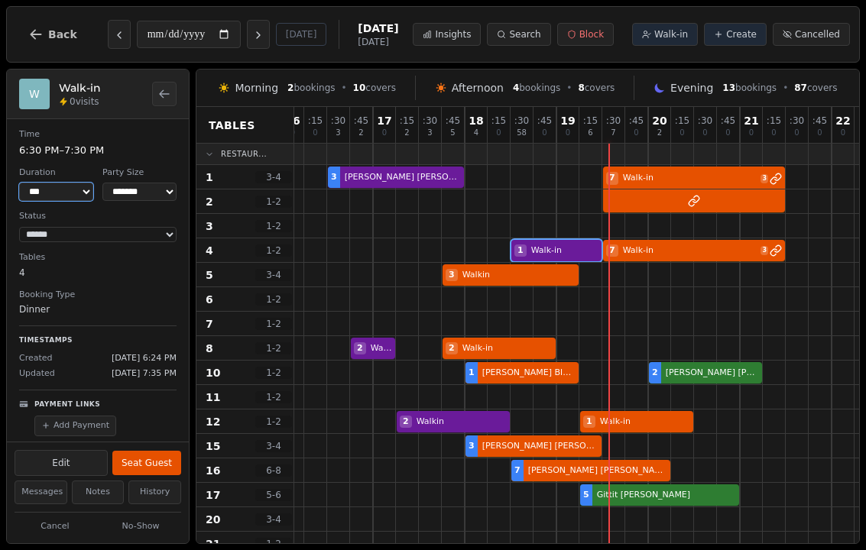
scroll to position [0, 426]
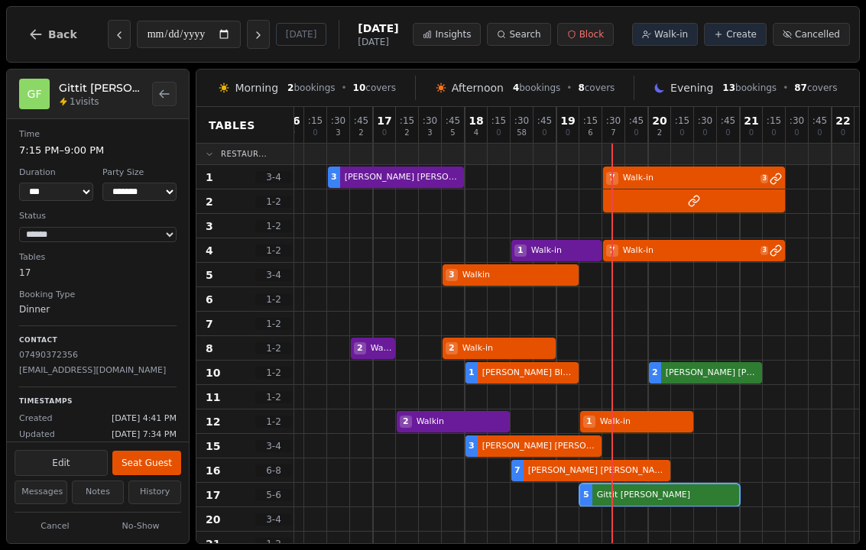
click at [645, 483] on div at bounding box center [636, 495] width 23 height 24
click at [148, 517] on button "No-Show" at bounding box center [140, 526] width 81 height 19
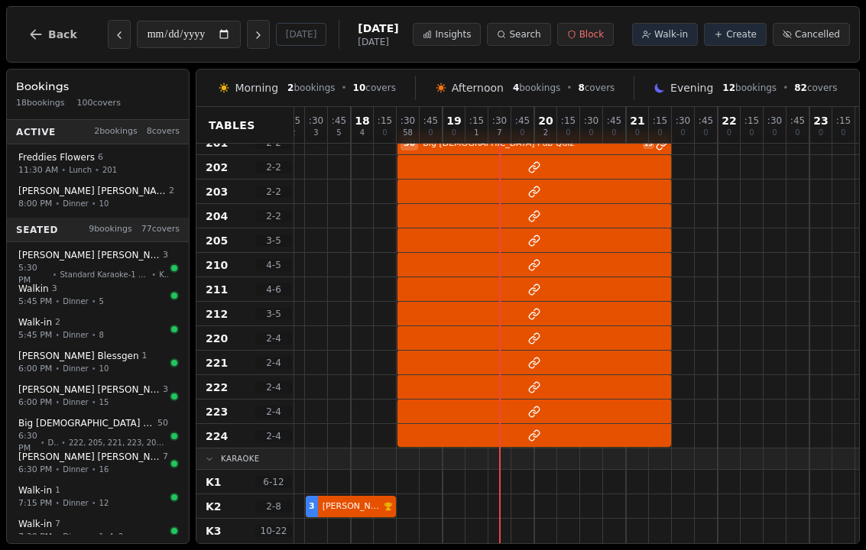
scroll to position [1016, 537]
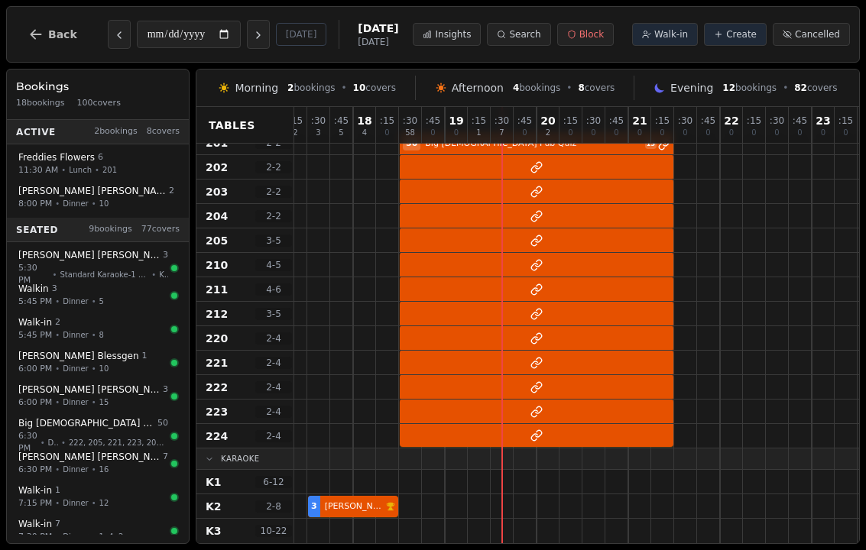
select select "*****"
select select "**"
select select "******"
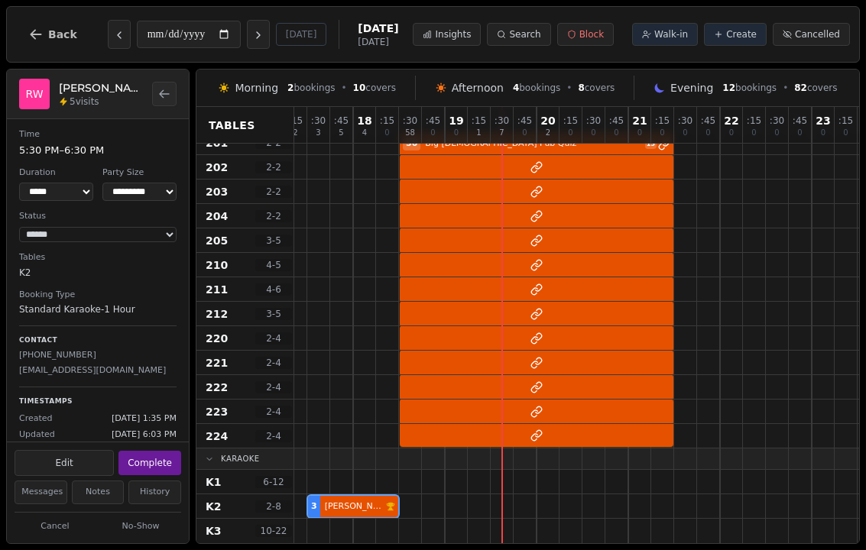
click at [352, 495] on div at bounding box center [341, 507] width 23 height 24
click at [148, 443] on div "Edit Complete" at bounding box center [98, 462] width 182 height 38
click at [157, 453] on button "Complete" at bounding box center [149, 463] width 63 height 24
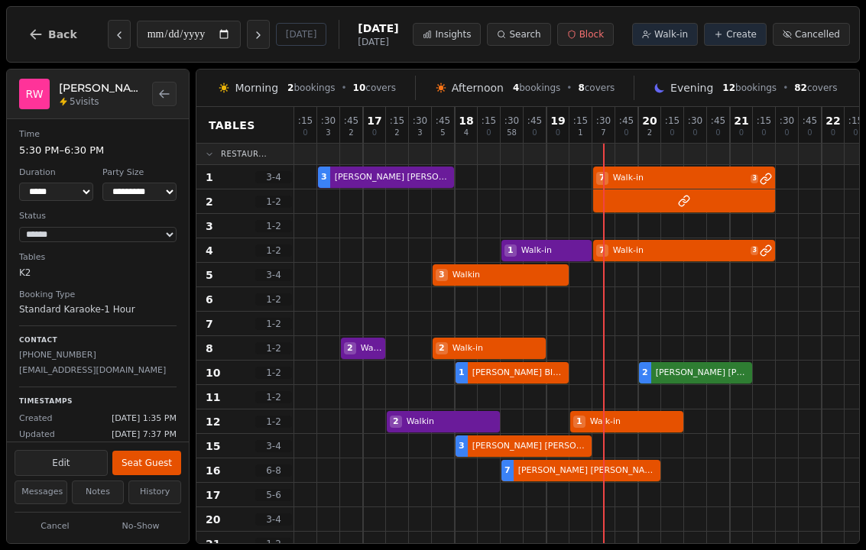
scroll to position [0, 435]
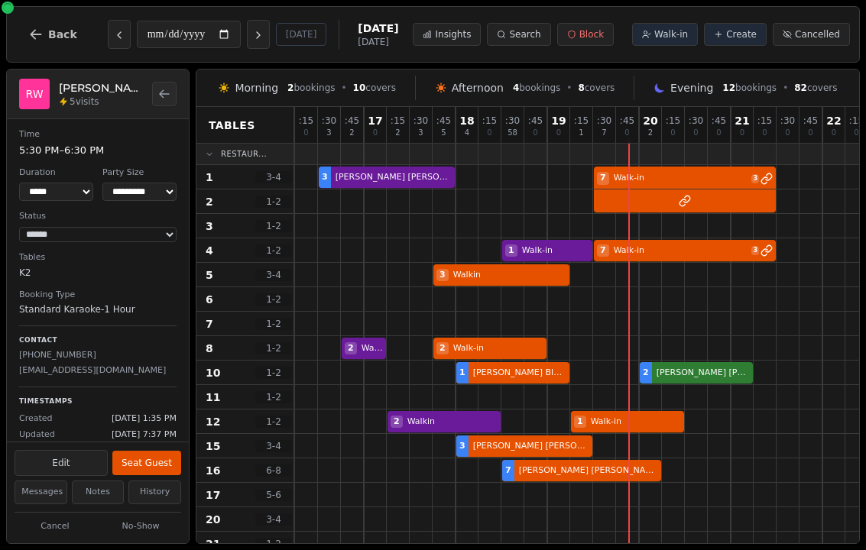
click at [742, 29] on span "Create" at bounding box center [741, 34] width 31 height 12
select select "****"
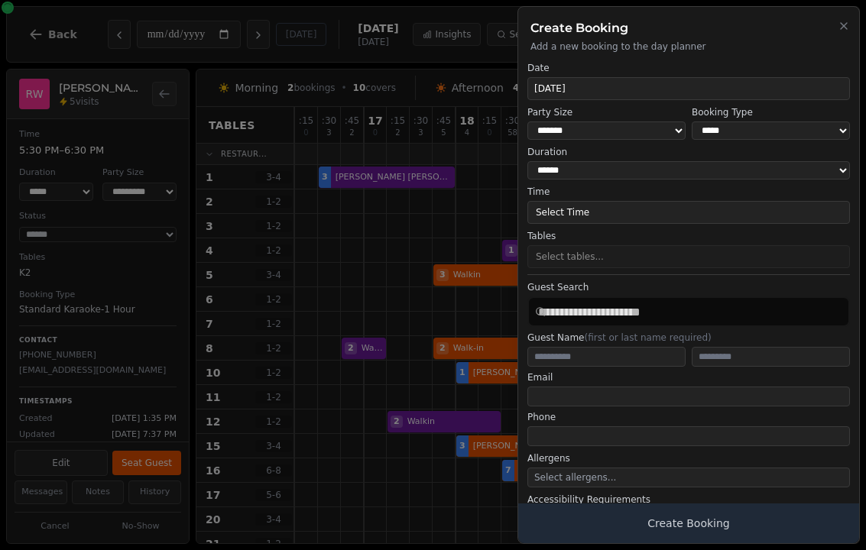
click at [825, 13] on div "Create Booking Add a new booking to the day planner" at bounding box center [688, 30] width 341 height 46
click at [848, 22] on icon "button" at bounding box center [844, 26] width 12 height 12
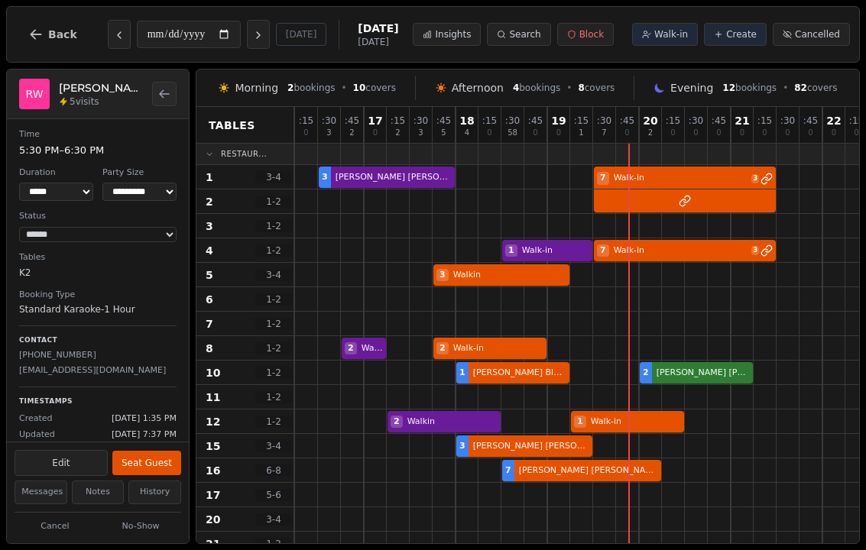
click at [673, 41] on button "Walk-in" at bounding box center [665, 34] width 66 height 23
select select "****"
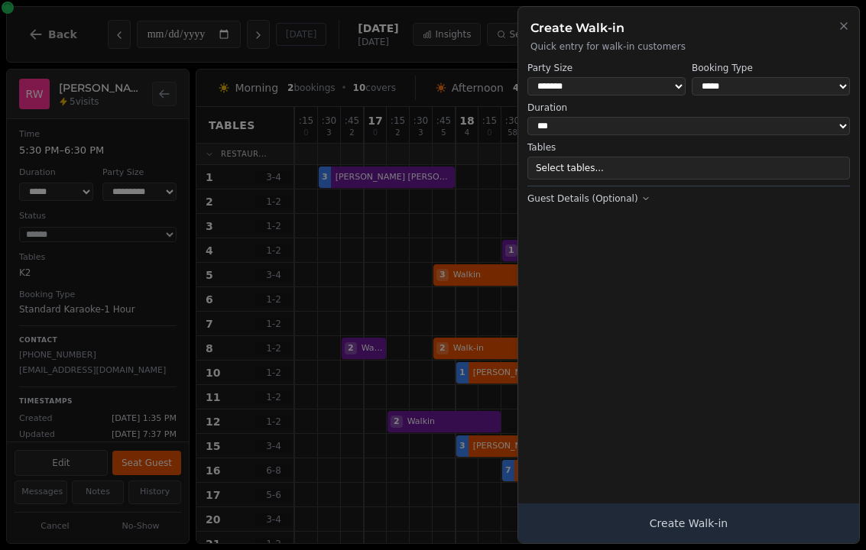
click at [746, 87] on select "**********" at bounding box center [771, 86] width 158 height 18
click at [741, 78] on select "**********" at bounding box center [771, 86] width 158 height 18
select select "**********"
click at [541, 188] on span "🍴" at bounding box center [538, 190] width 11 height 12
click at [621, 167] on button "1 table selected" at bounding box center [688, 168] width 323 height 23
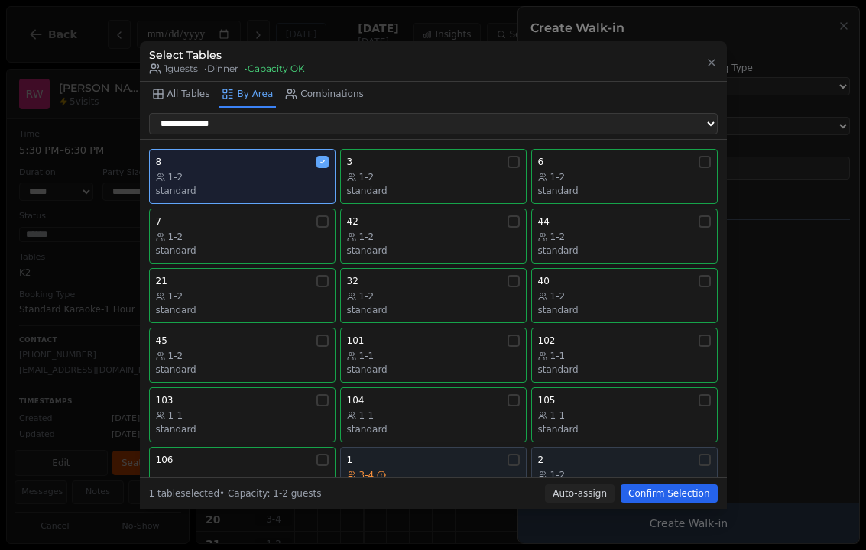
click at [267, 156] on div "8" at bounding box center [242, 162] width 173 height 12
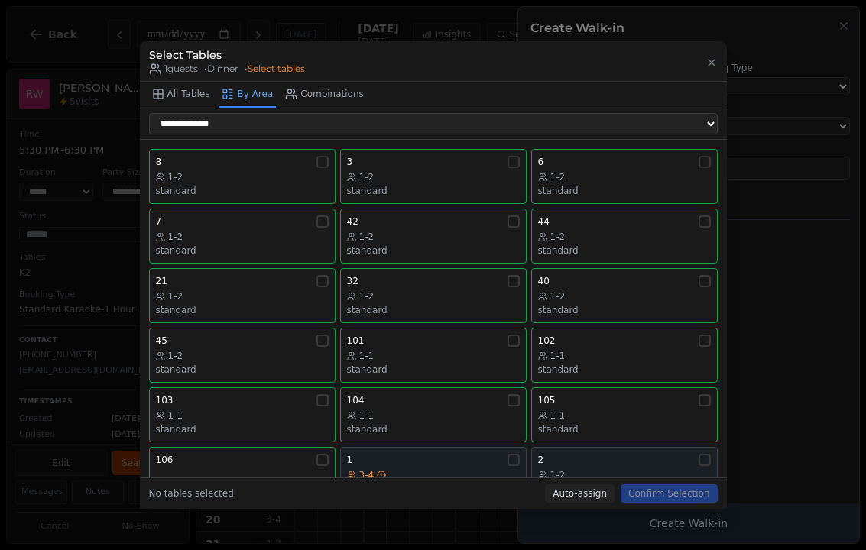
scroll to position [0, 0]
click at [611, 156] on div "6" at bounding box center [624, 162] width 173 height 12
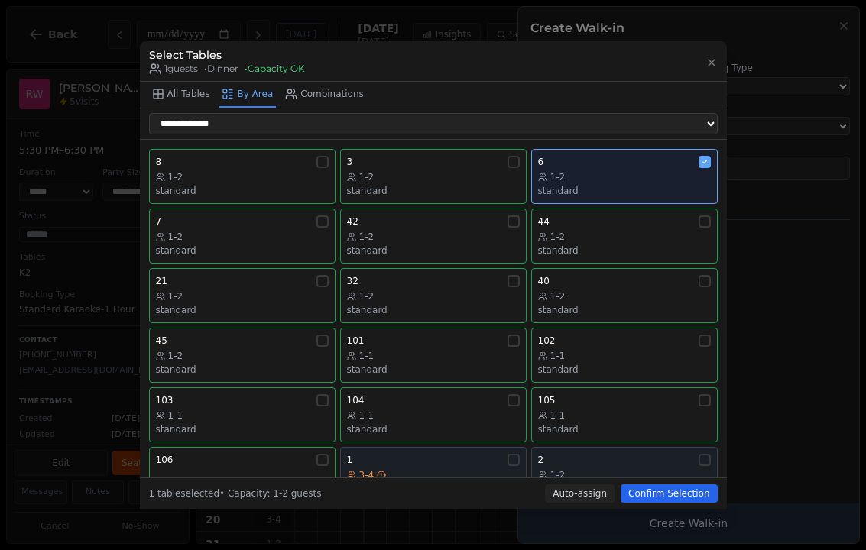
click at [671, 483] on div "Unavailable" at bounding box center [624, 489] width 173 height 12
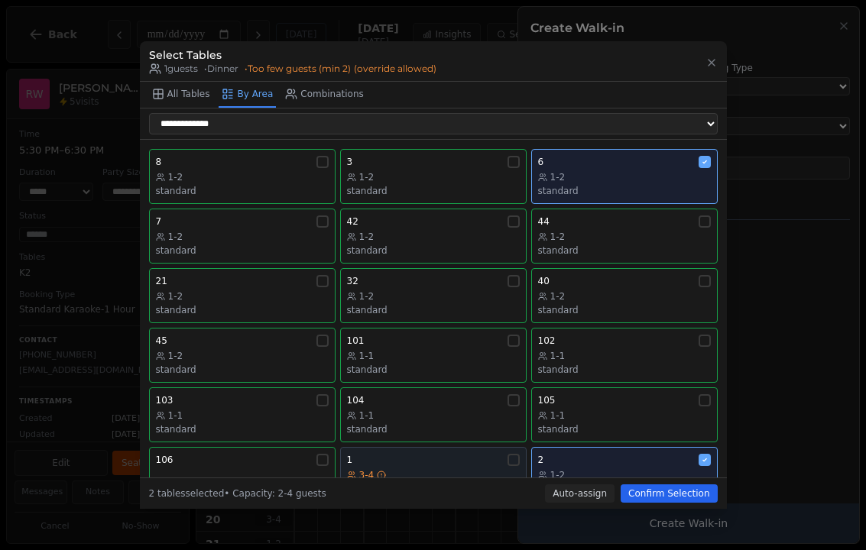
click at [658, 454] on div "2" at bounding box center [624, 460] width 173 height 12
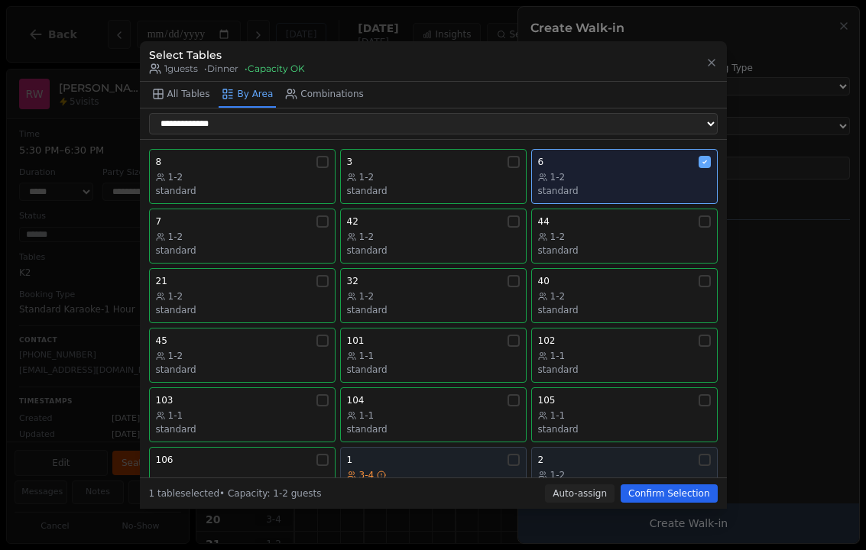
click at [665, 501] on button "Confirm Selection" at bounding box center [669, 494] width 96 height 18
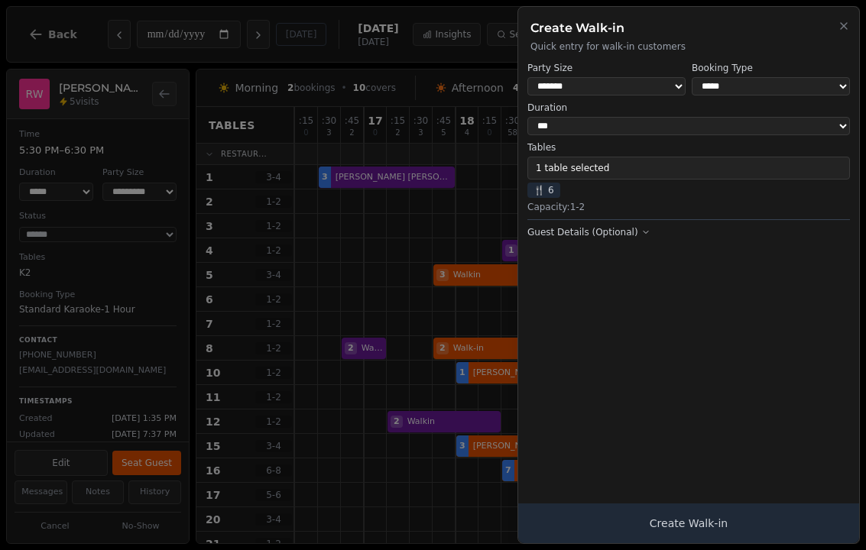
click at [712, 513] on button "Create Walk-in" at bounding box center [688, 524] width 341 height 40
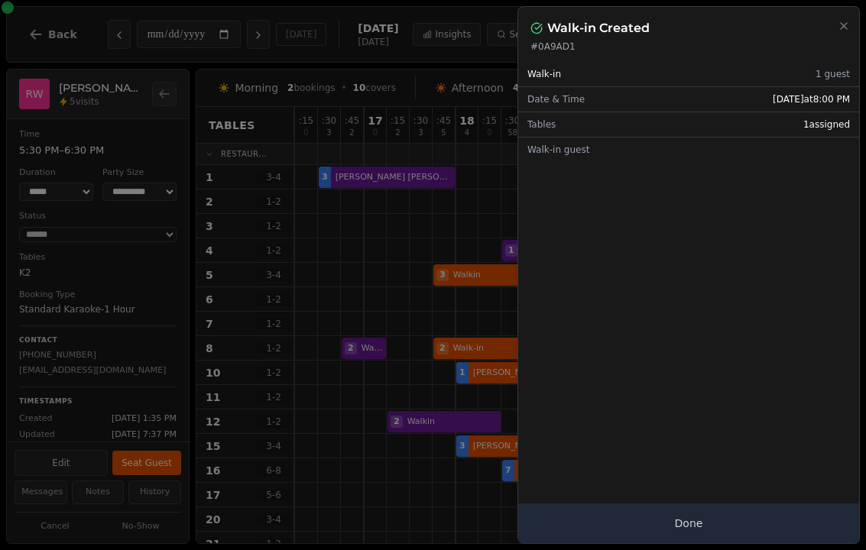
click at [661, 536] on button "Done" at bounding box center [688, 524] width 341 height 40
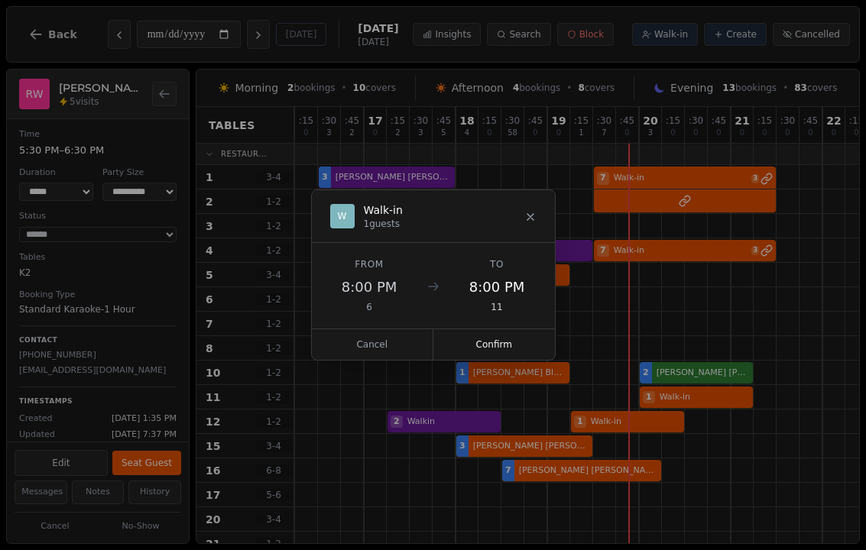
click at [508, 338] on button "Confirm" at bounding box center [494, 344] width 122 height 31
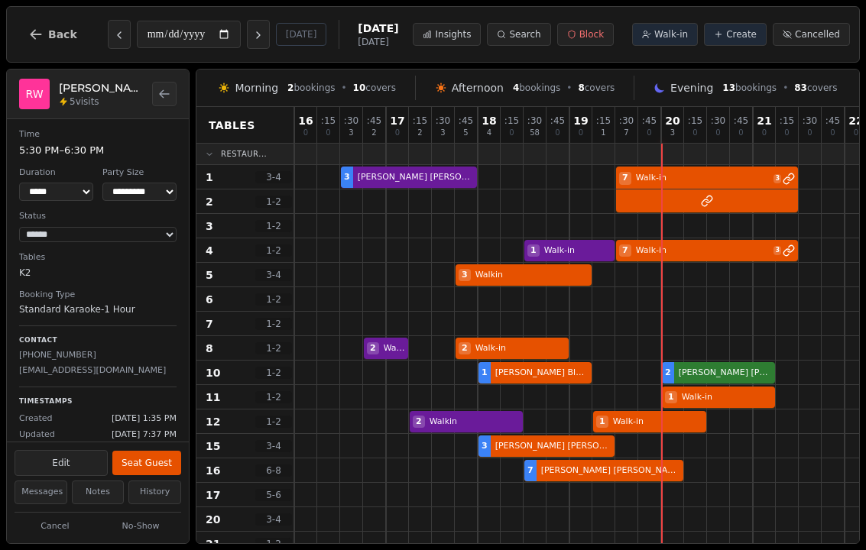
scroll to position [0, 413]
